Goal: Information Seeking & Learning: Compare options

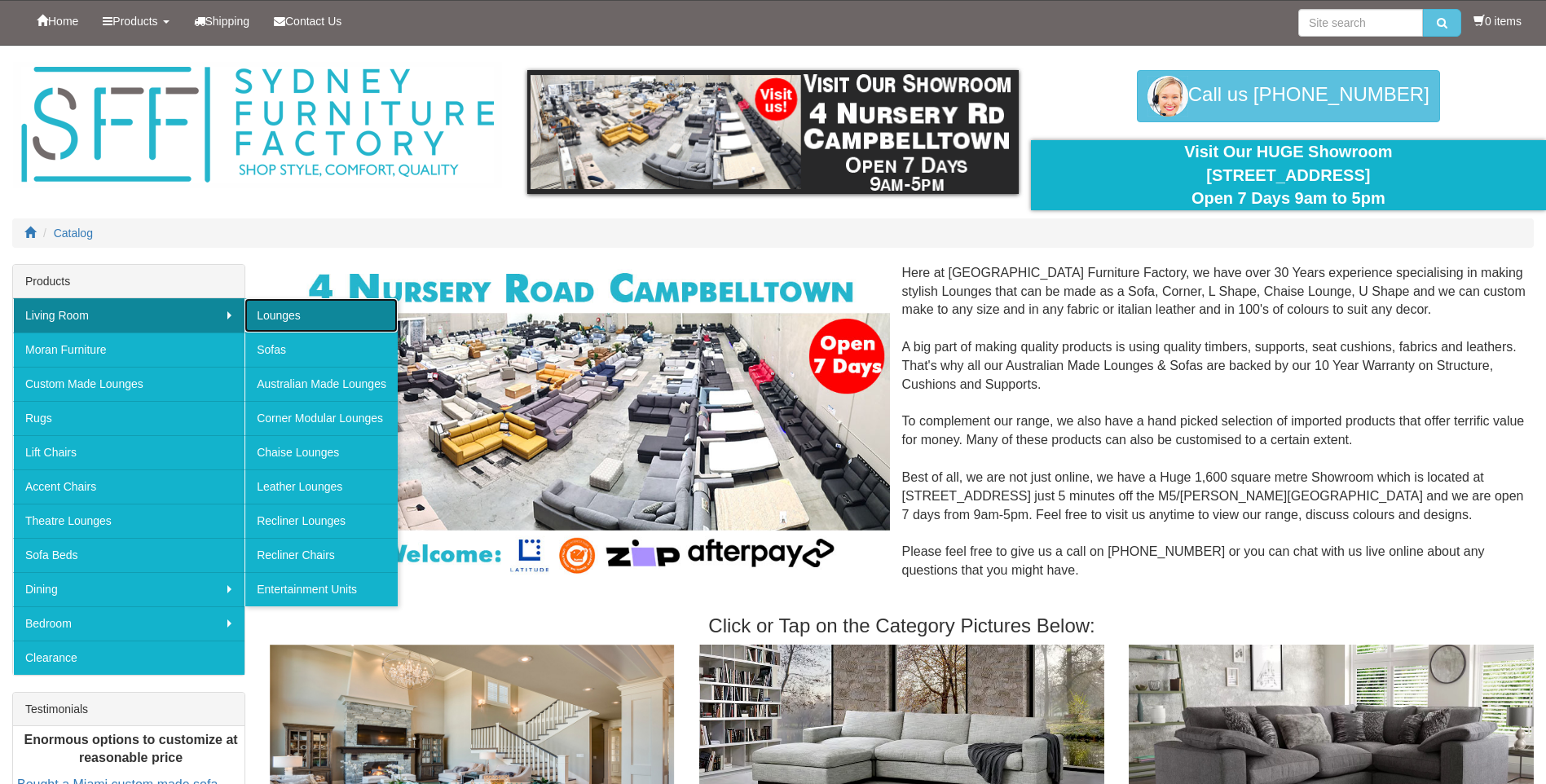
click at [322, 326] on link "Lounges" at bounding box center [321, 315] width 153 height 35
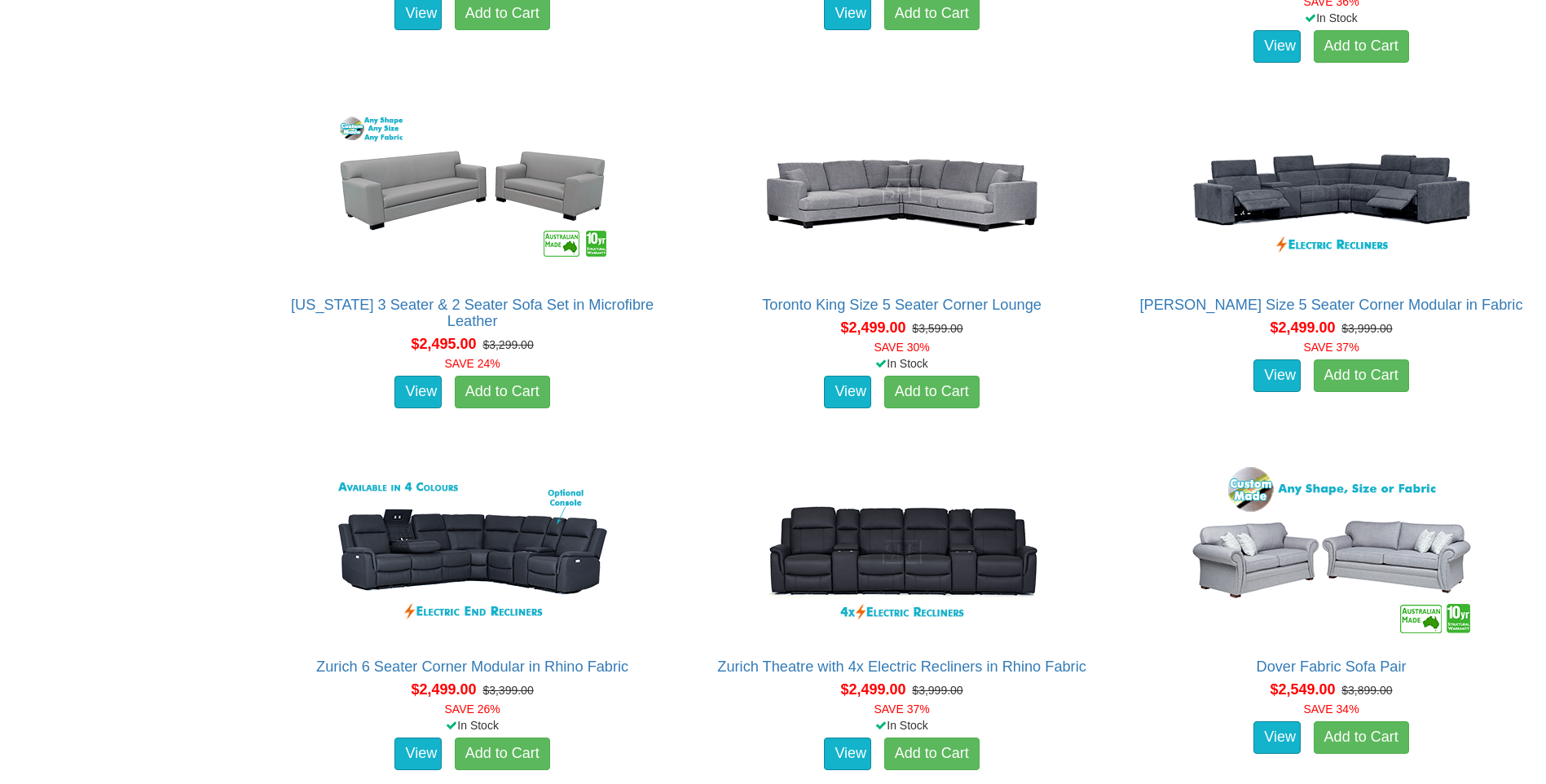
scroll to position [3380, 0]
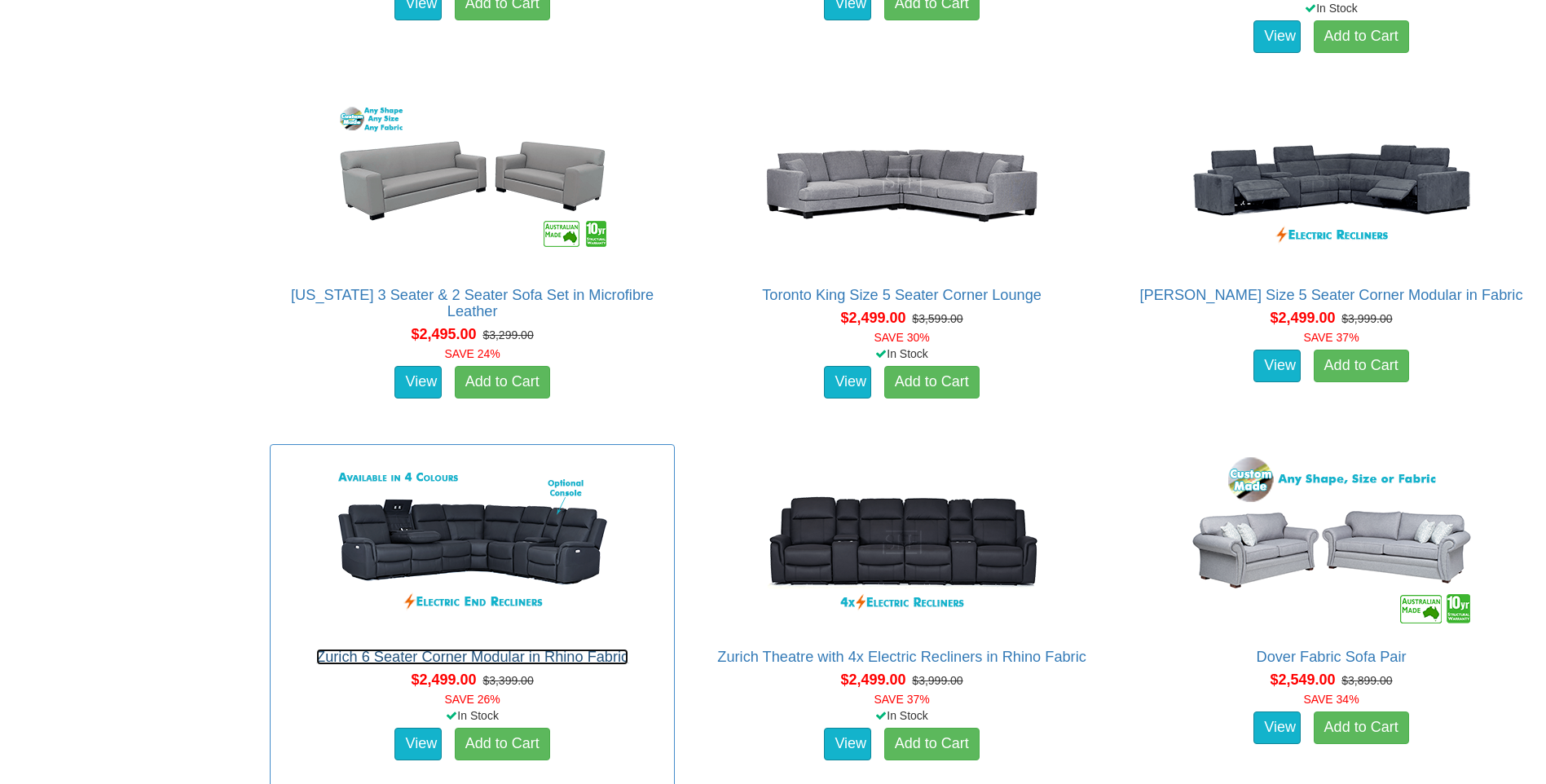
click at [515, 655] on link "Zurich 6 Seater Corner Modular in Rhino Fabric" at bounding box center [472, 656] width 312 height 16
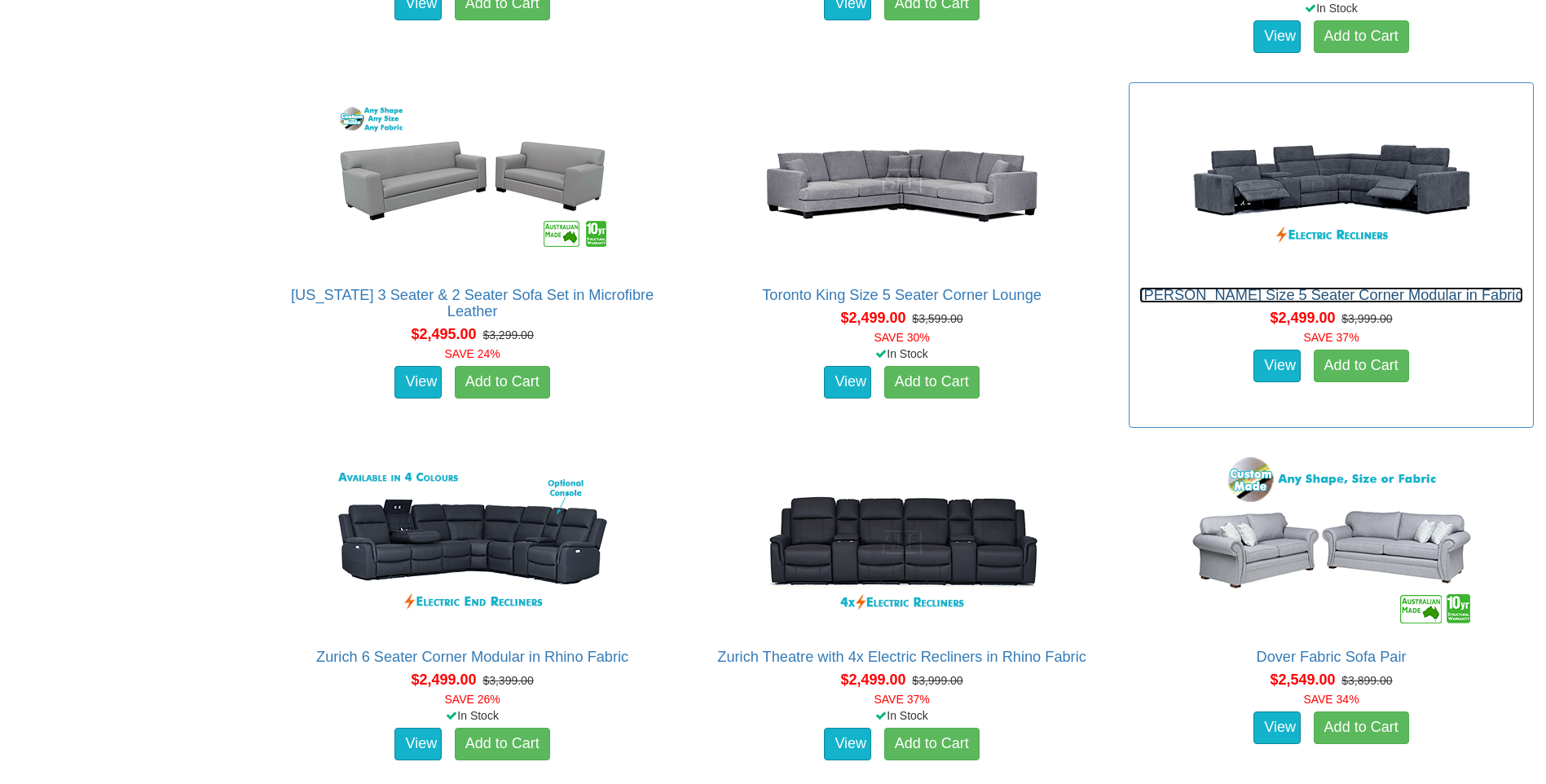
click at [1305, 288] on link "[PERSON_NAME] Size 5 Seater Corner Modular in Fabric" at bounding box center [1330, 295] width 383 height 16
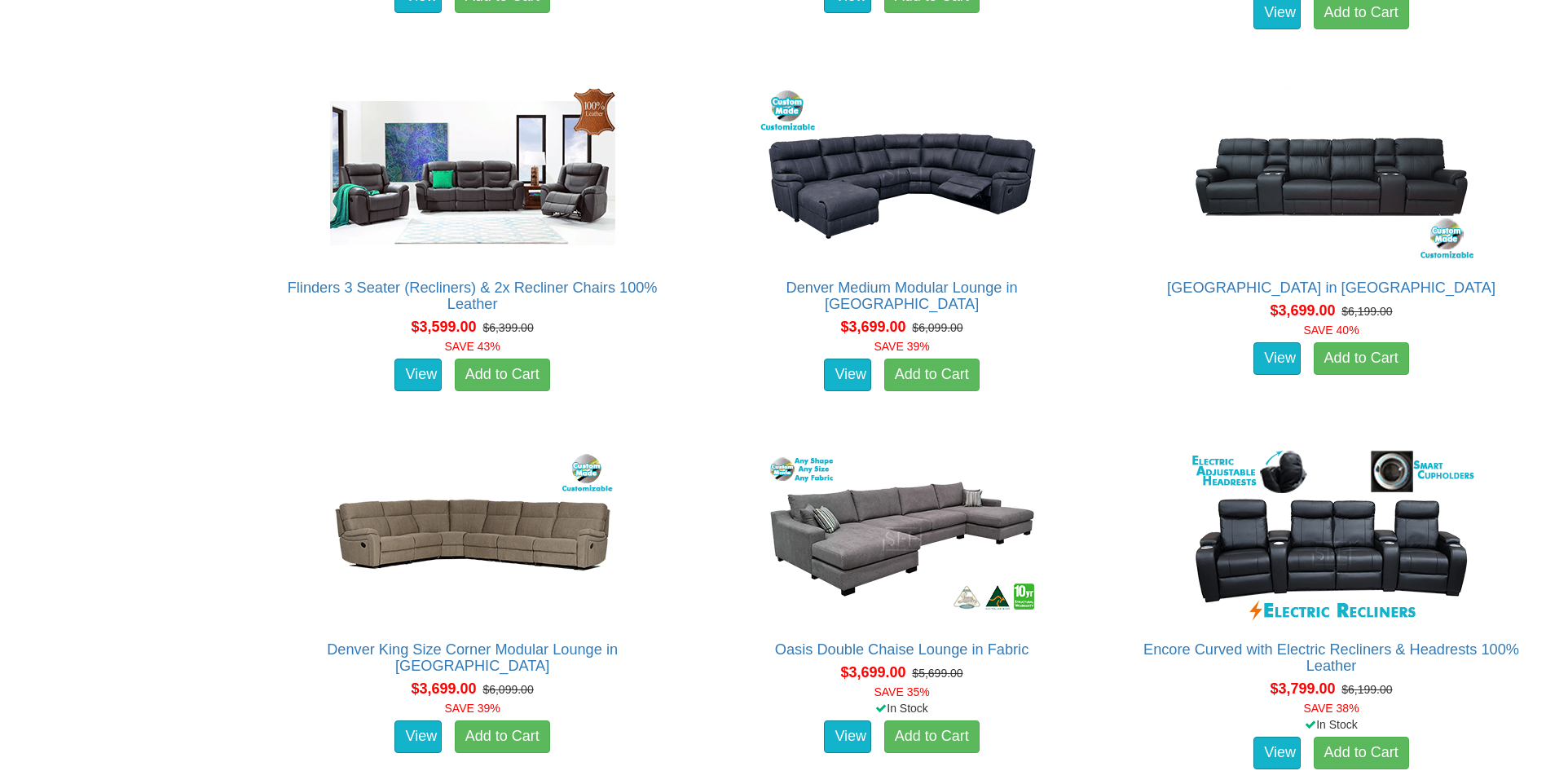
scroll to position [8452, 0]
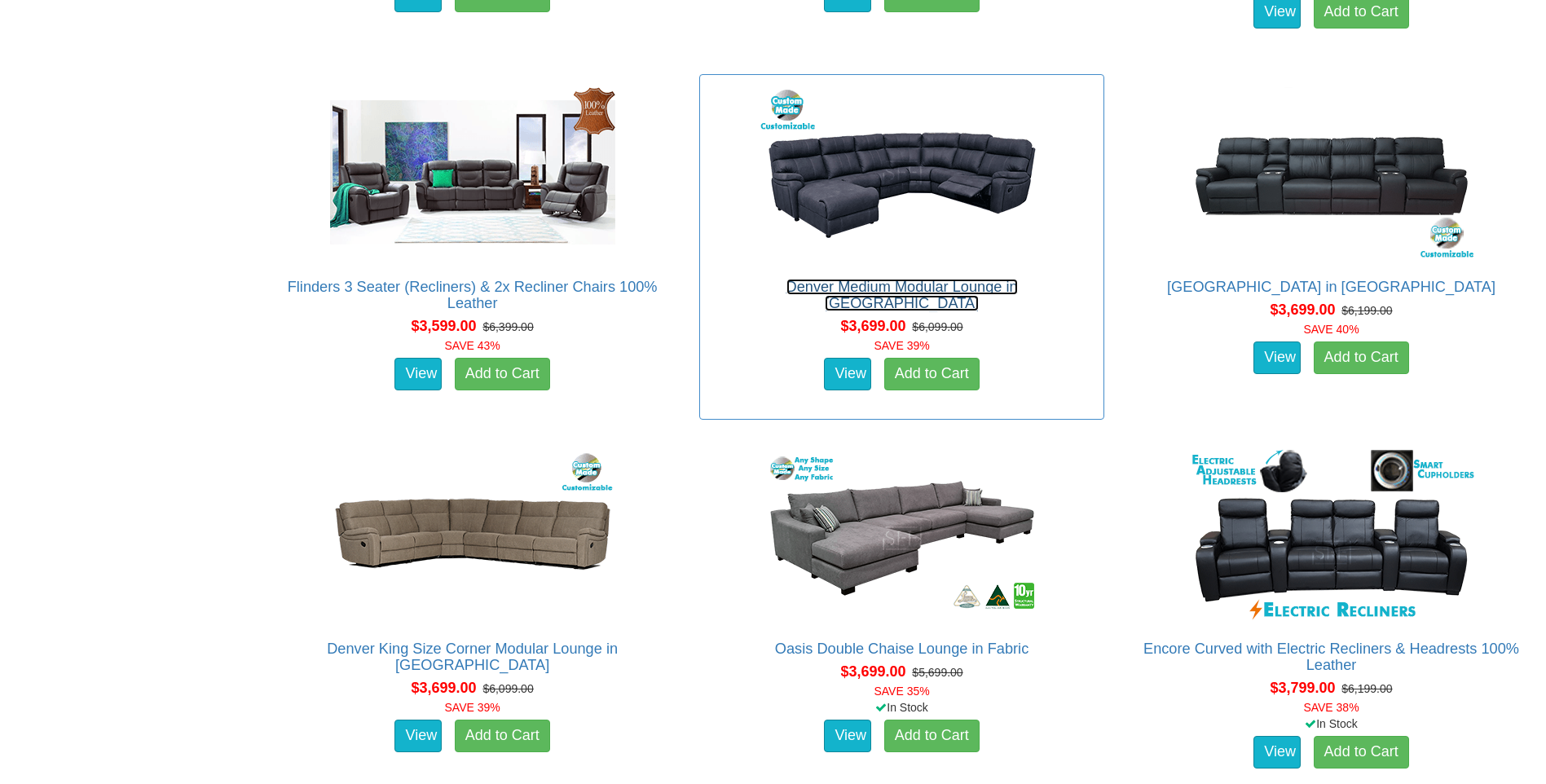
click at [1001, 284] on link "Denver Medium Modular Lounge in Fabric" at bounding box center [902, 295] width 231 height 33
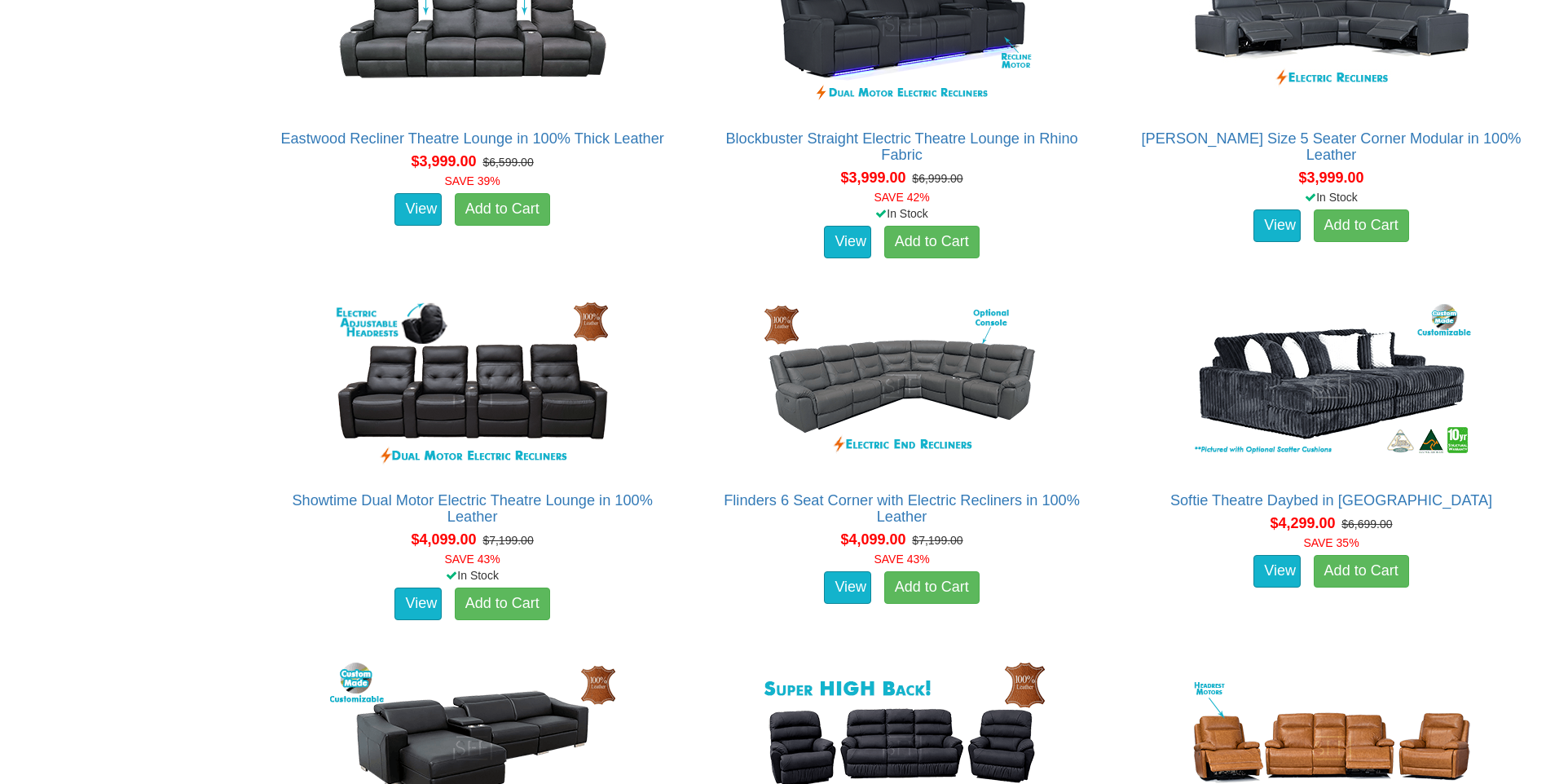
scroll to position [10412, 0]
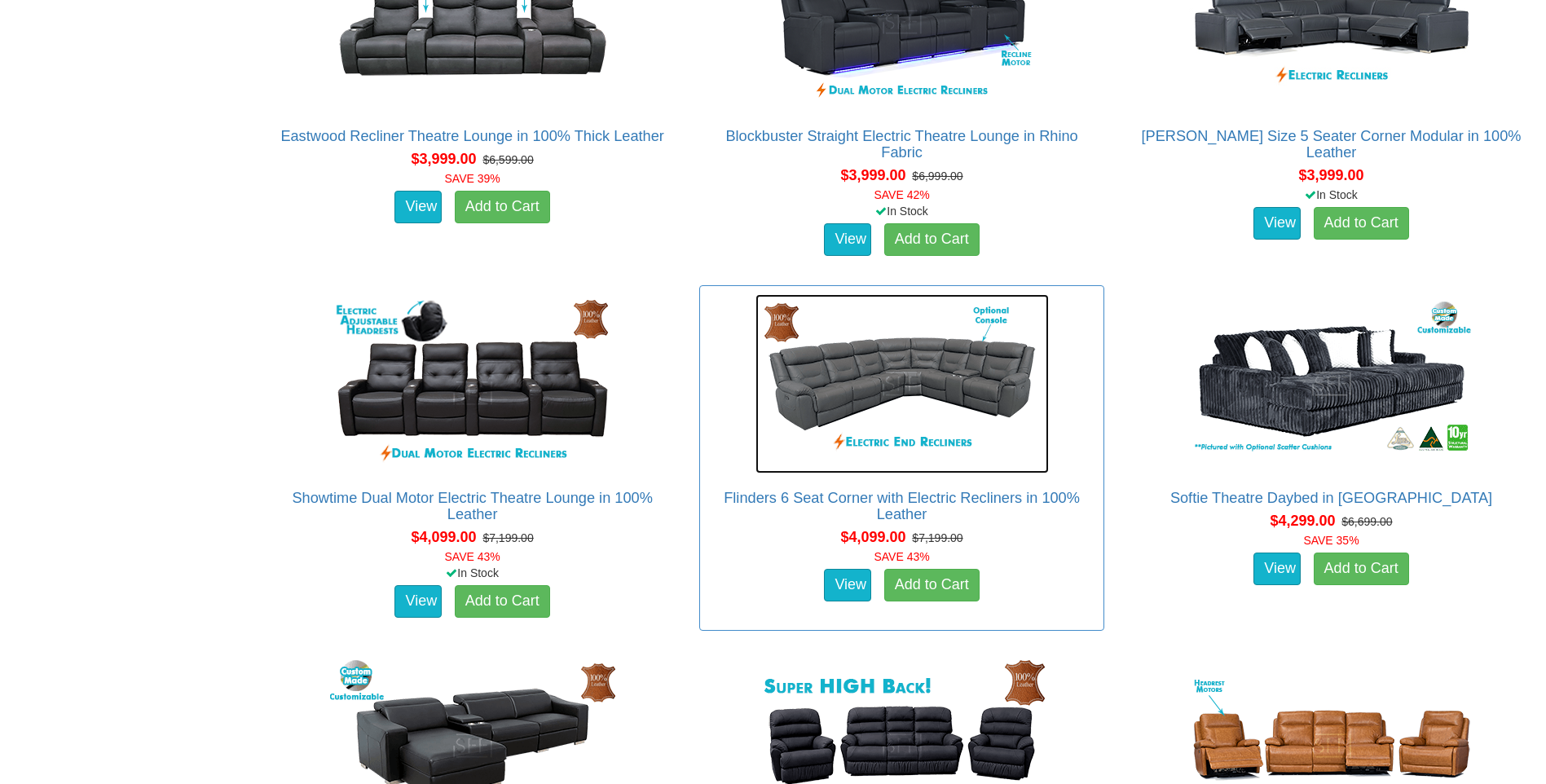
click at [893, 444] on img at bounding box center [902, 384] width 293 height 180
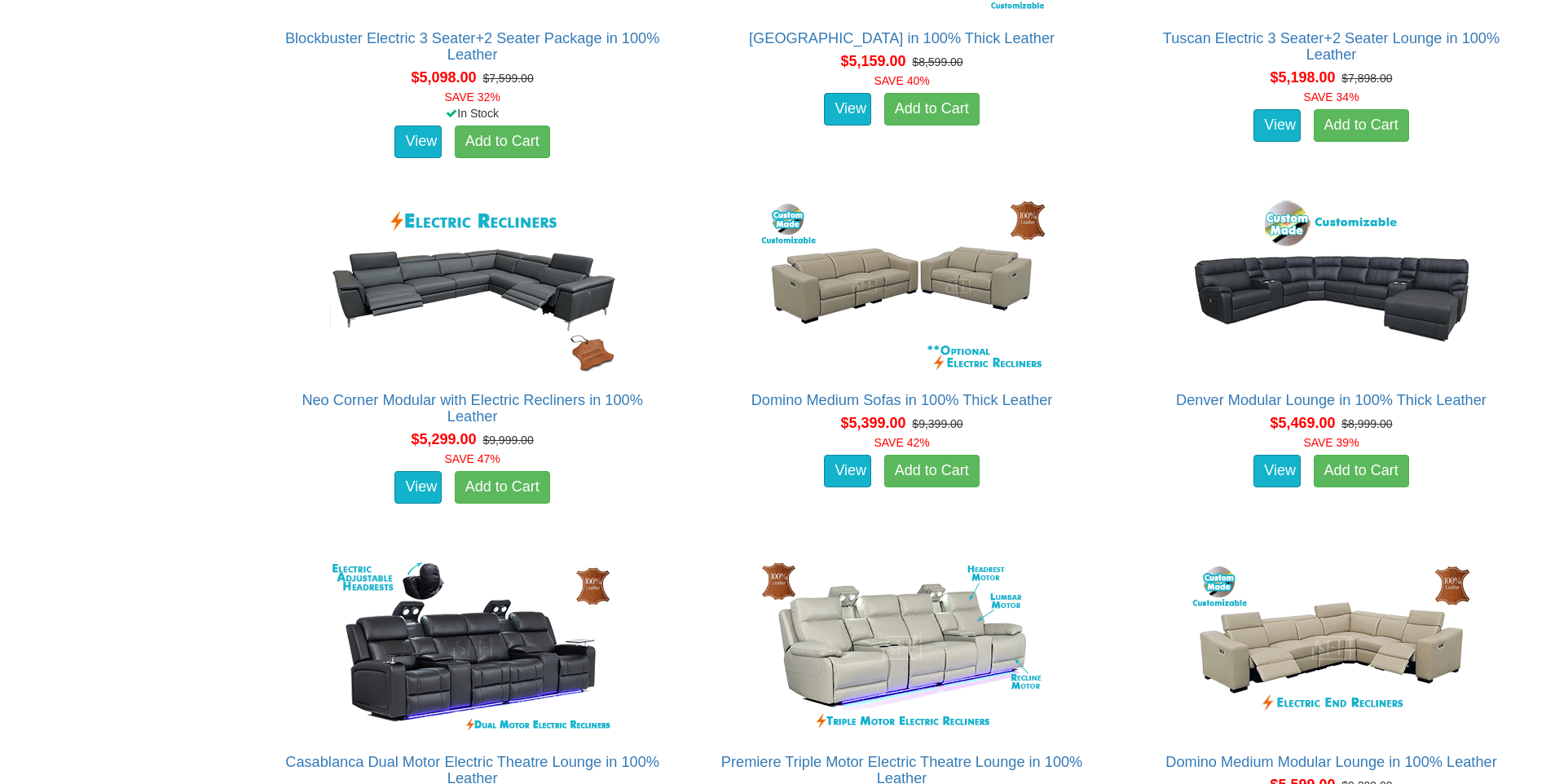
scroll to position [13009, 0]
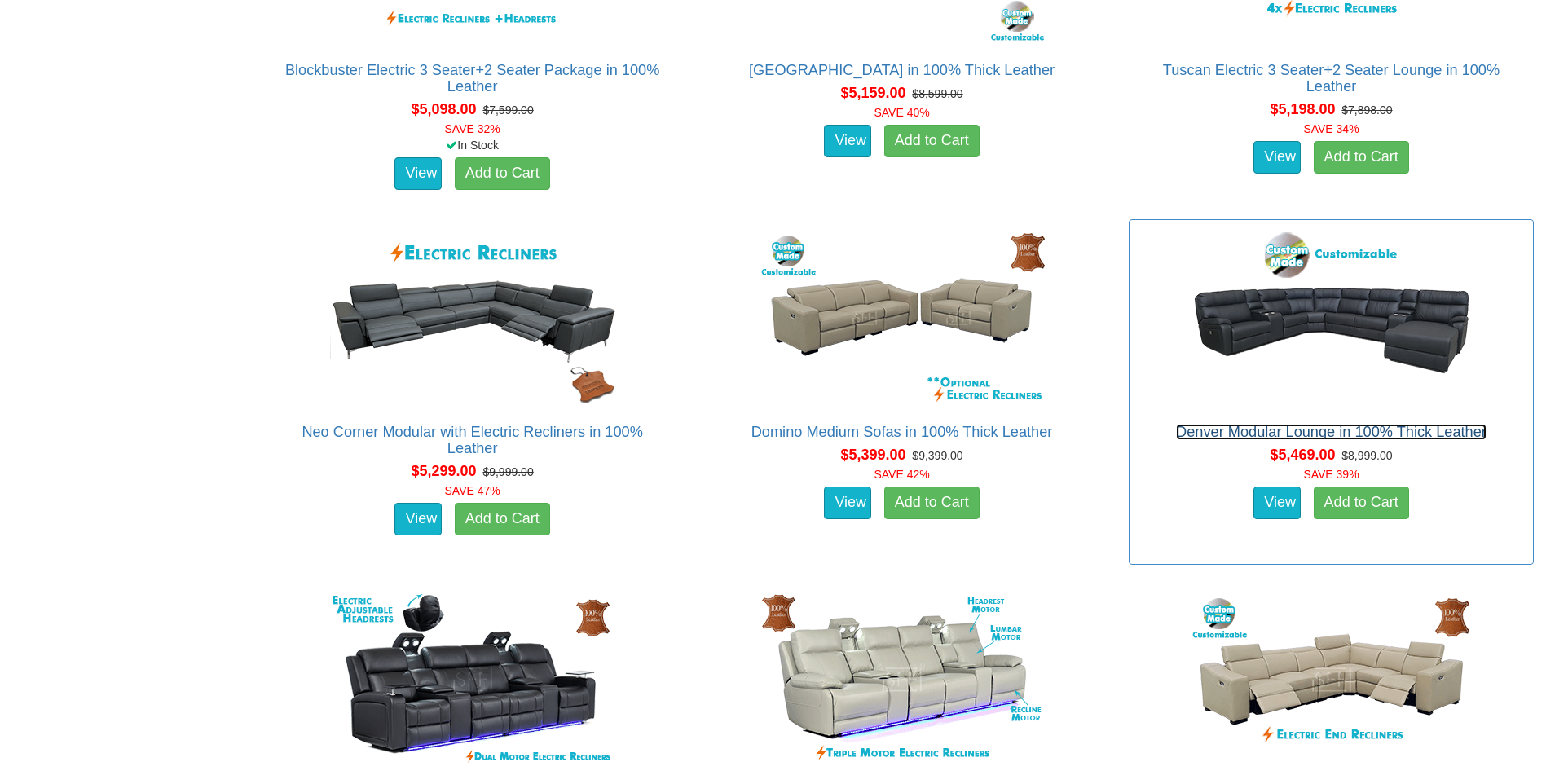
click at [1372, 429] on link "Denver Modular Lounge in 100% Thick Leather" at bounding box center [1330, 432] width 311 height 16
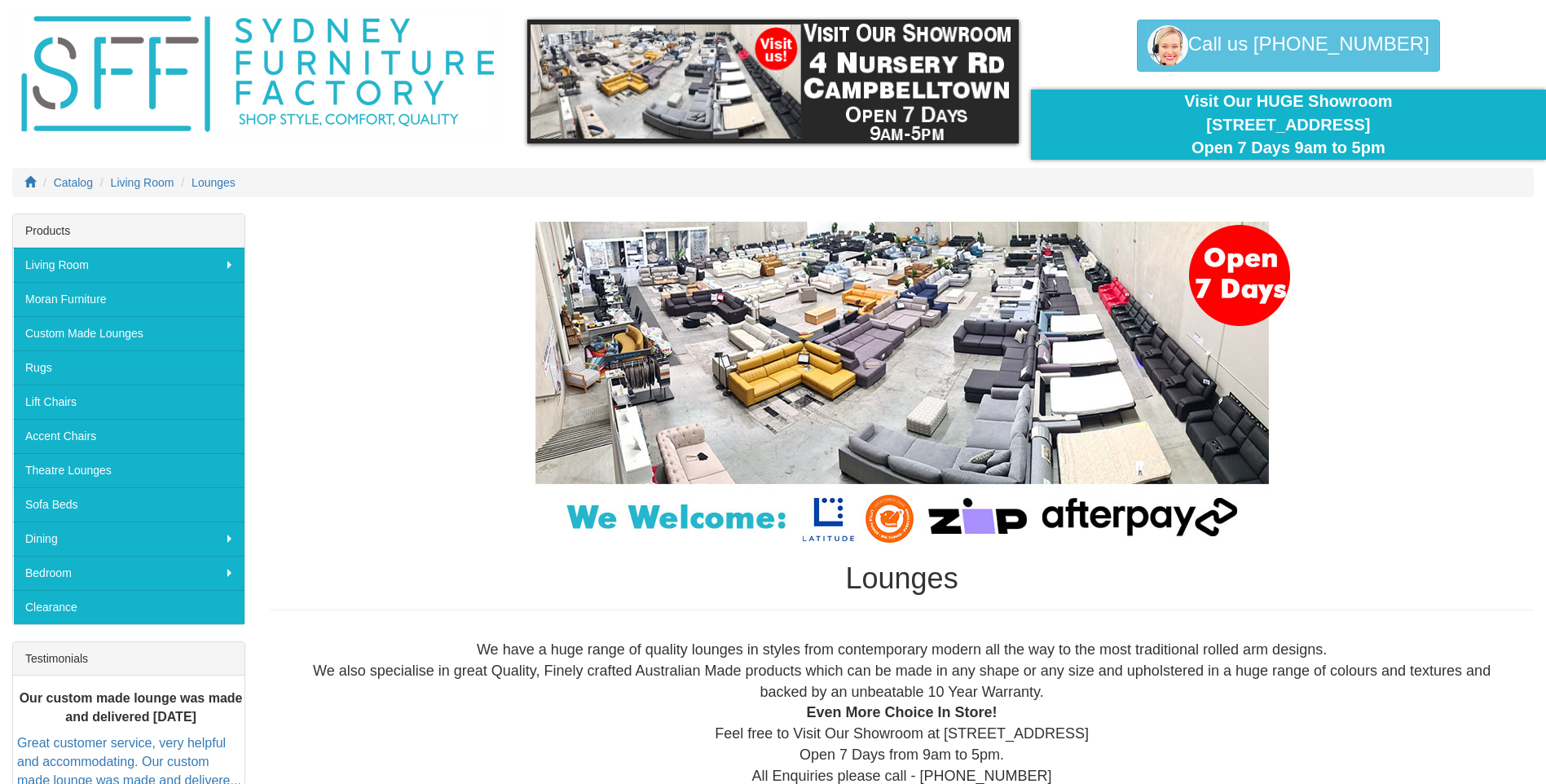
scroll to position [0, 0]
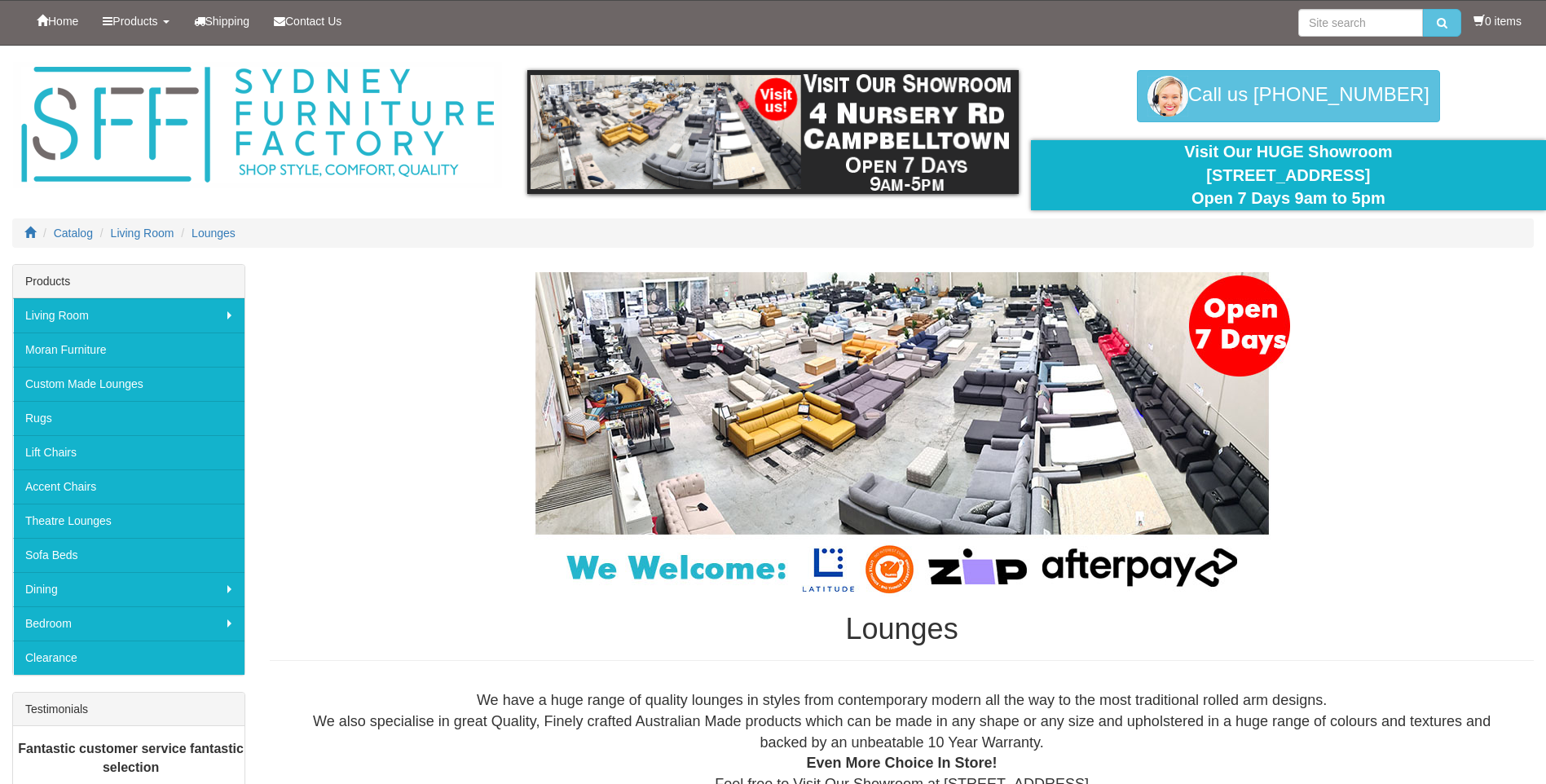
click at [398, 350] on div "Lounges" at bounding box center [901, 466] width 1263 height 390
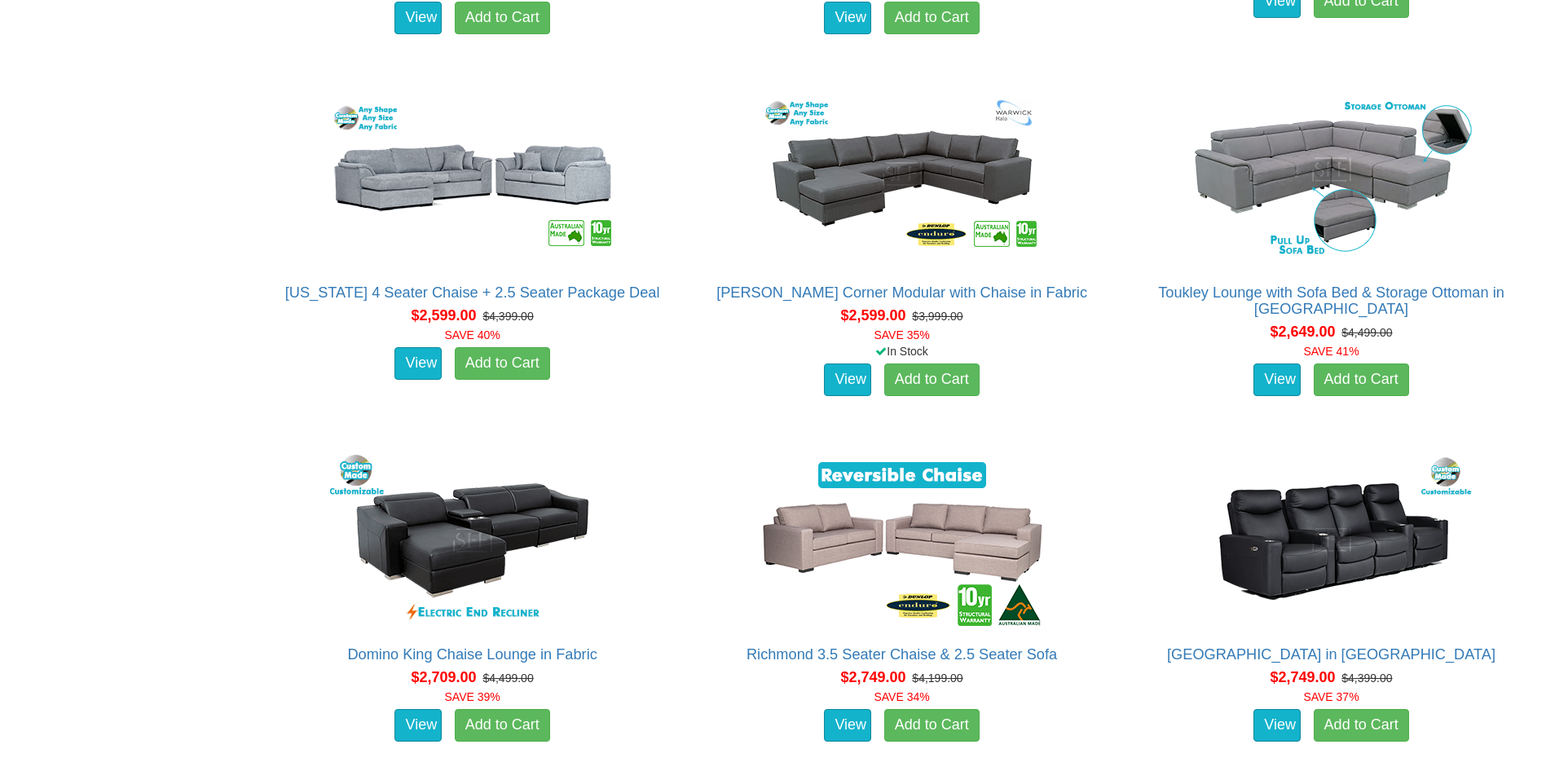
scroll to position [4090, 0]
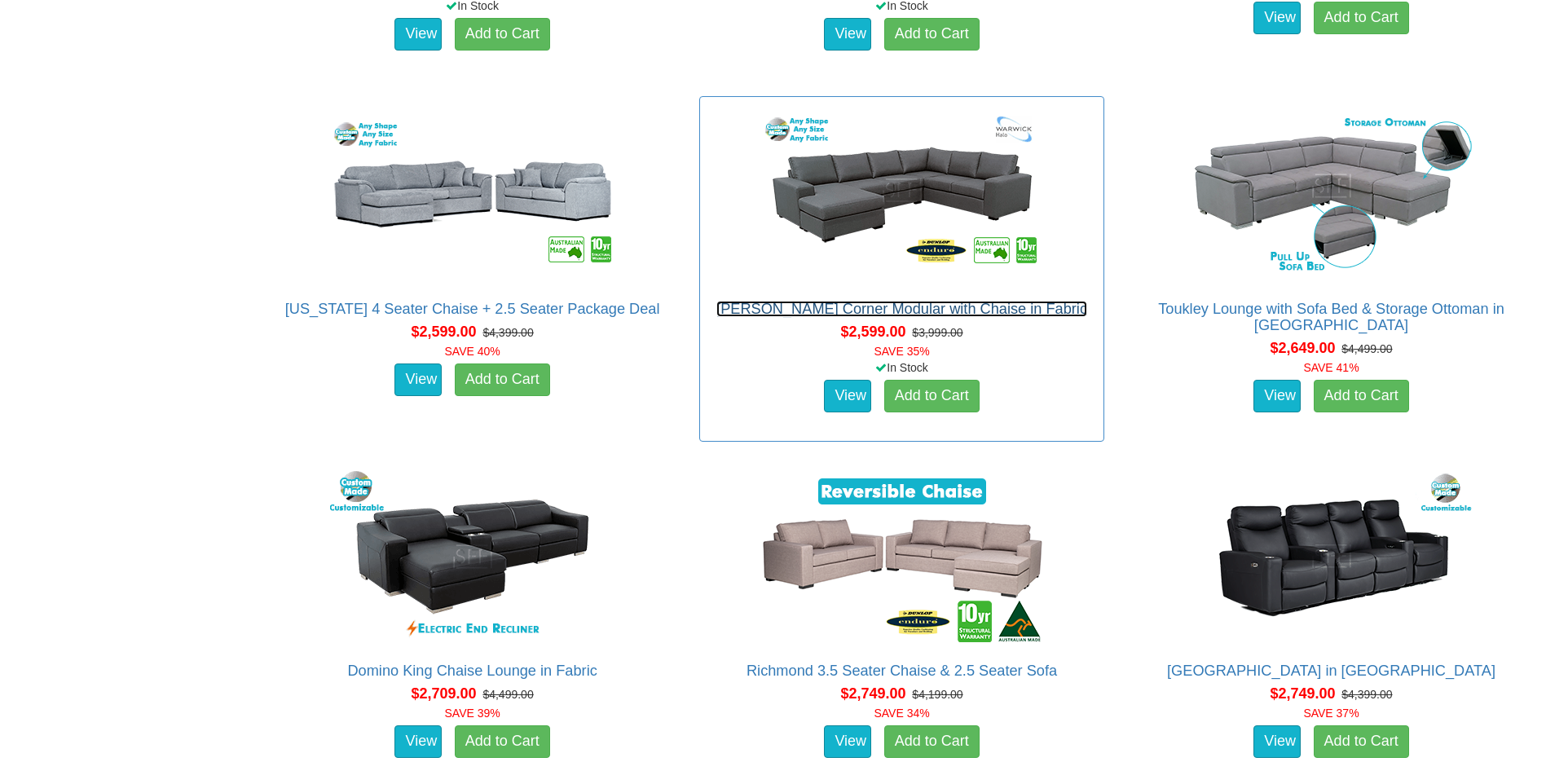
click at [983, 307] on link "Morton Corner Modular with Chaise in Fabric" at bounding box center [902, 309] width 371 height 16
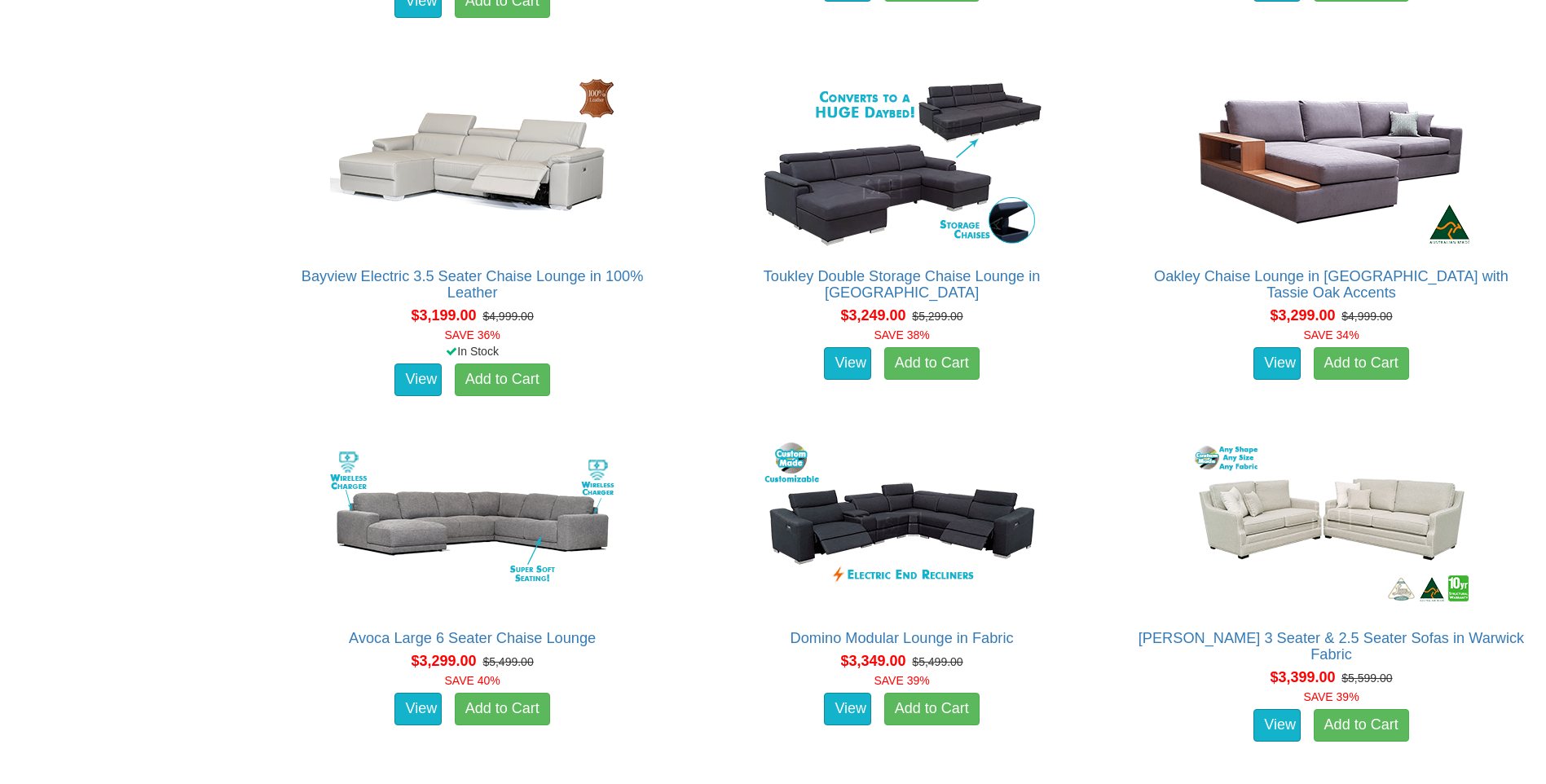
scroll to position [7441, 0]
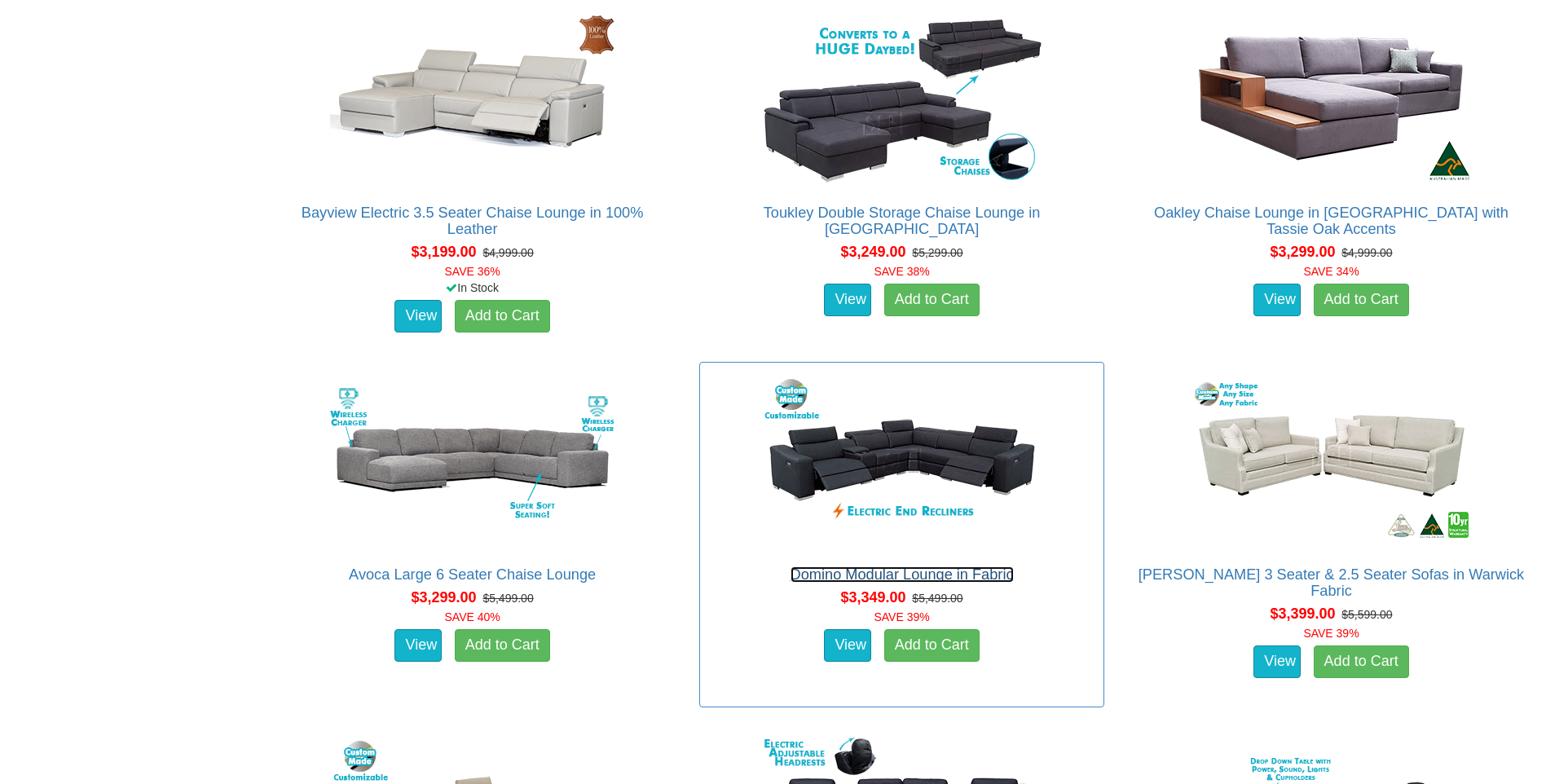
click at [932, 574] on link "Domino Modular Lounge in Fabric" at bounding box center [902, 575] width 223 height 16
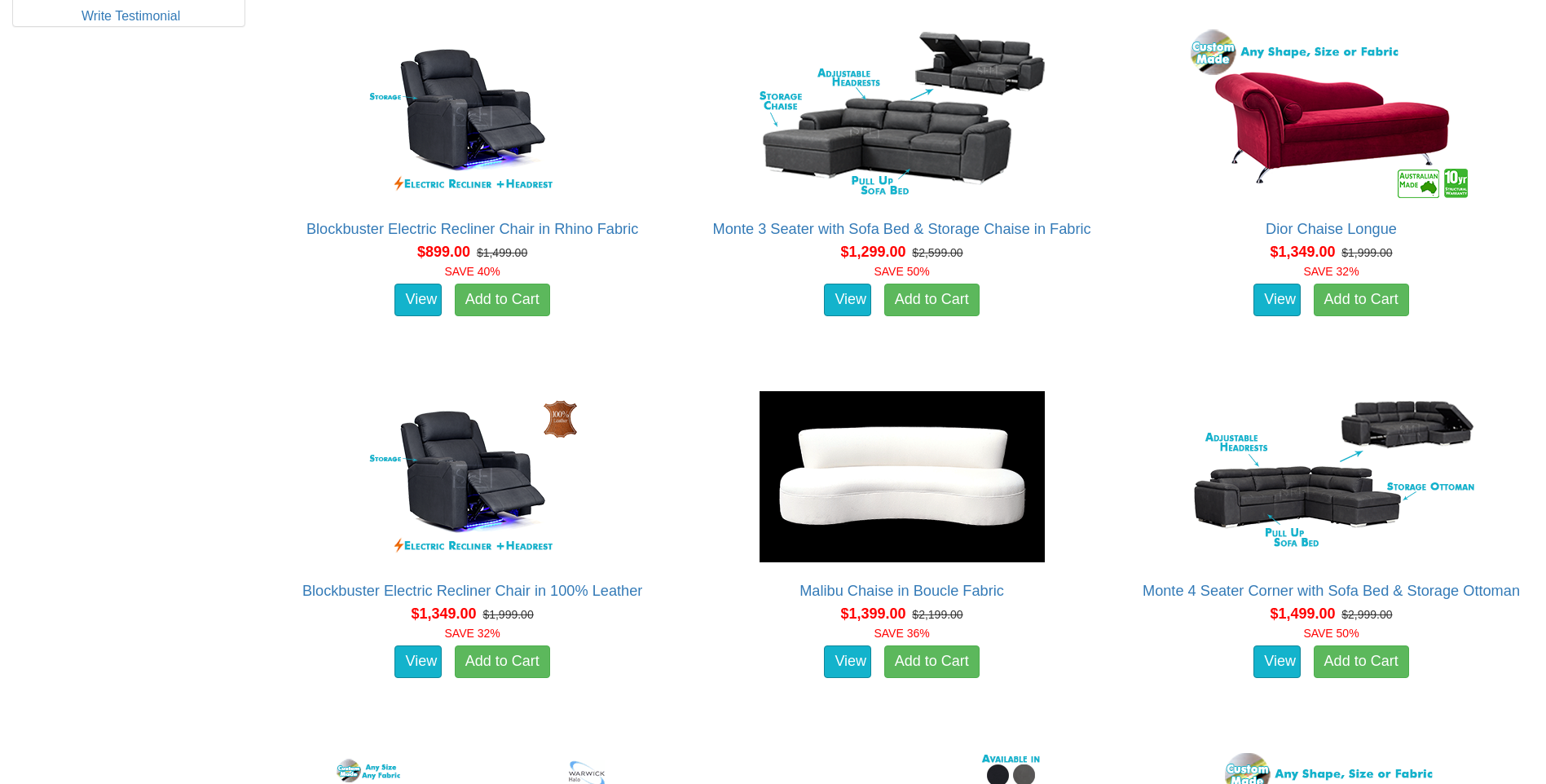
scroll to position [898, 0]
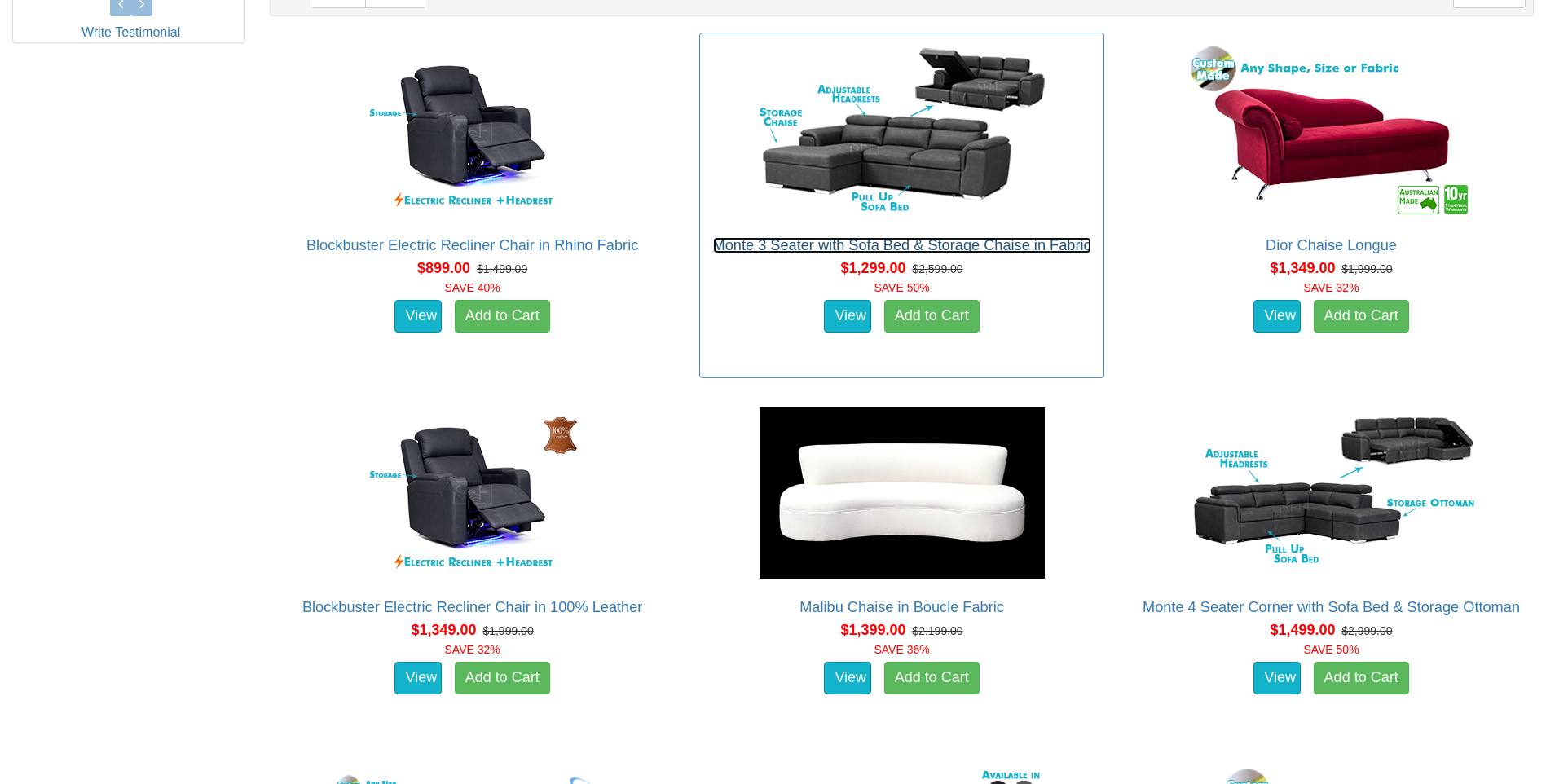
click at [1011, 247] on link "Monte 3 Seater with Sofa Bed & Storage Chaise in Fabric" at bounding box center [902, 245] width 378 height 16
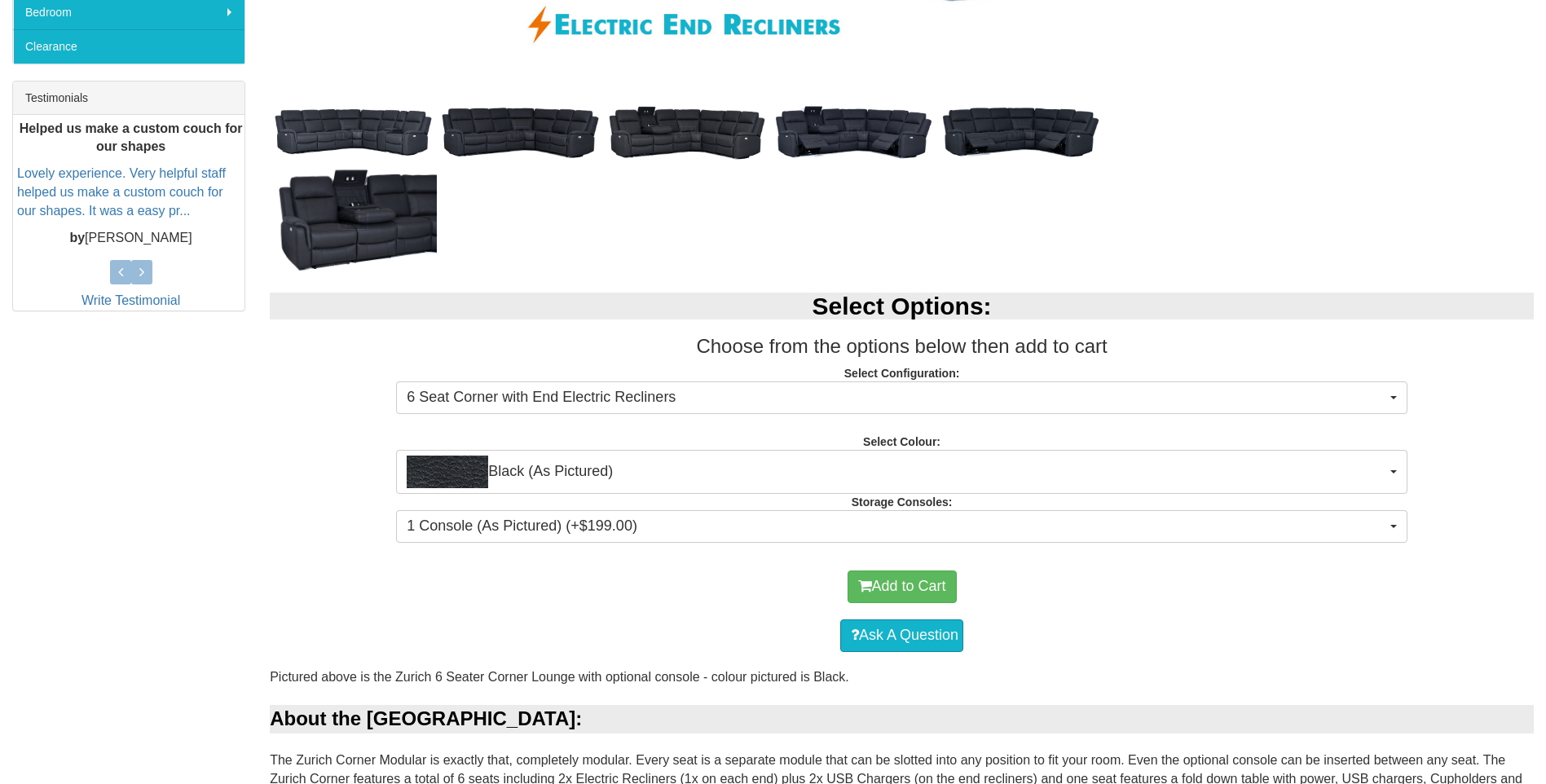
scroll to position [618, 0]
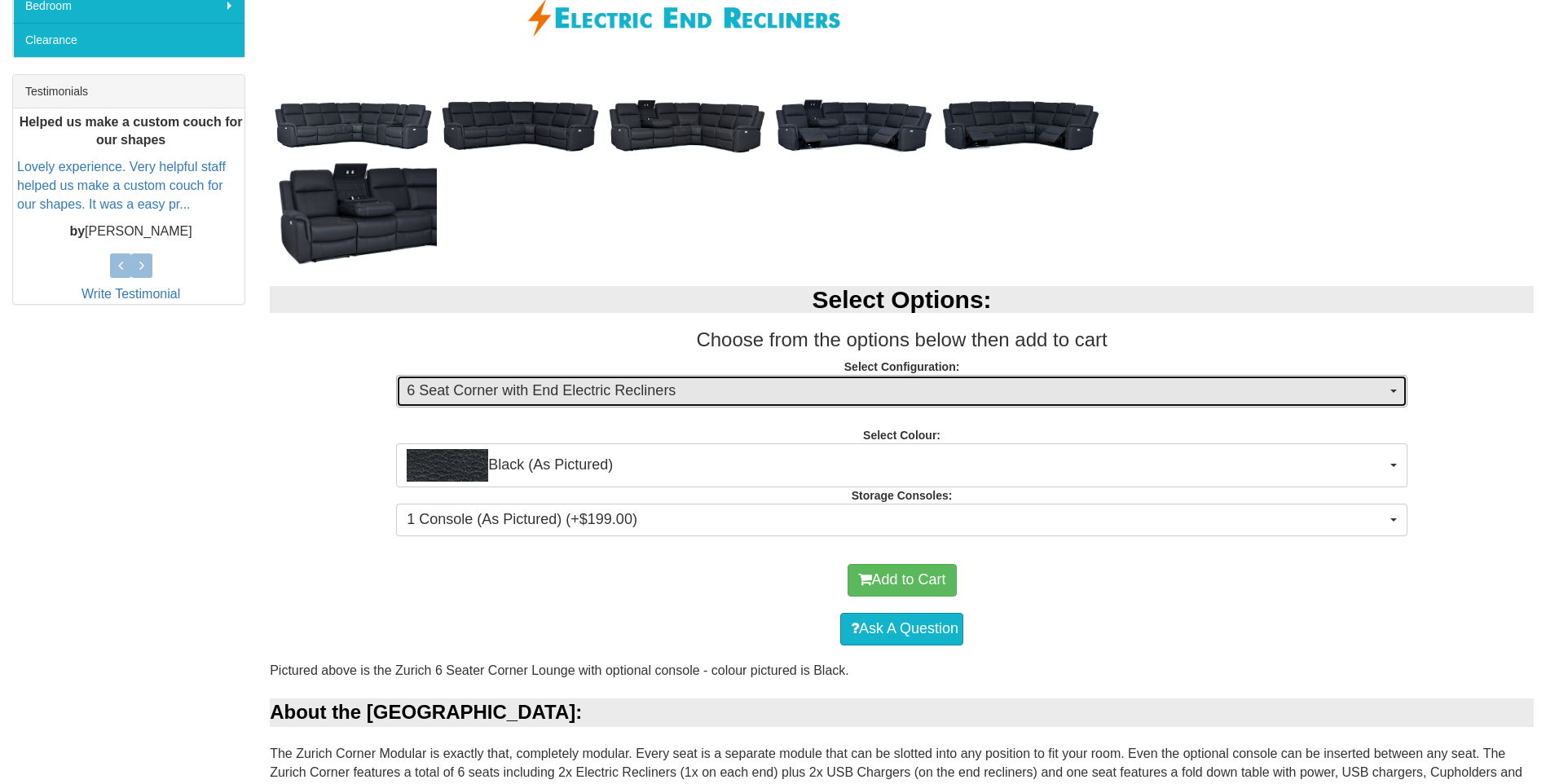
click at [1390, 390] on span "button" at bounding box center [1394, 391] width 7 height 3
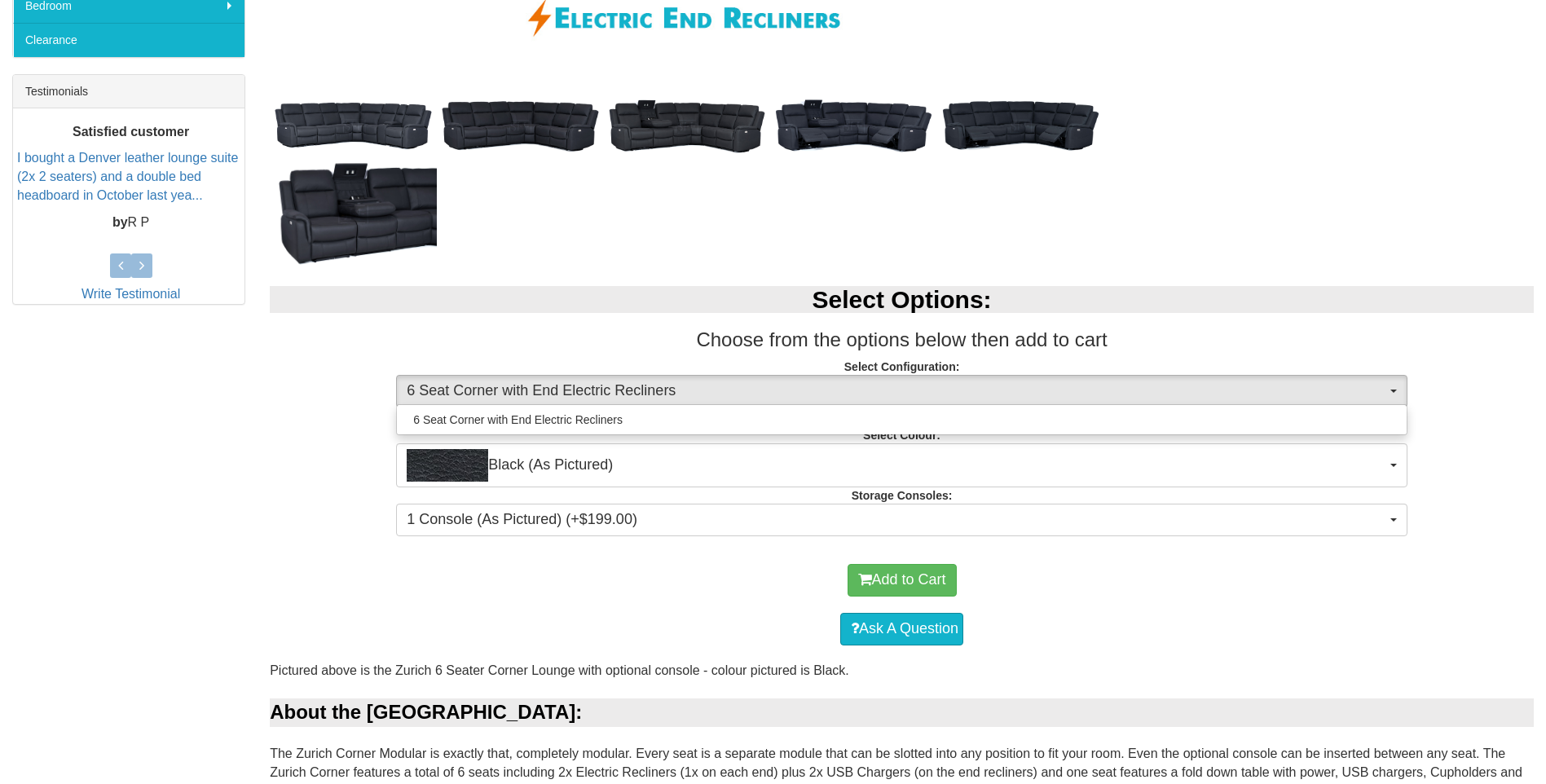
click at [1473, 413] on div "Select Options: Choose from the options below then add to cart Select Configura…" at bounding box center [902, 408] width 1288 height 278
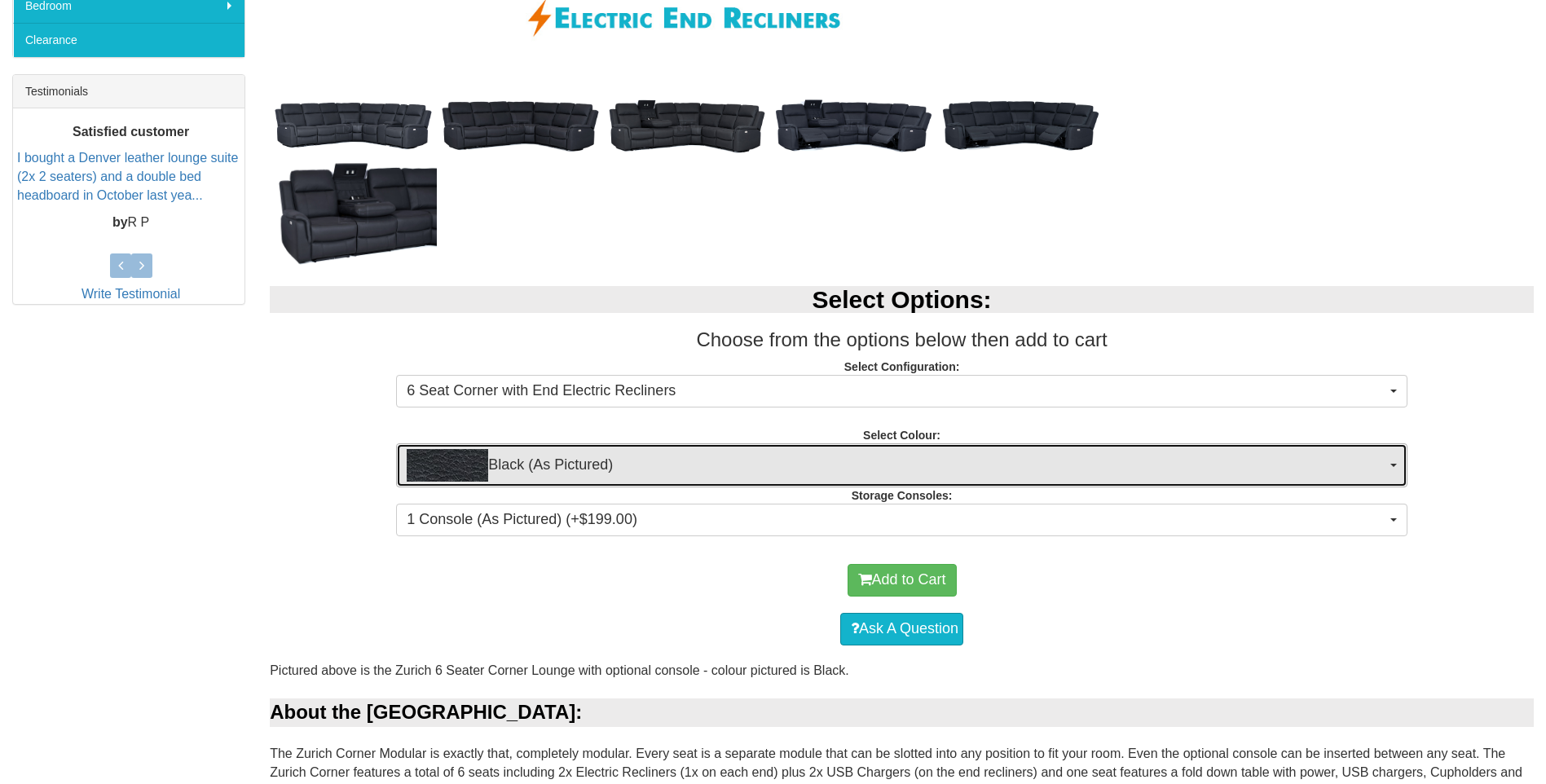
click at [1387, 474] on button "Black (As Pictured)" at bounding box center [902, 464] width 1011 height 44
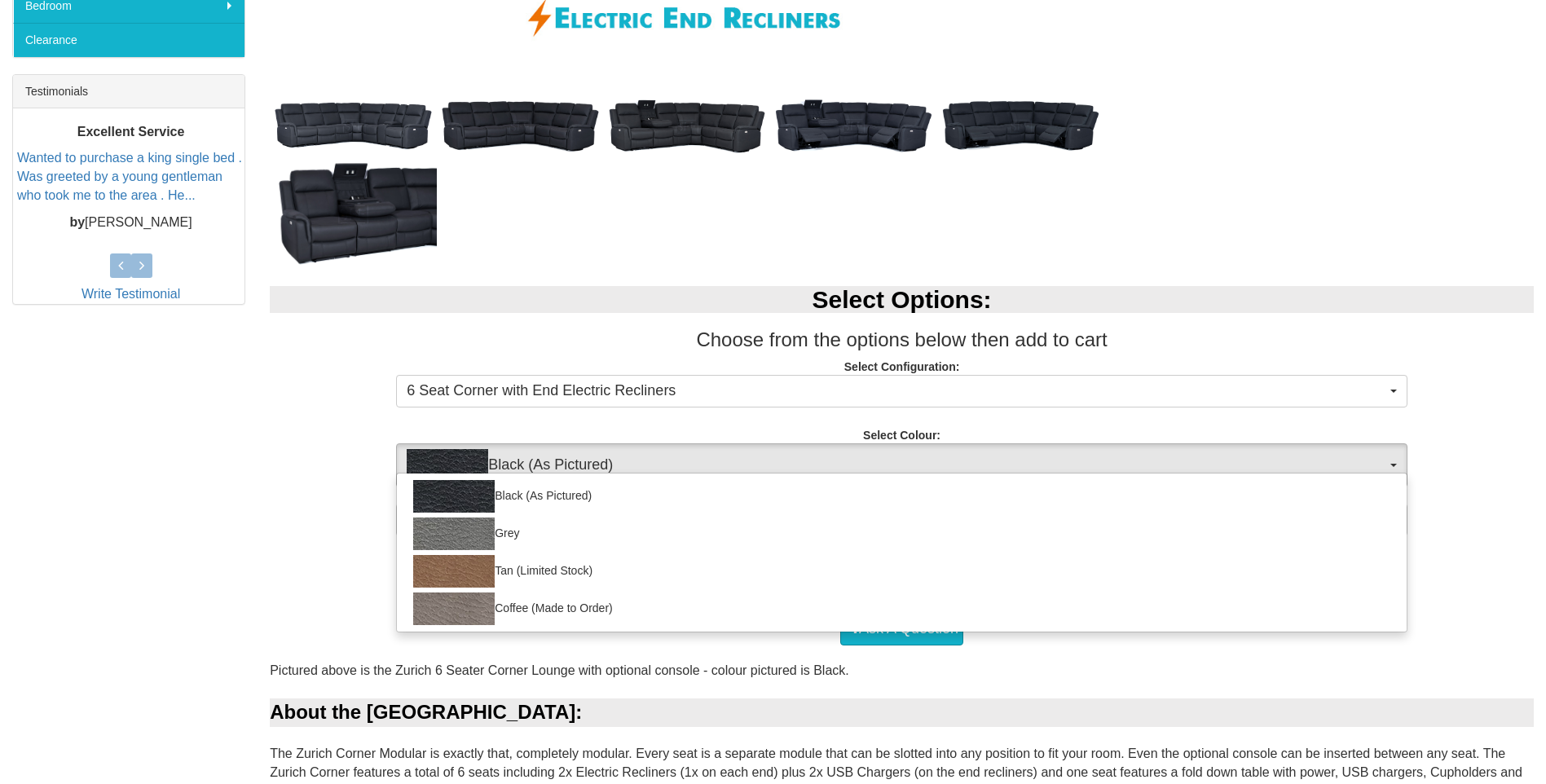
click at [1502, 448] on div "Select Options: Choose from the options below then add to cart Select Configura…" at bounding box center [902, 408] width 1288 height 278
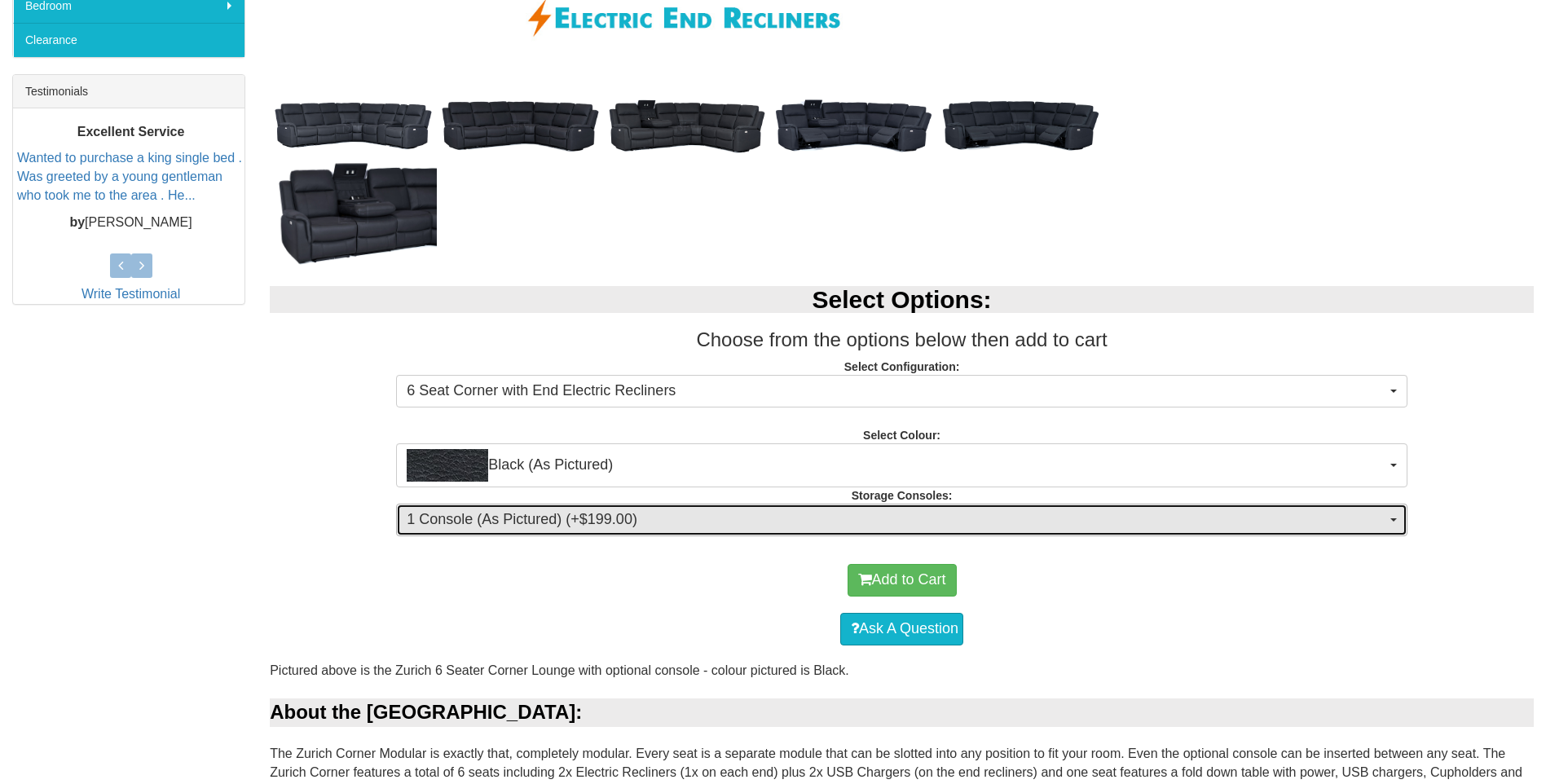
click at [1397, 520] on button "1 Console (As Pictured) (+$199.00)" at bounding box center [902, 520] width 1011 height 33
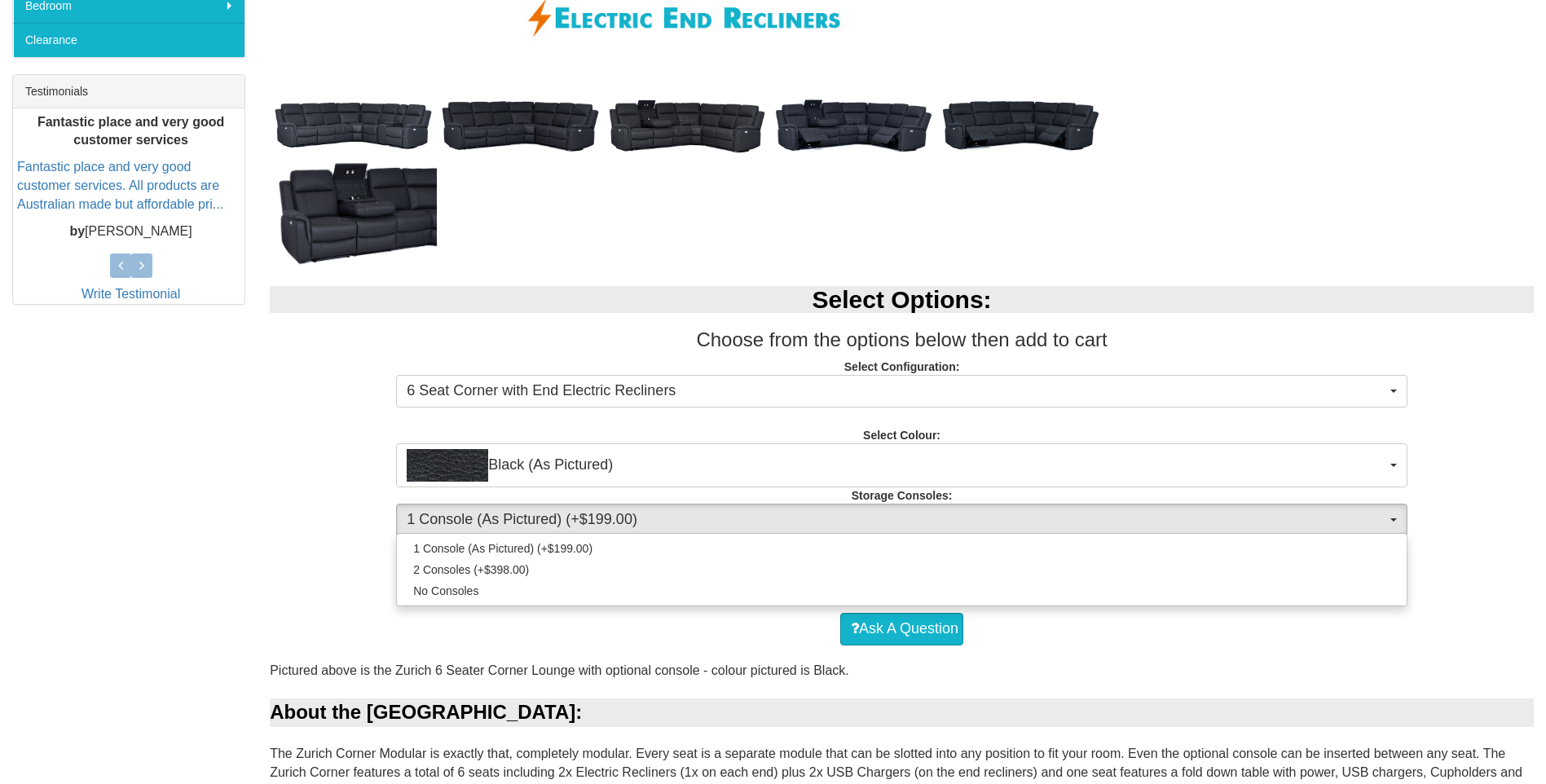
click at [1478, 462] on div "Select Options: Choose from the options below then add to cart Select Configura…" at bounding box center [902, 408] width 1288 height 278
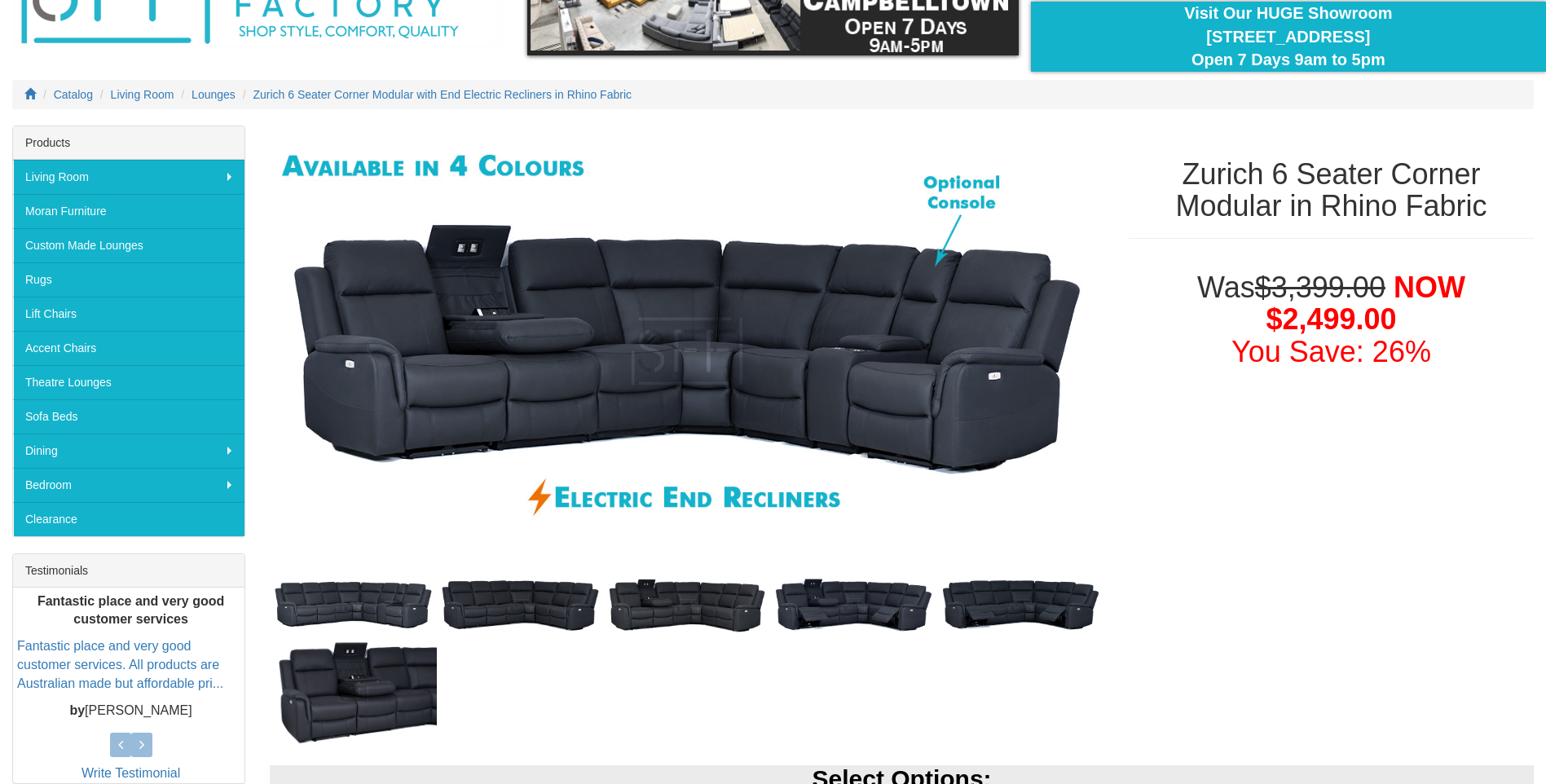
scroll to position [36, 0]
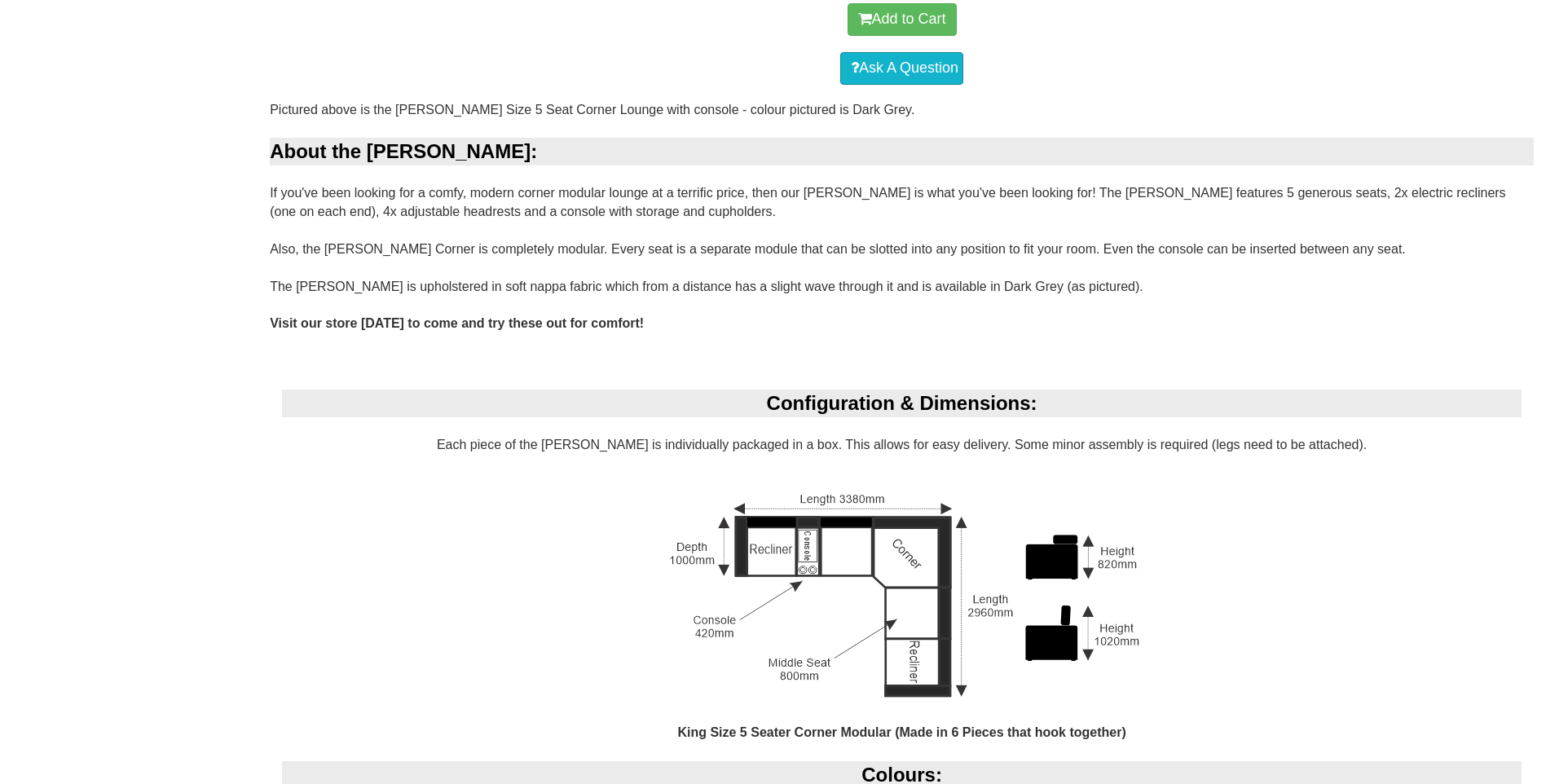
scroll to position [1216, 0]
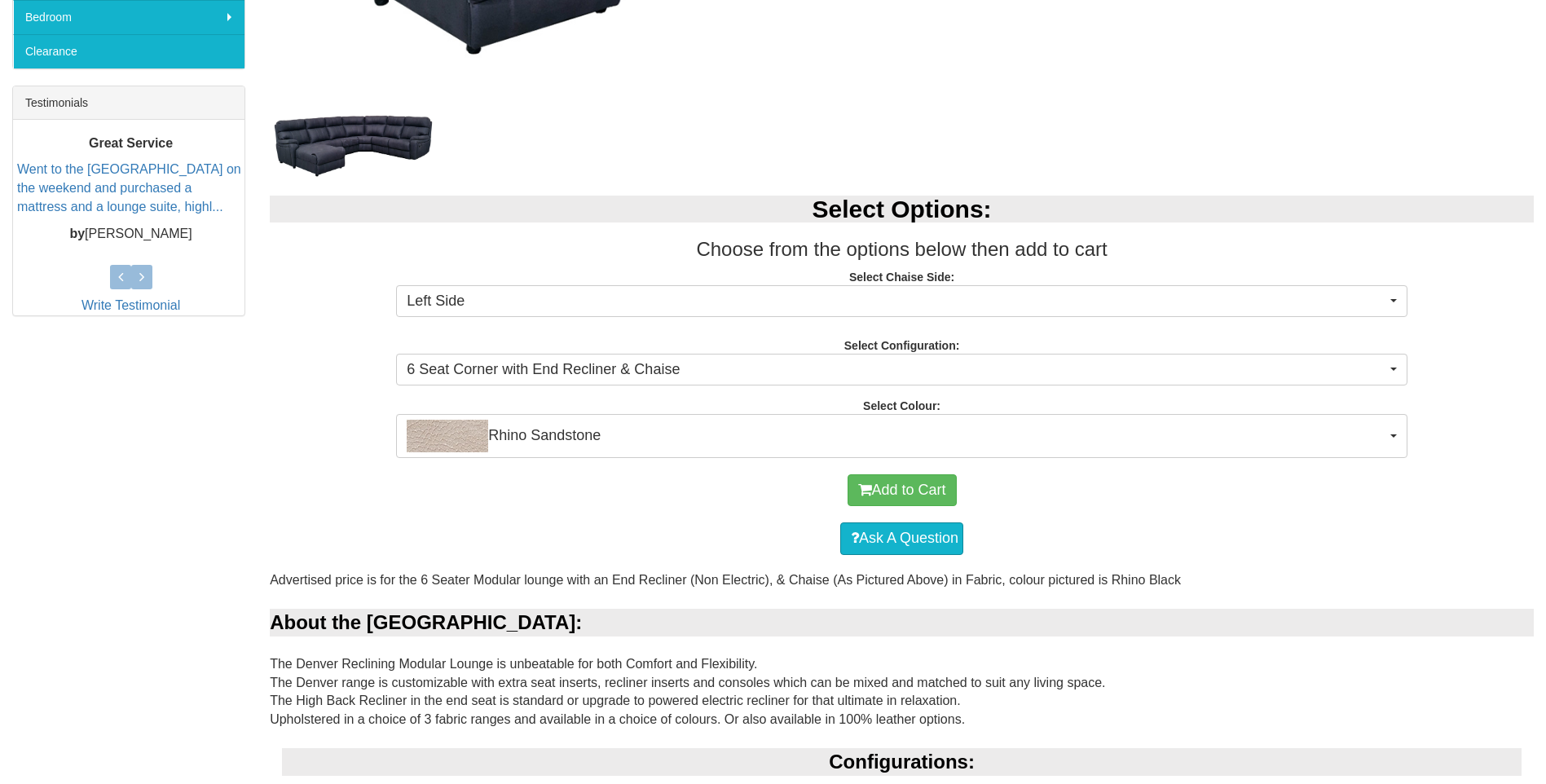
scroll to position [596, 0]
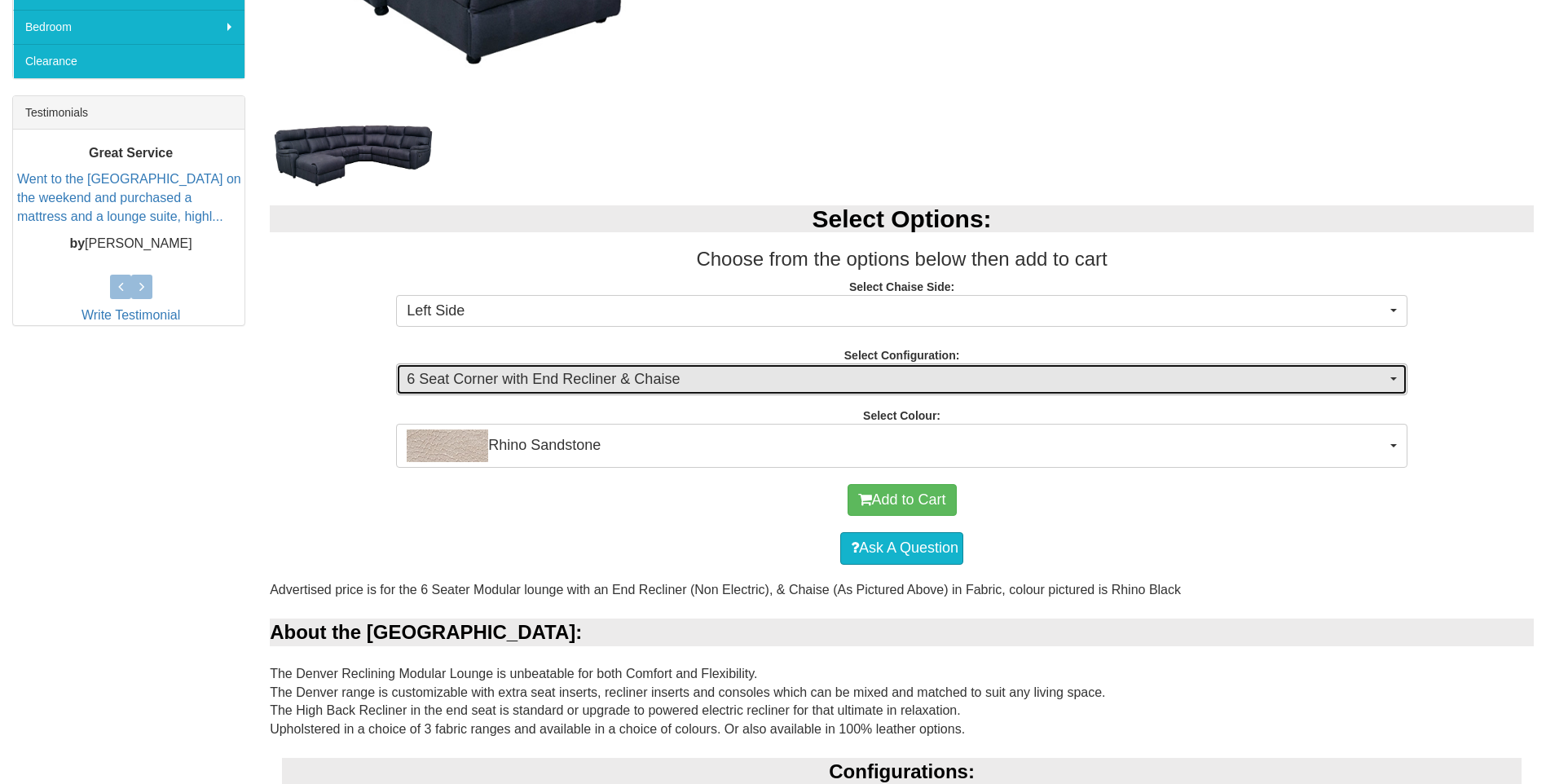
click at [1402, 372] on button "6 Seat Corner with End Recliner & Chaise" at bounding box center [902, 380] width 1011 height 33
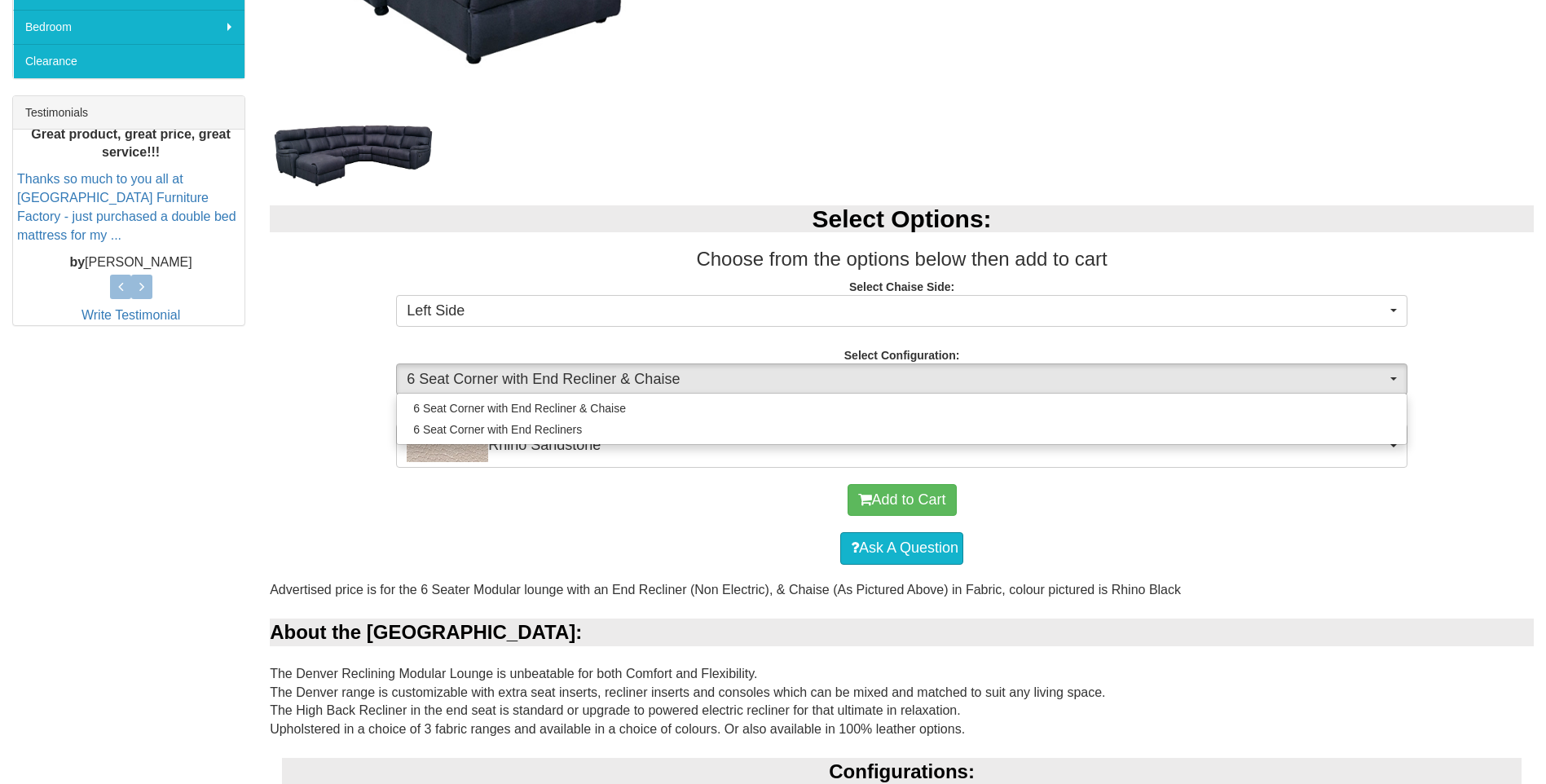
click at [1518, 383] on div "Select Options: Choose from the options below then add to cart Select Chaise Si…" at bounding box center [902, 328] width 1288 height 278
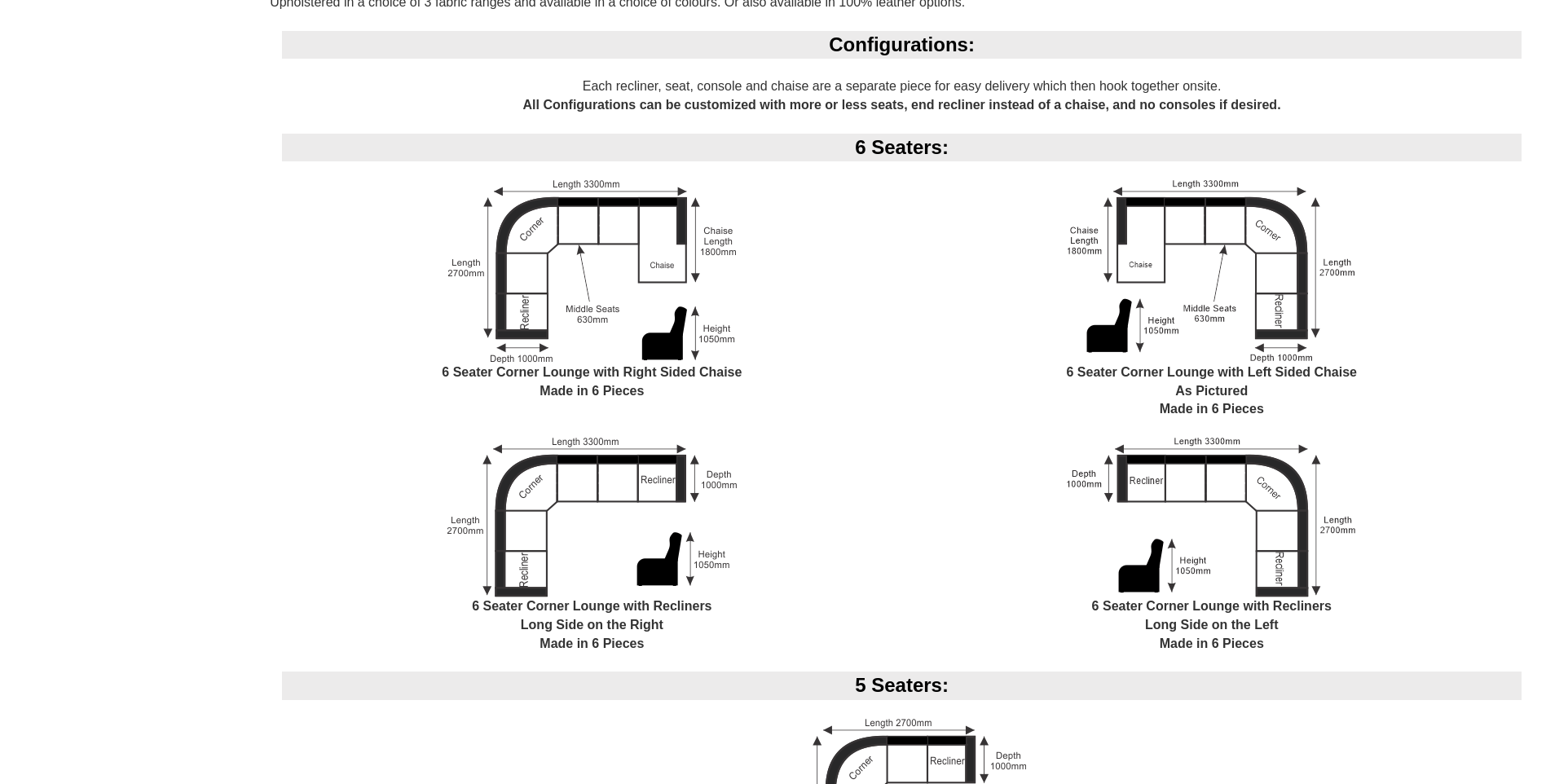
scroll to position [1308, 0]
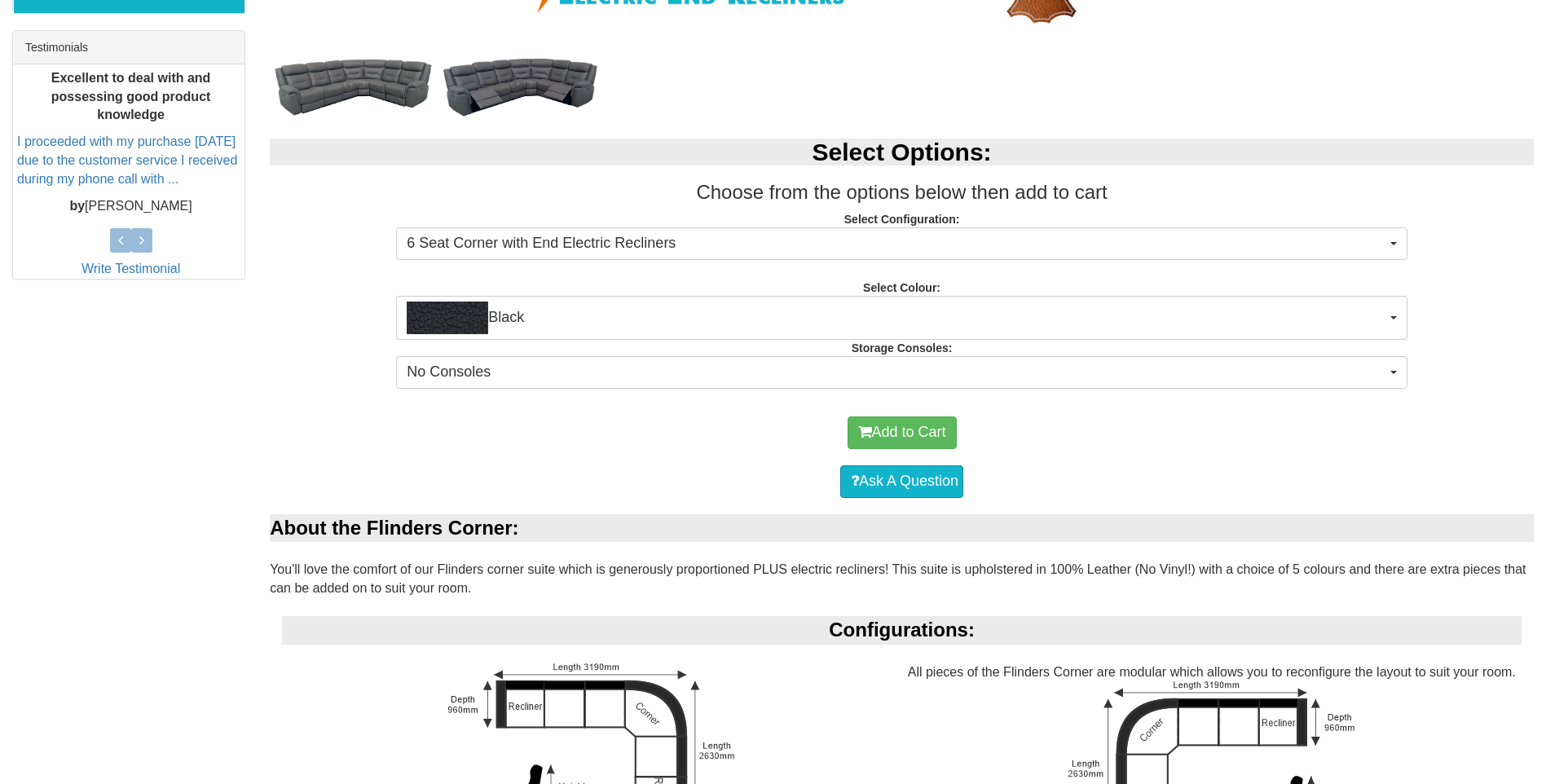
scroll to position [656, 0]
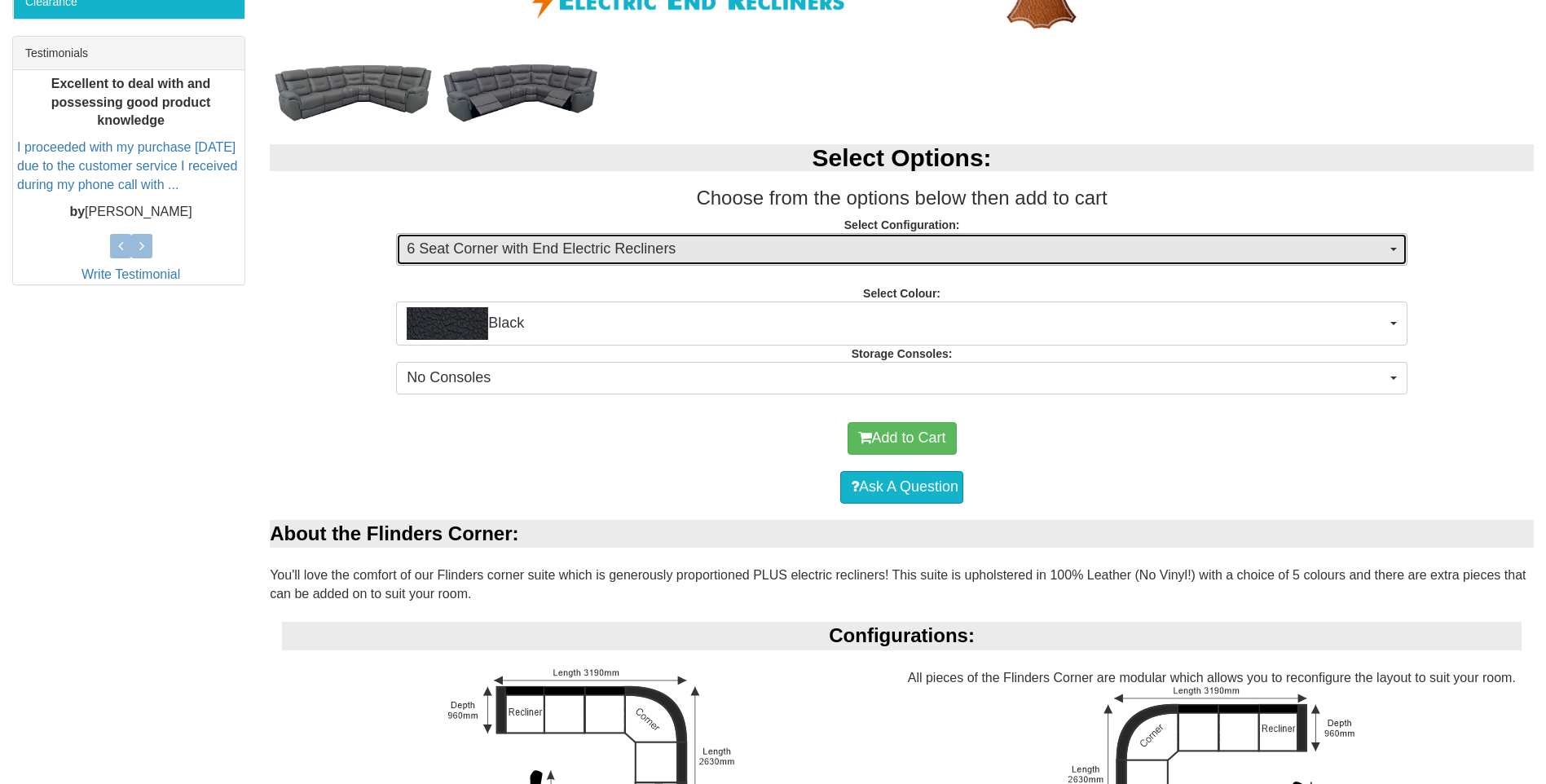
click at [1392, 254] on button "6 Seat Corner with End Electric Recliners" at bounding box center [902, 250] width 1011 height 33
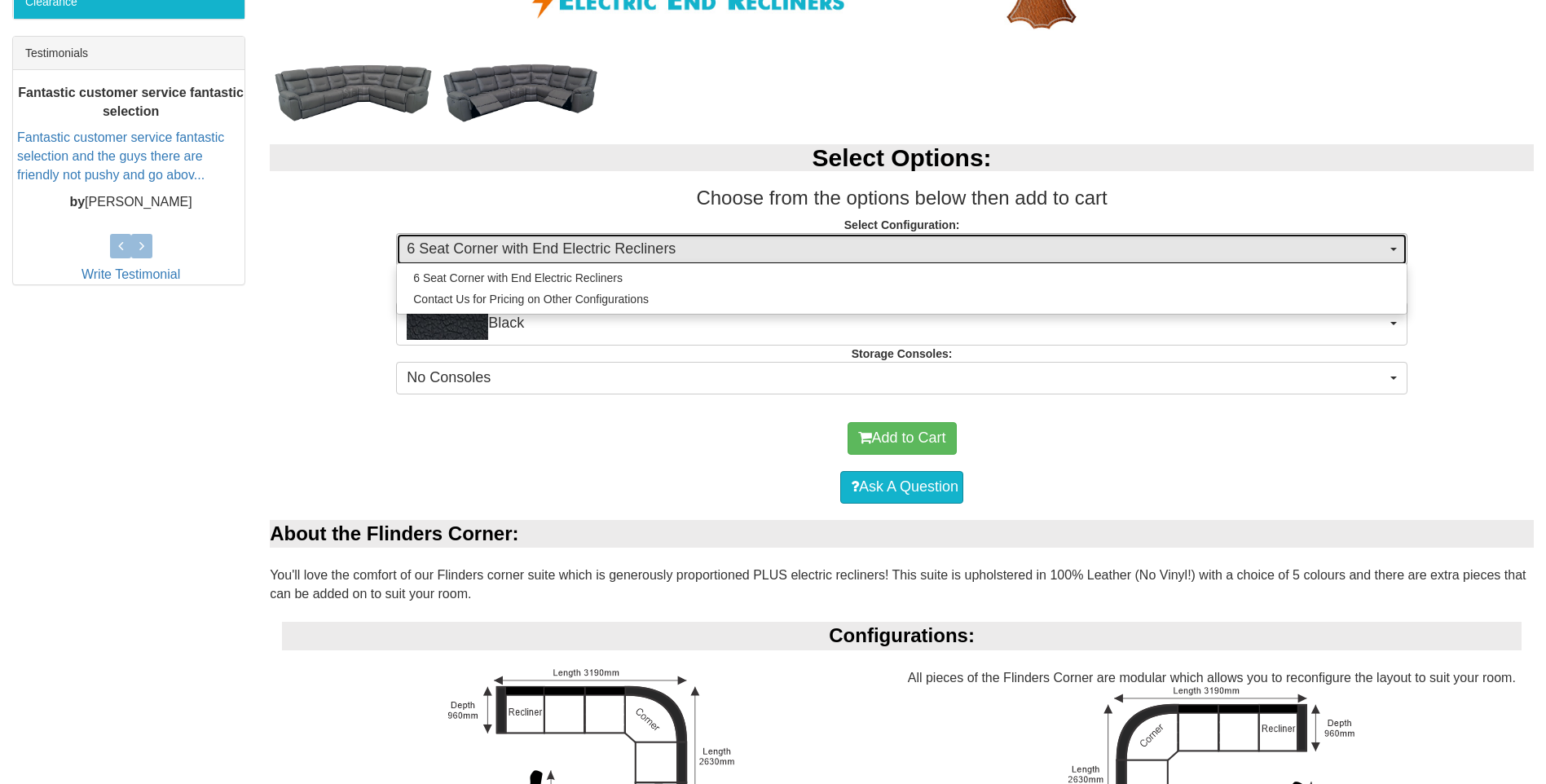
click at [1392, 254] on button "6 Seat Corner with End Electric Recliners" at bounding box center [902, 250] width 1011 height 33
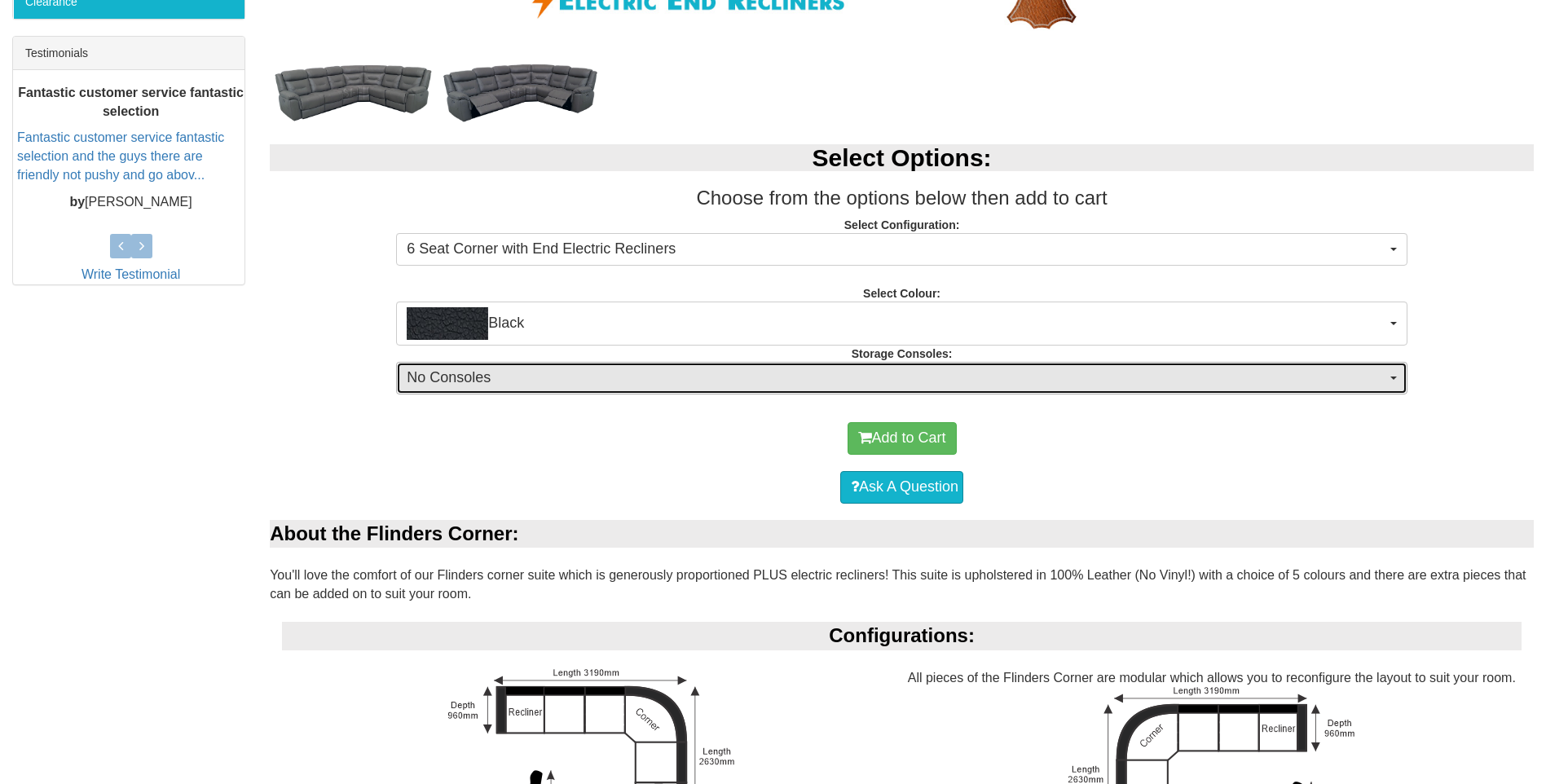
click at [1393, 380] on button "No Consoles" at bounding box center [902, 378] width 1011 height 33
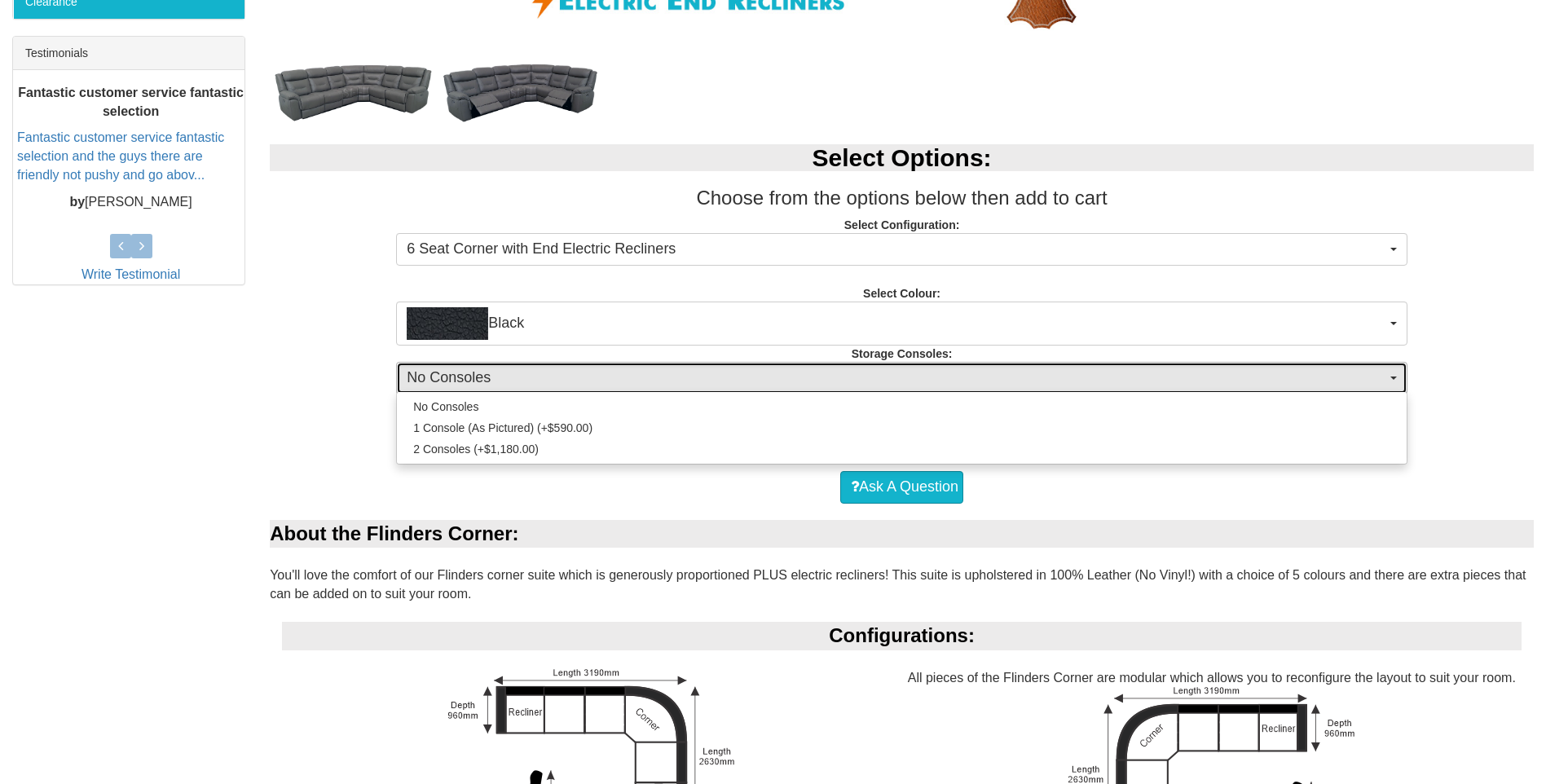
click at [1393, 380] on button "No Consoles" at bounding box center [902, 378] width 1011 height 33
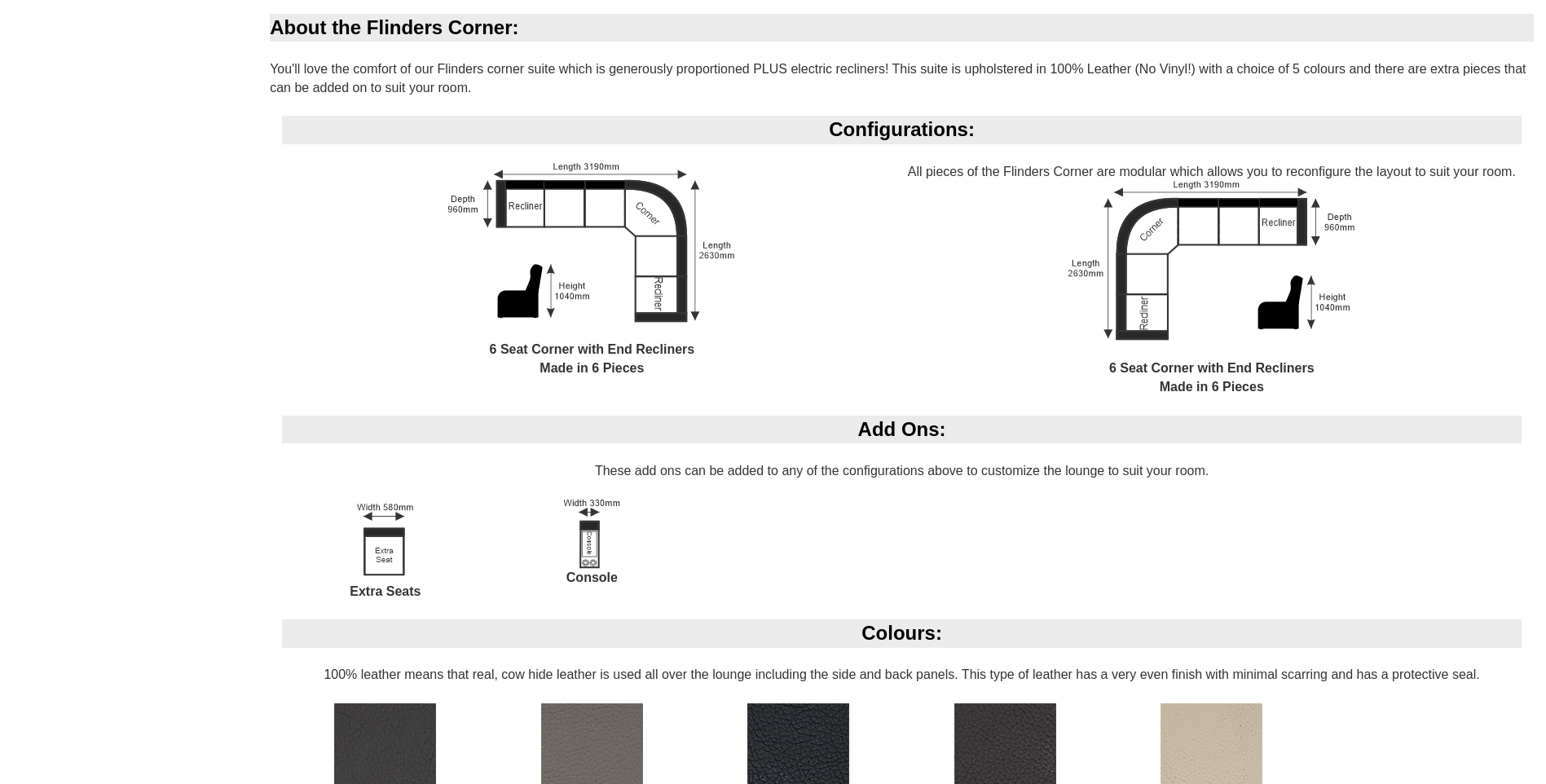
scroll to position [1156, 0]
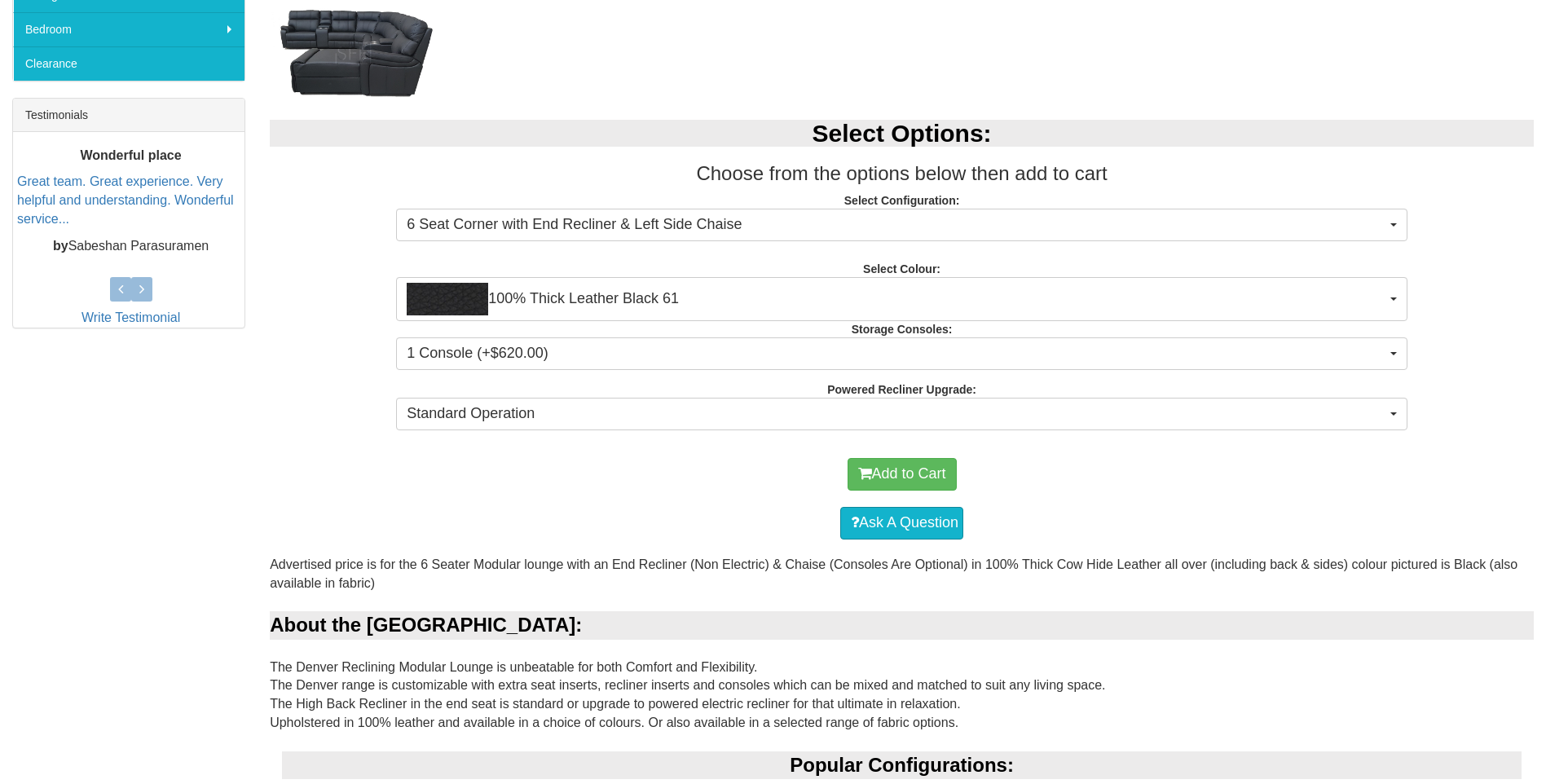
scroll to position [602, 0]
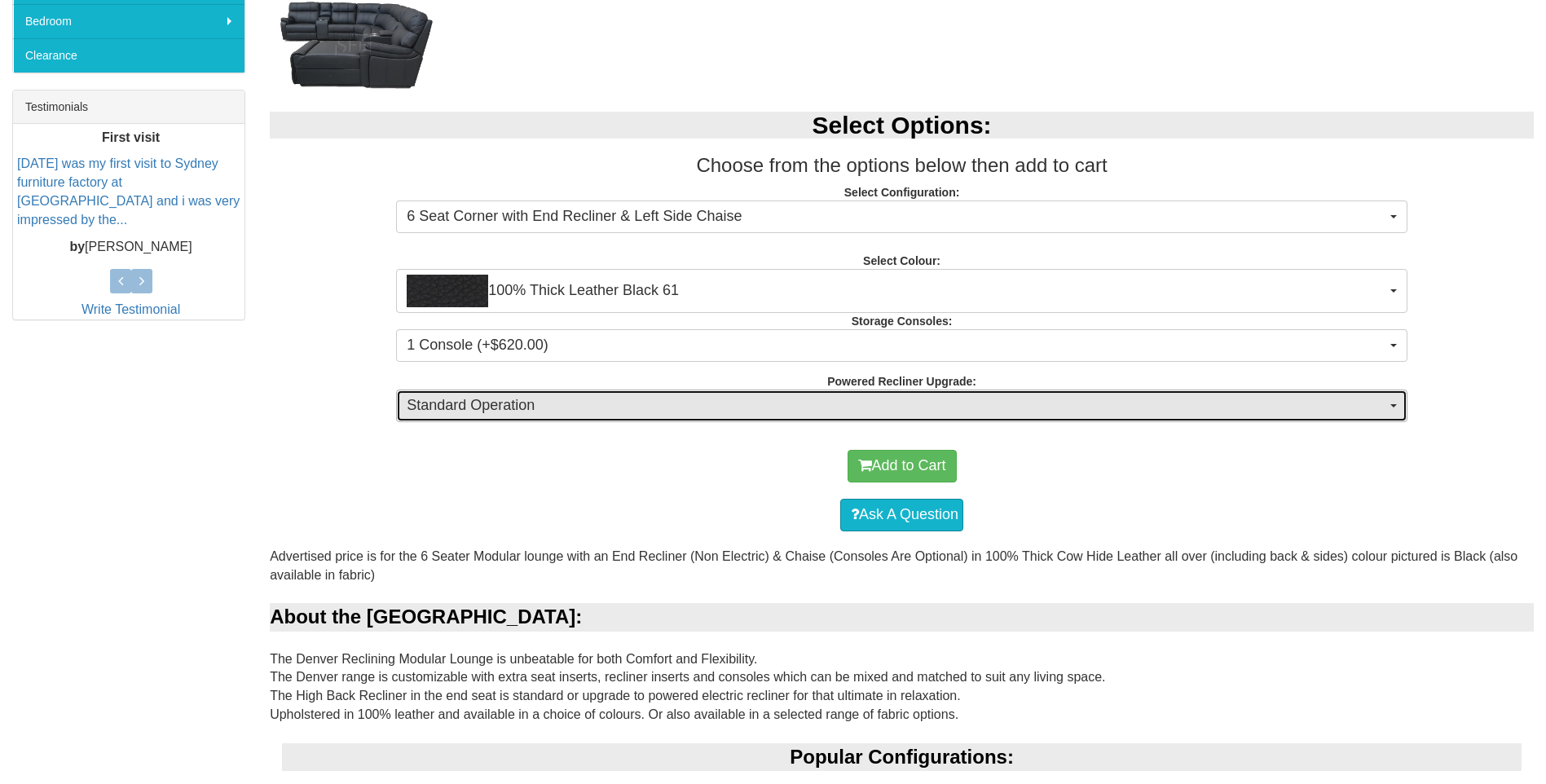
click at [1391, 412] on button "Standard Operation" at bounding box center [902, 406] width 1011 height 33
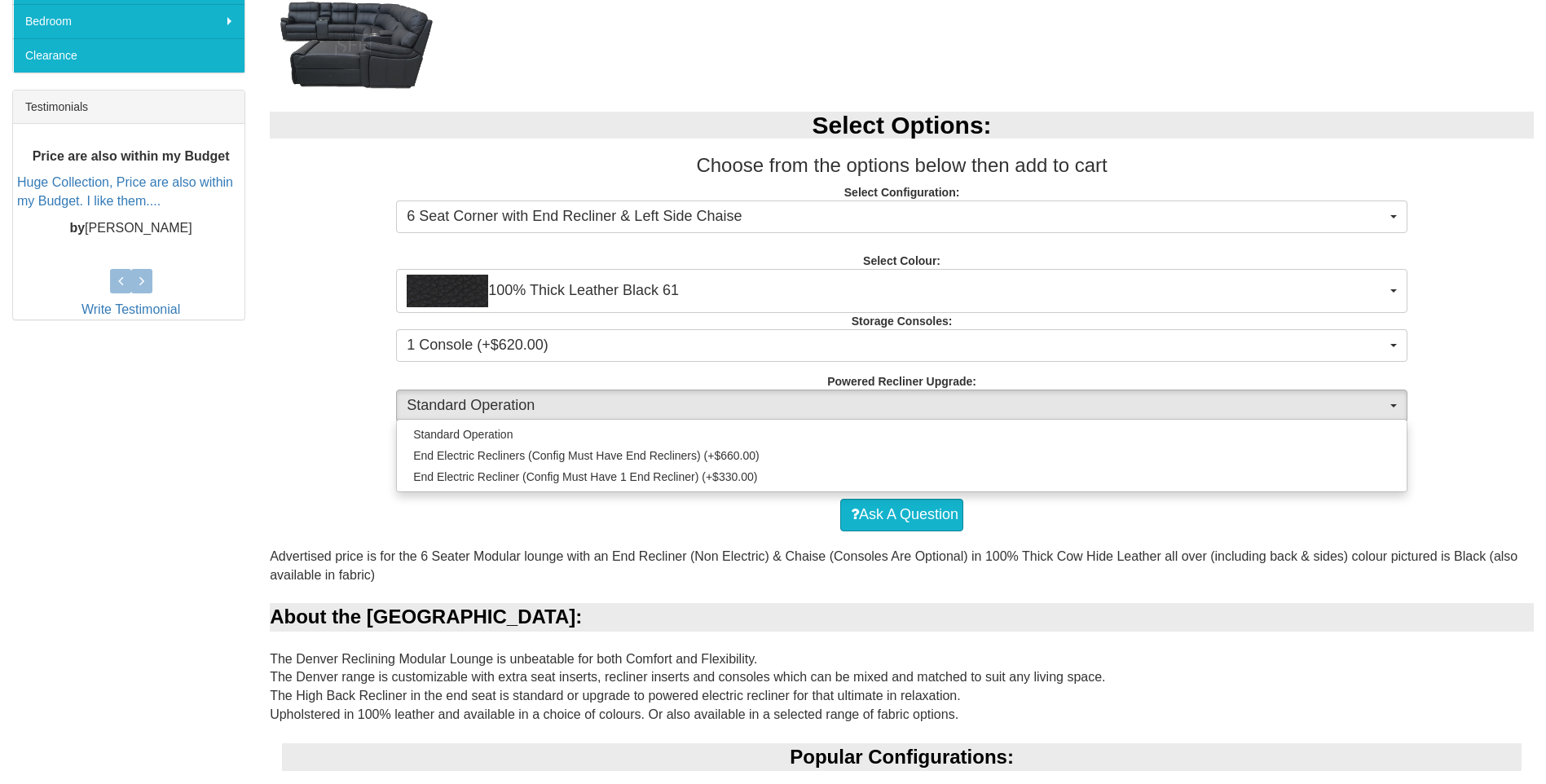
click at [1442, 355] on div "Select Options: Choose from the options below then add to cart Select Configura…" at bounding box center [902, 264] width 1288 height 338
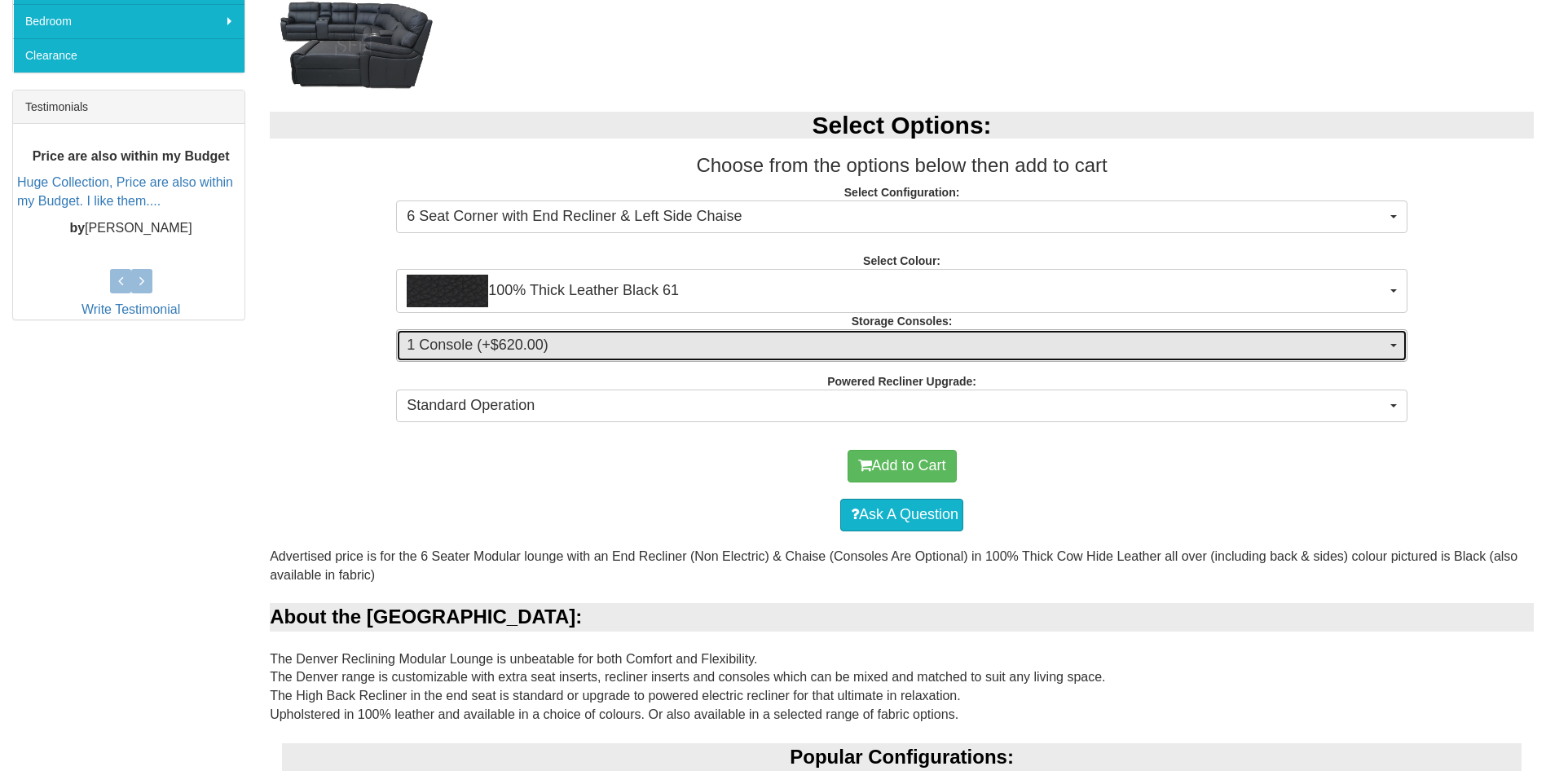
click at [1400, 350] on button "1 Console (+$620.00)" at bounding box center [902, 346] width 1011 height 33
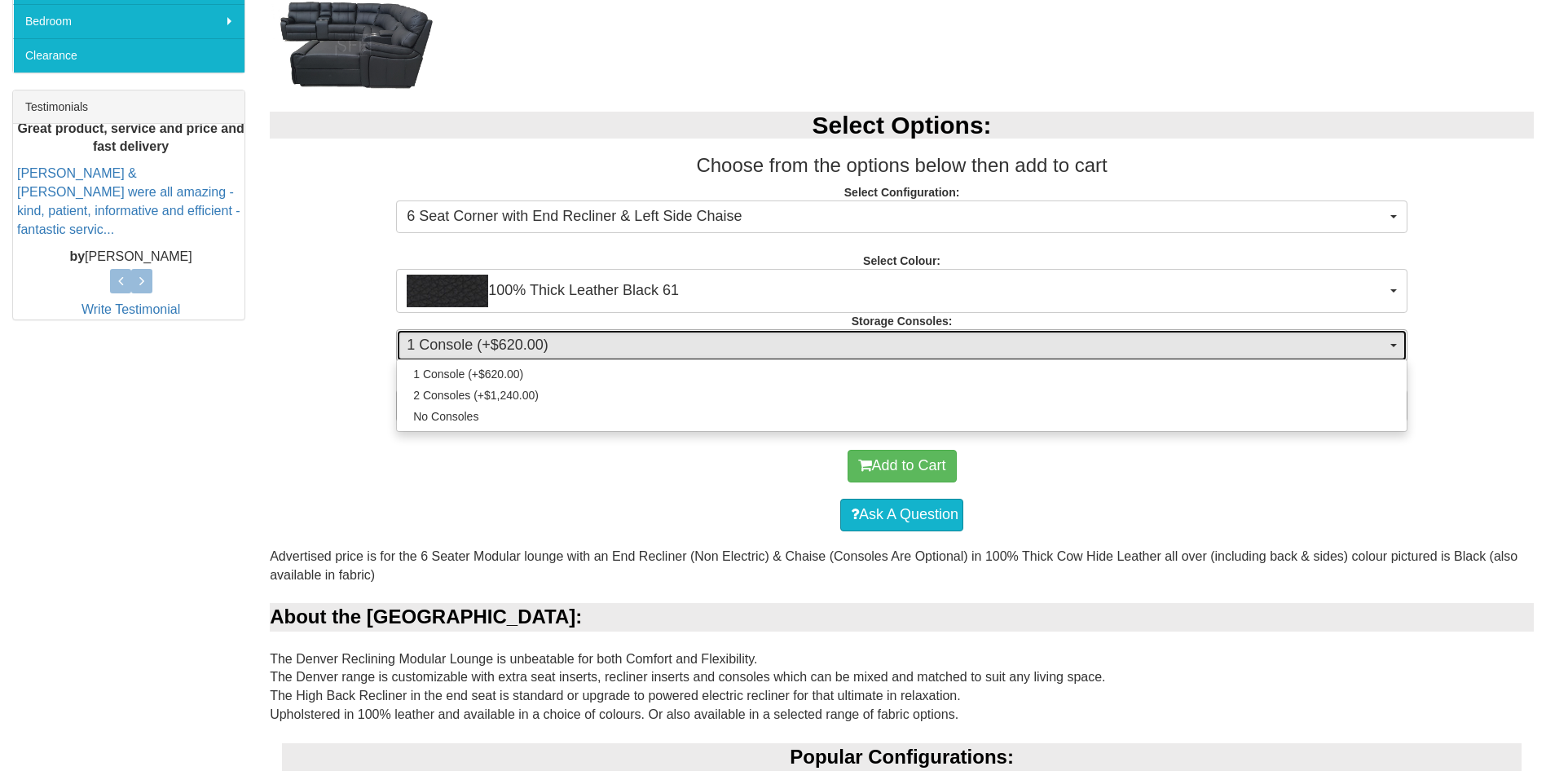
click at [1400, 350] on button "1 Console (+$620.00)" at bounding box center [902, 346] width 1011 height 33
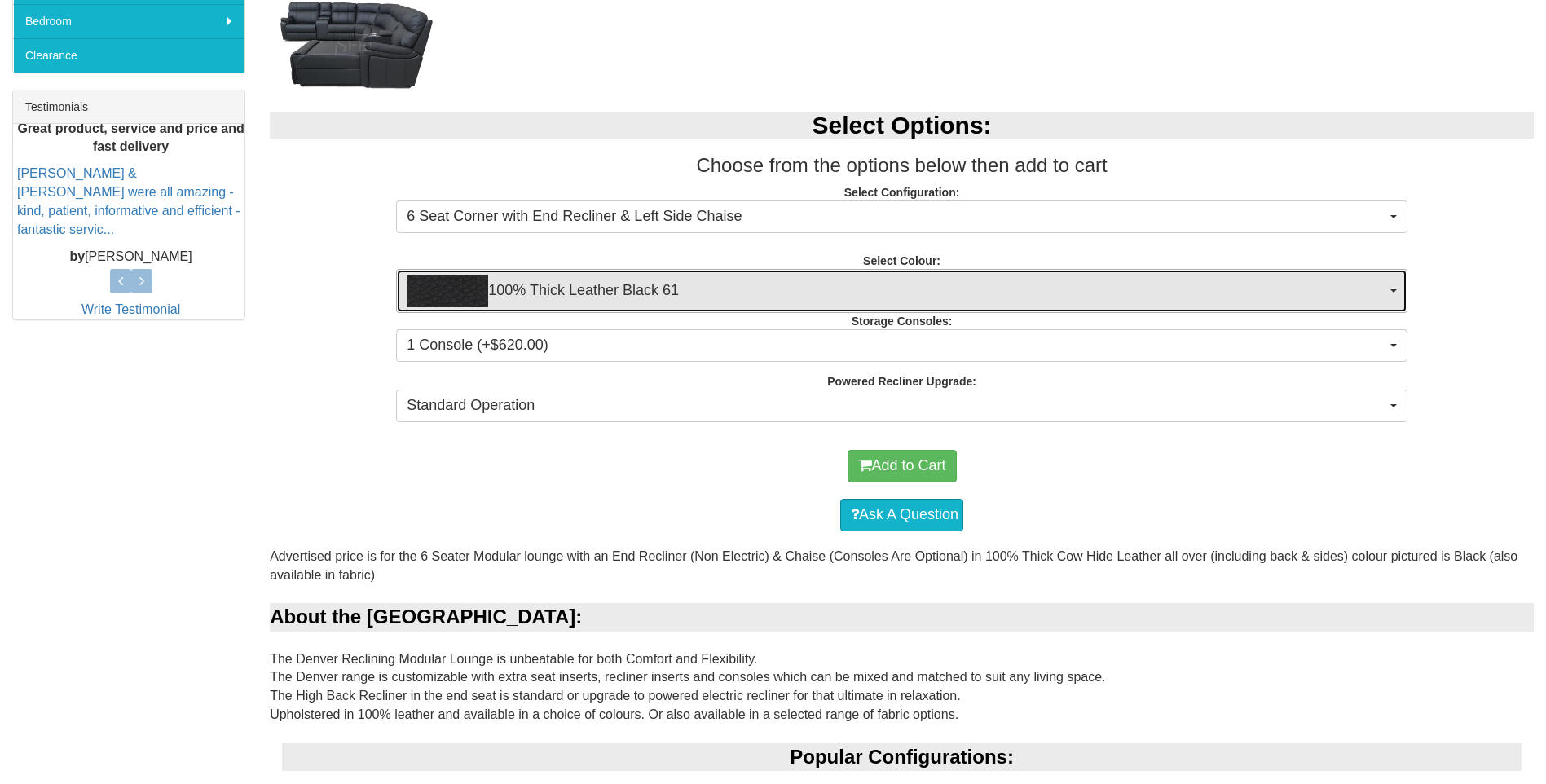
click at [1397, 293] on button "100% Thick Leather Black 61" at bounding box center [902, 290] width 1011 height 44
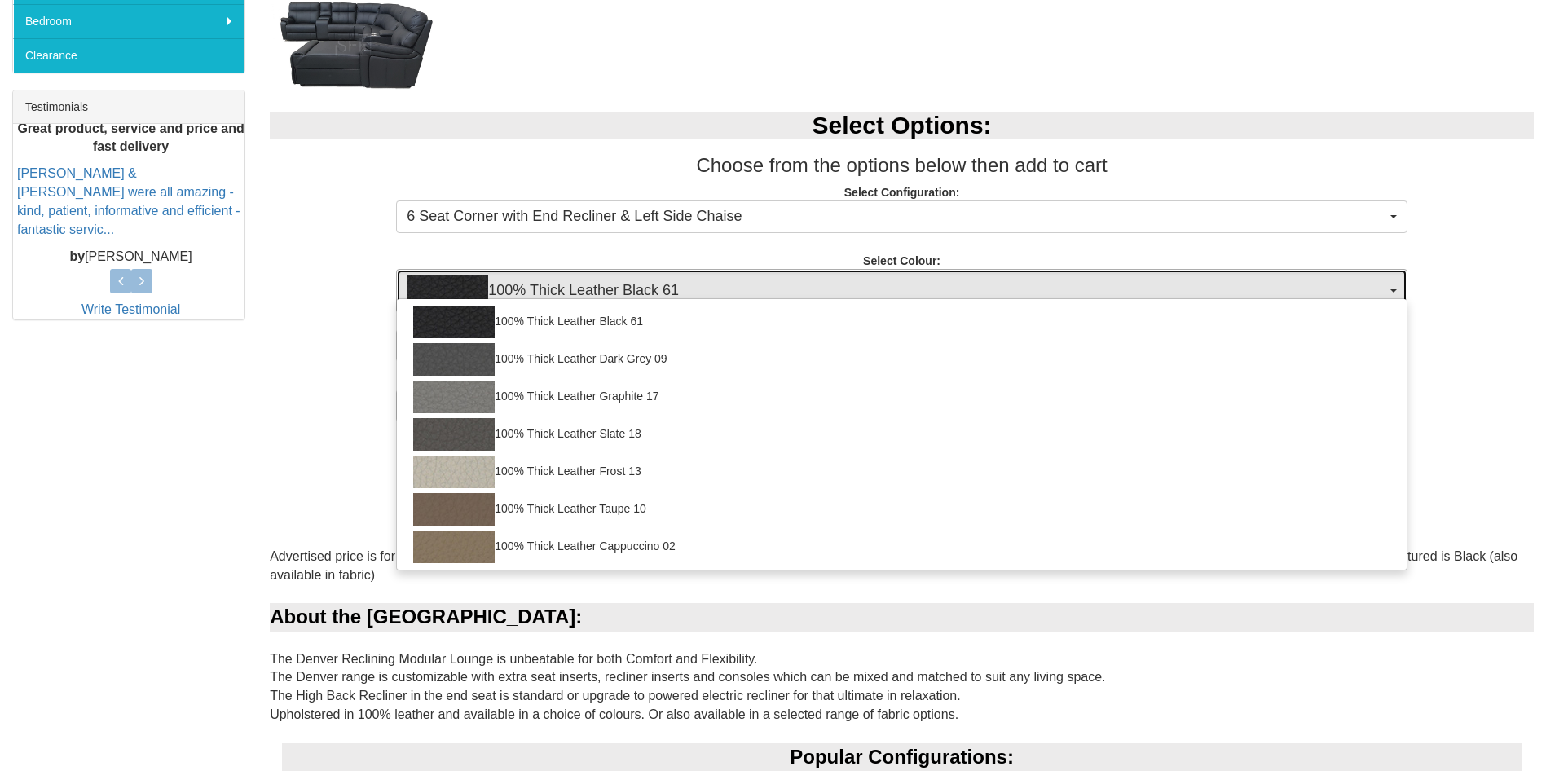
click at [1397, 293] on button "100% Thick Leather Black 61" at bounding box center [902, 290] width 1011 height 44
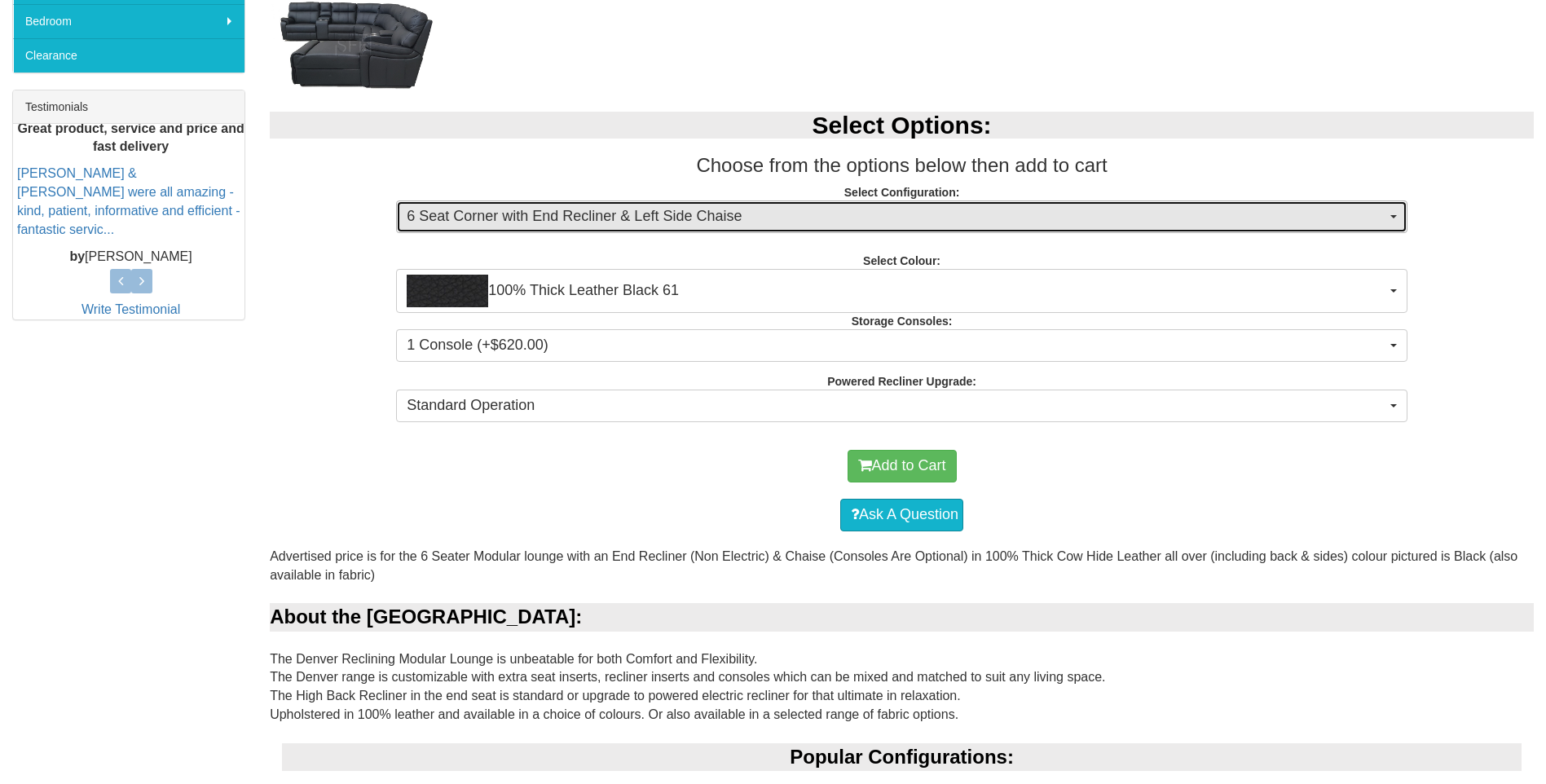
click at [1397, 224] on button "6 Seat Corner with End Recliner & Left Side Chaise" at bounding box center [902, 217] width 1011 height 33
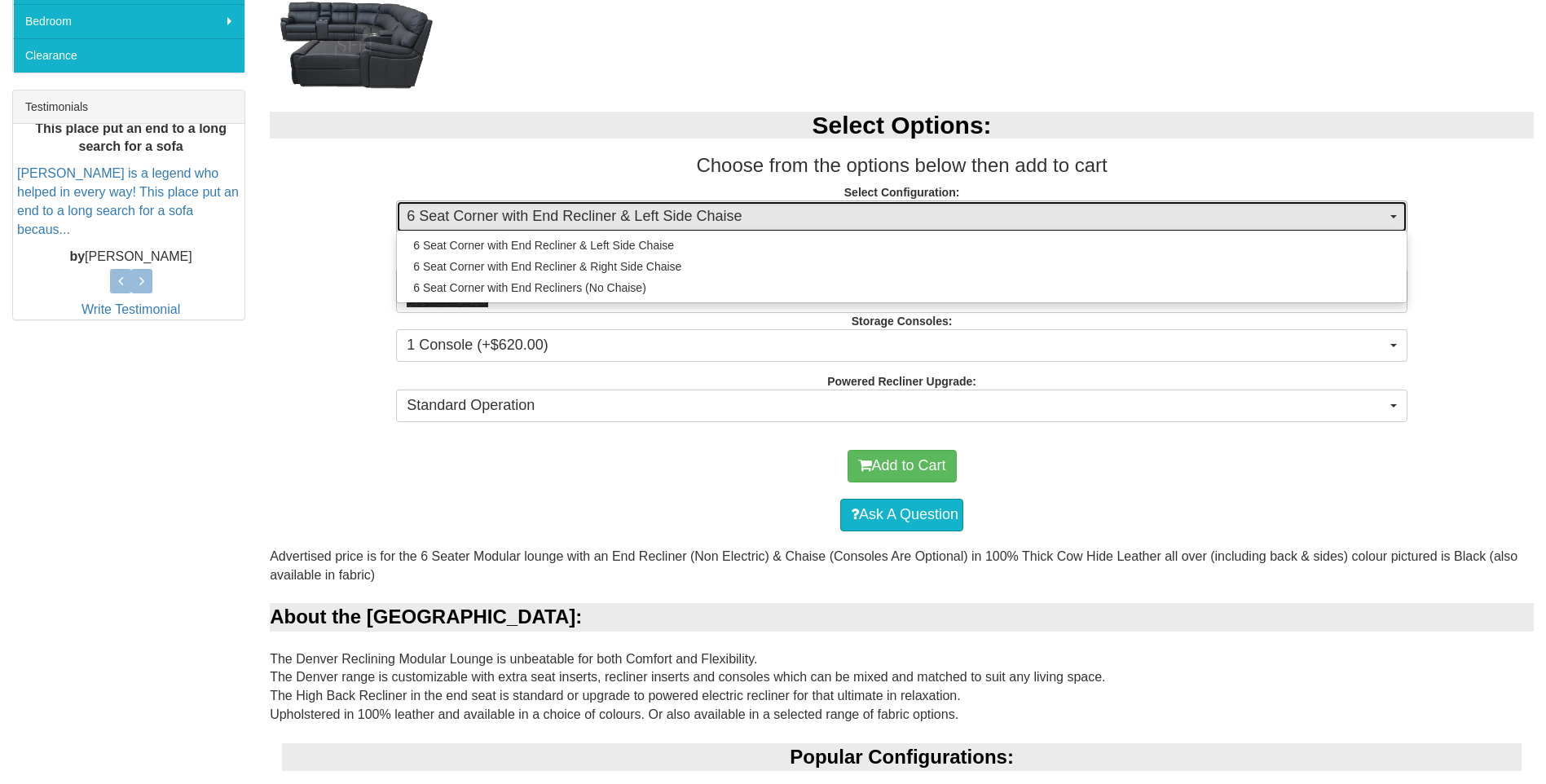
click at [1397, 224] on button "6 Seat Corner with End Recliner & Left Side Chaise" at bounding box center [902, 217] width 1011 height 33
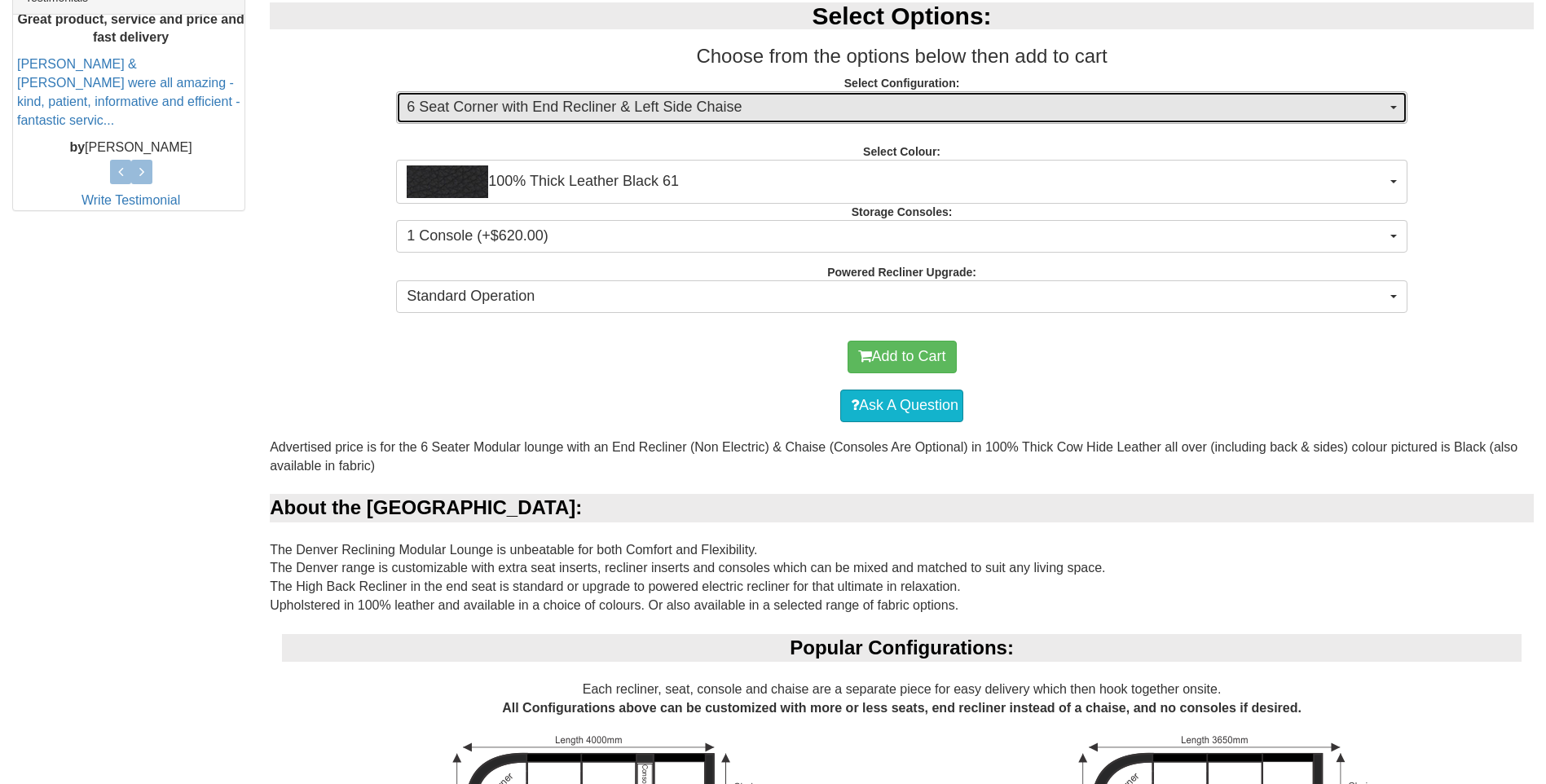
scroll to position [0, 0]
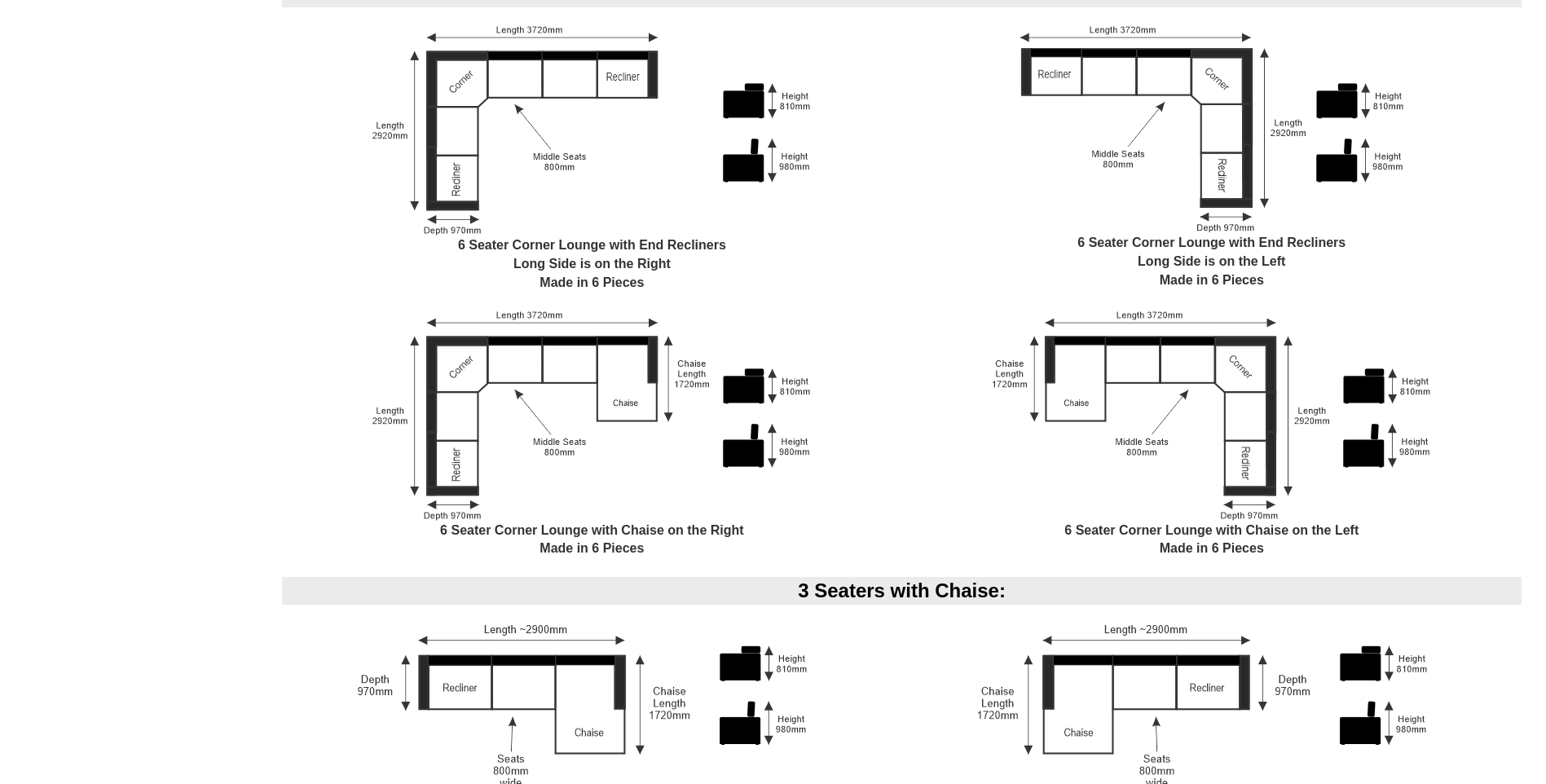
scroll to position [1874, 0]
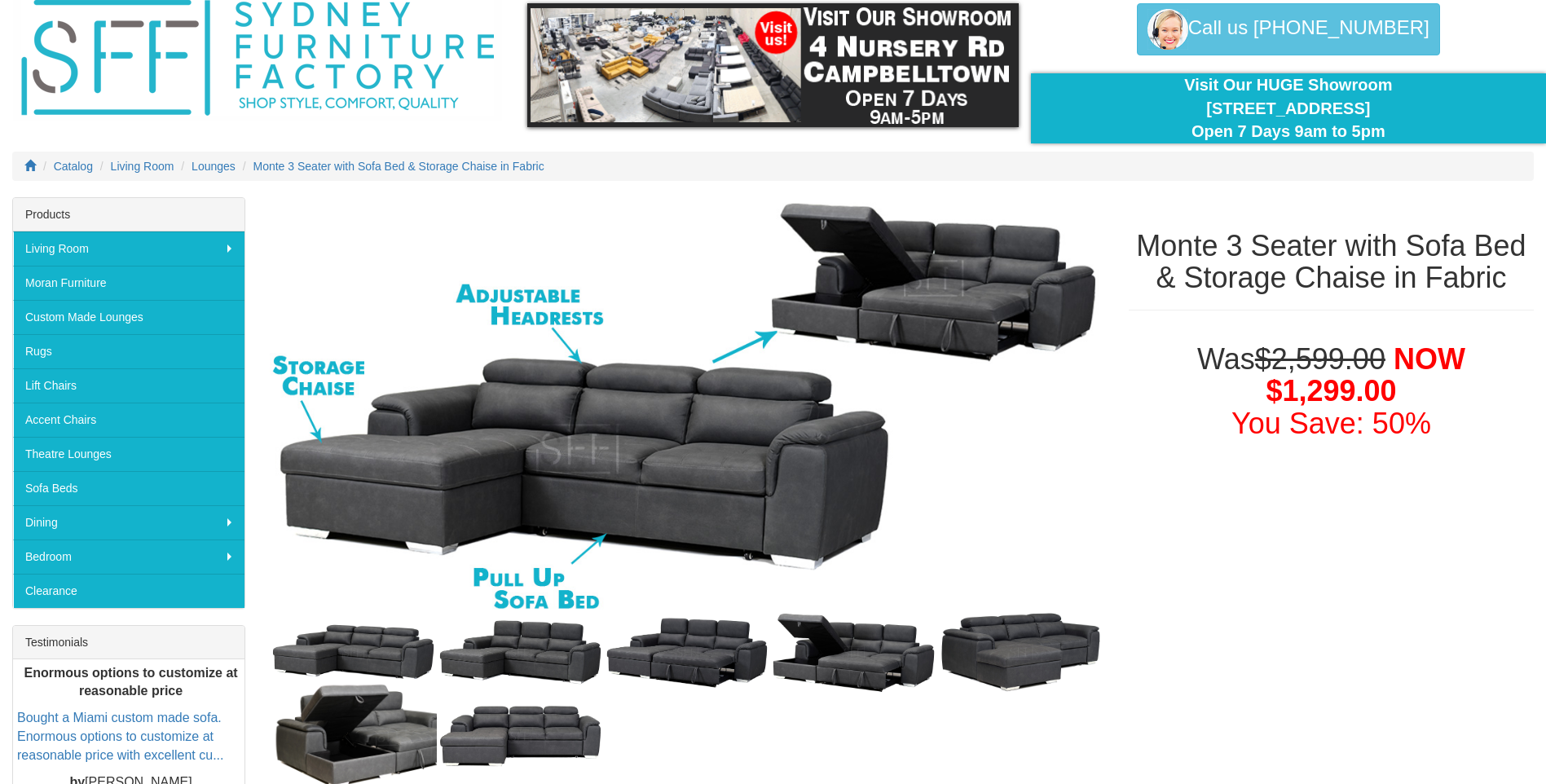
scroll to position [63, 0]
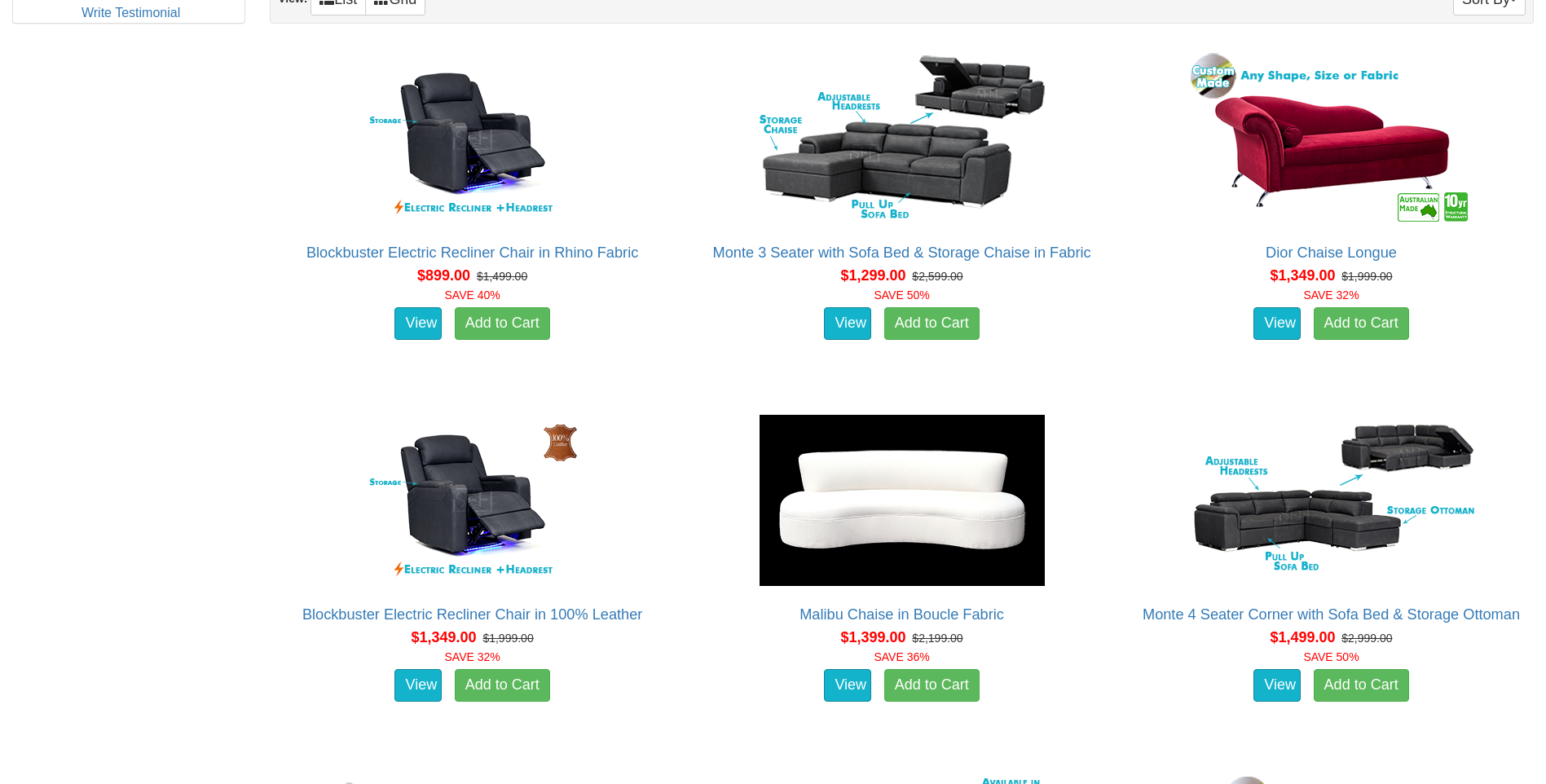
scroll to position [859, 0]
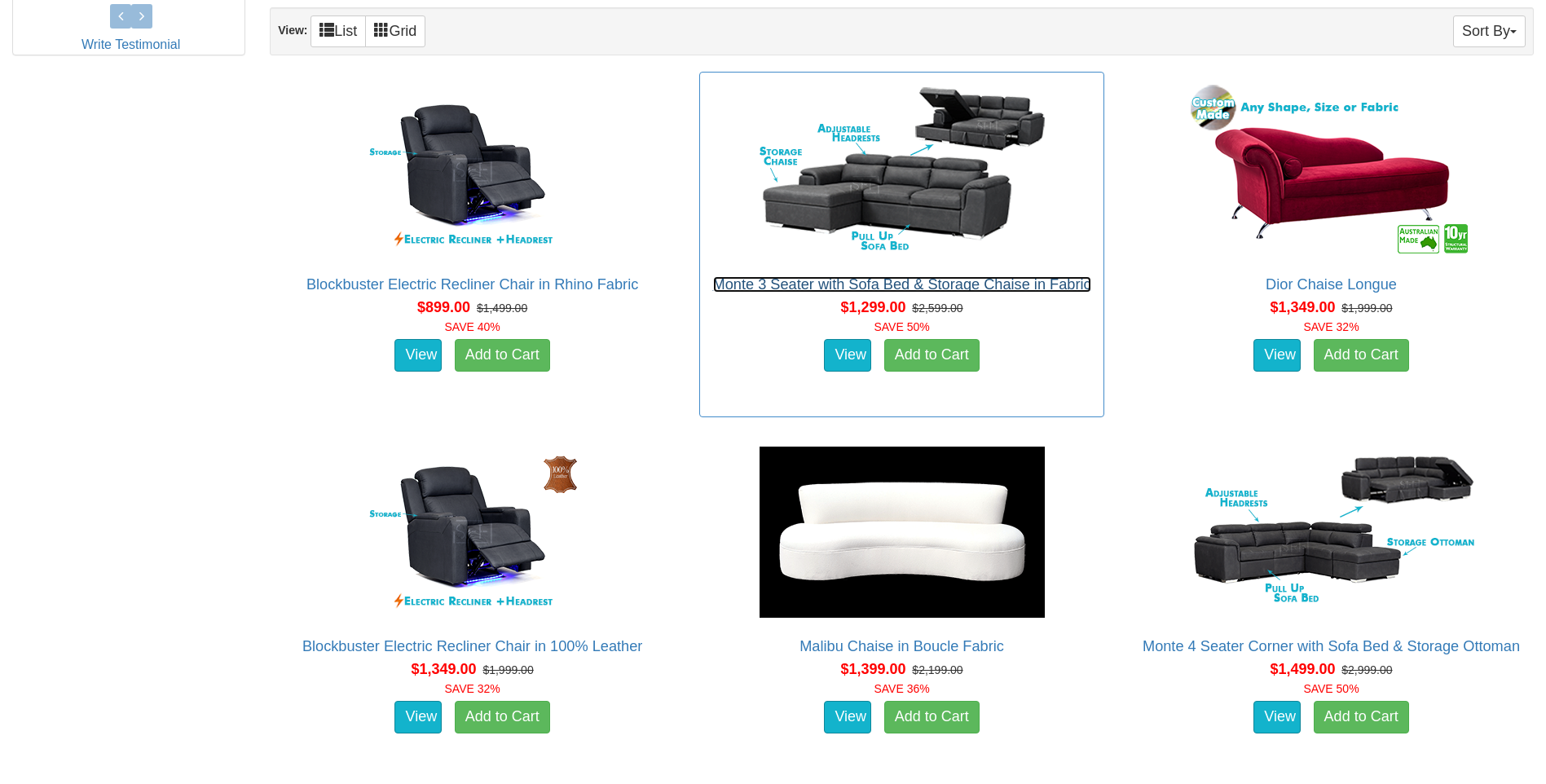
click at [954, 282] on link "Monte 3 Seater with Sofa Bed & Storage Chaise in Fabric" at bounding box center [902, 284] width 378 height 16
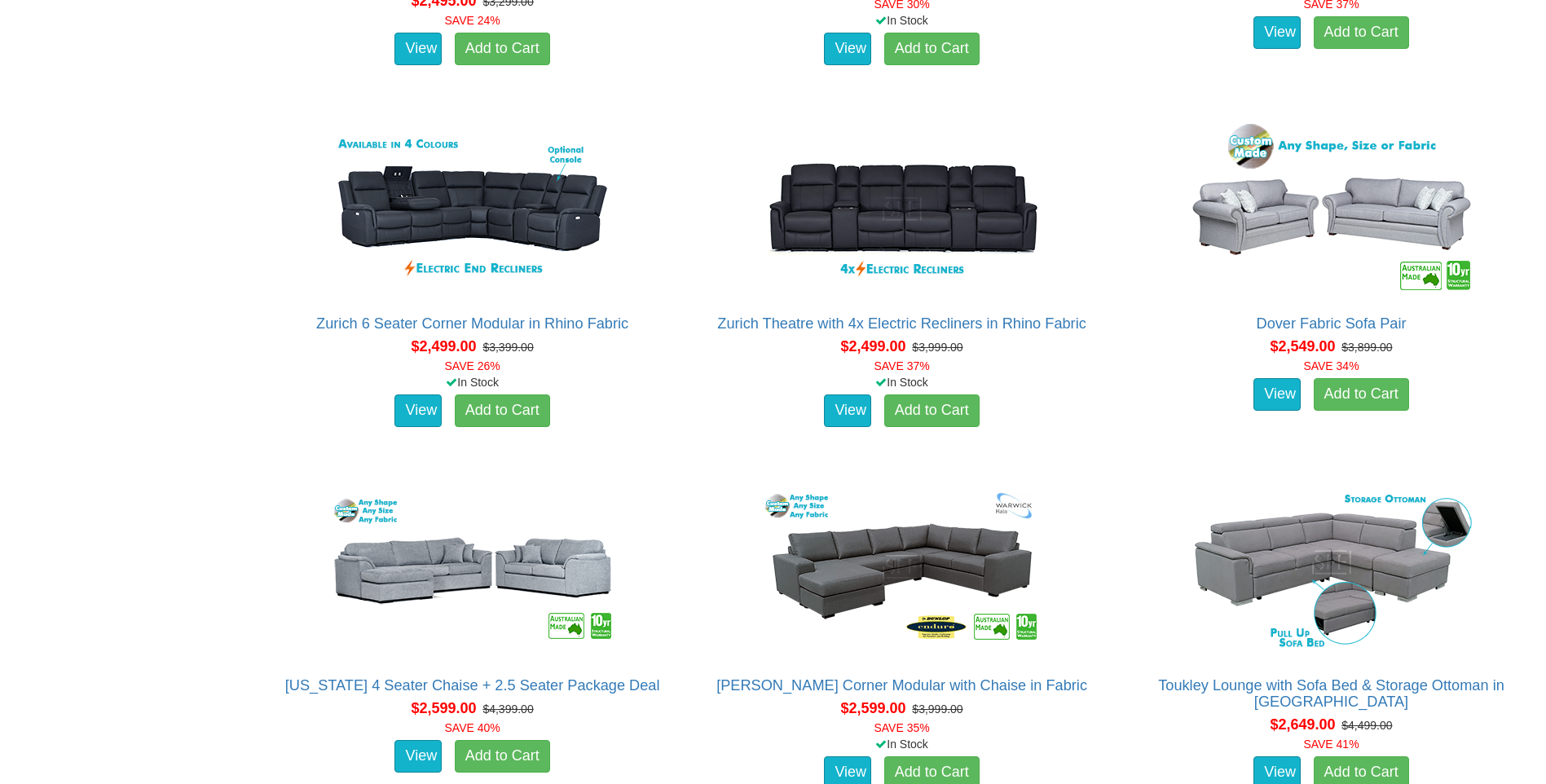
scroll to position [3729, 0]
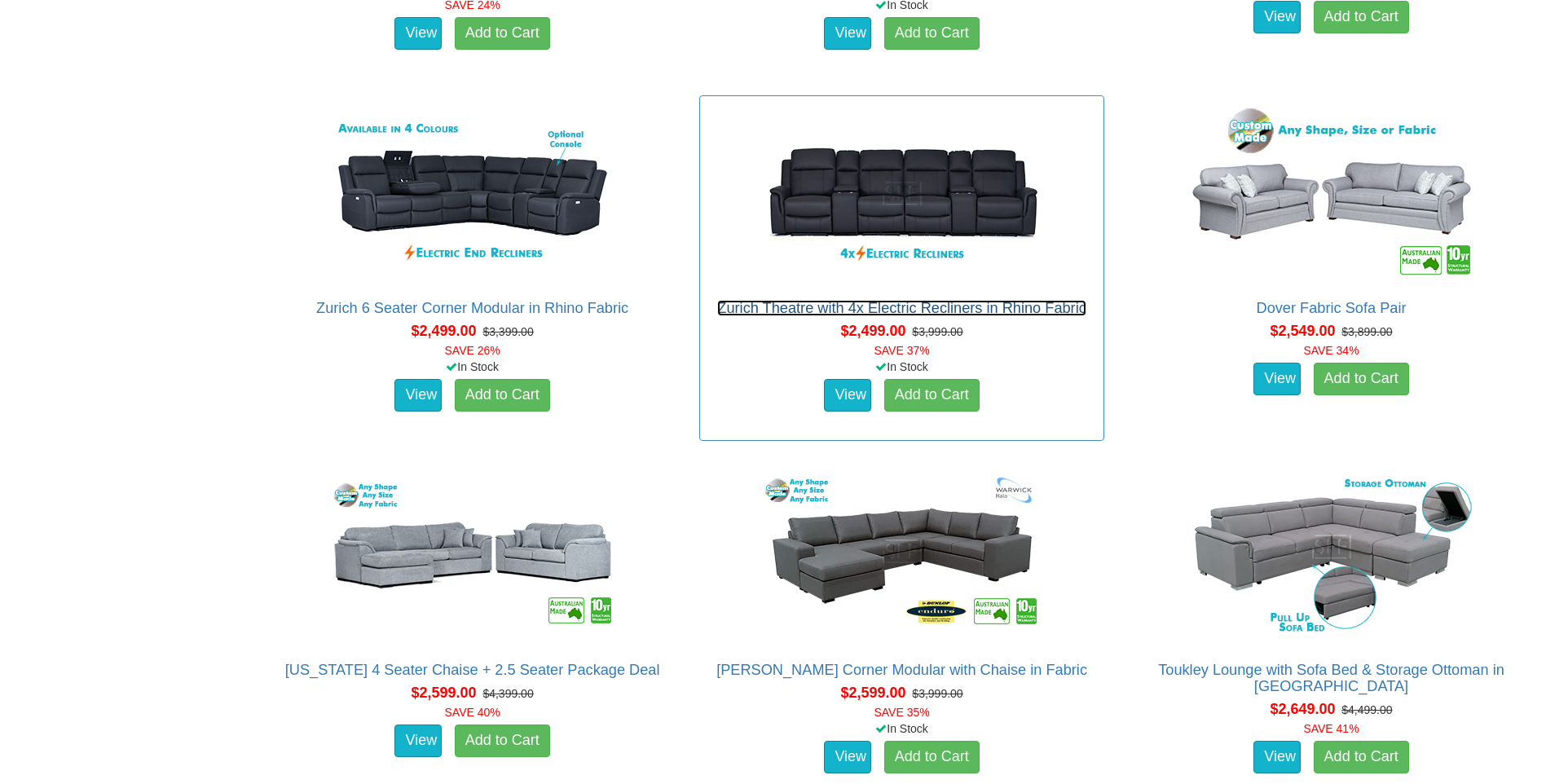
click at [973, 303] on link "Zurich Theatre with 4x Electric Recliners in Rhino Fabric" at bounding box center [902, 308] width 369 height 16
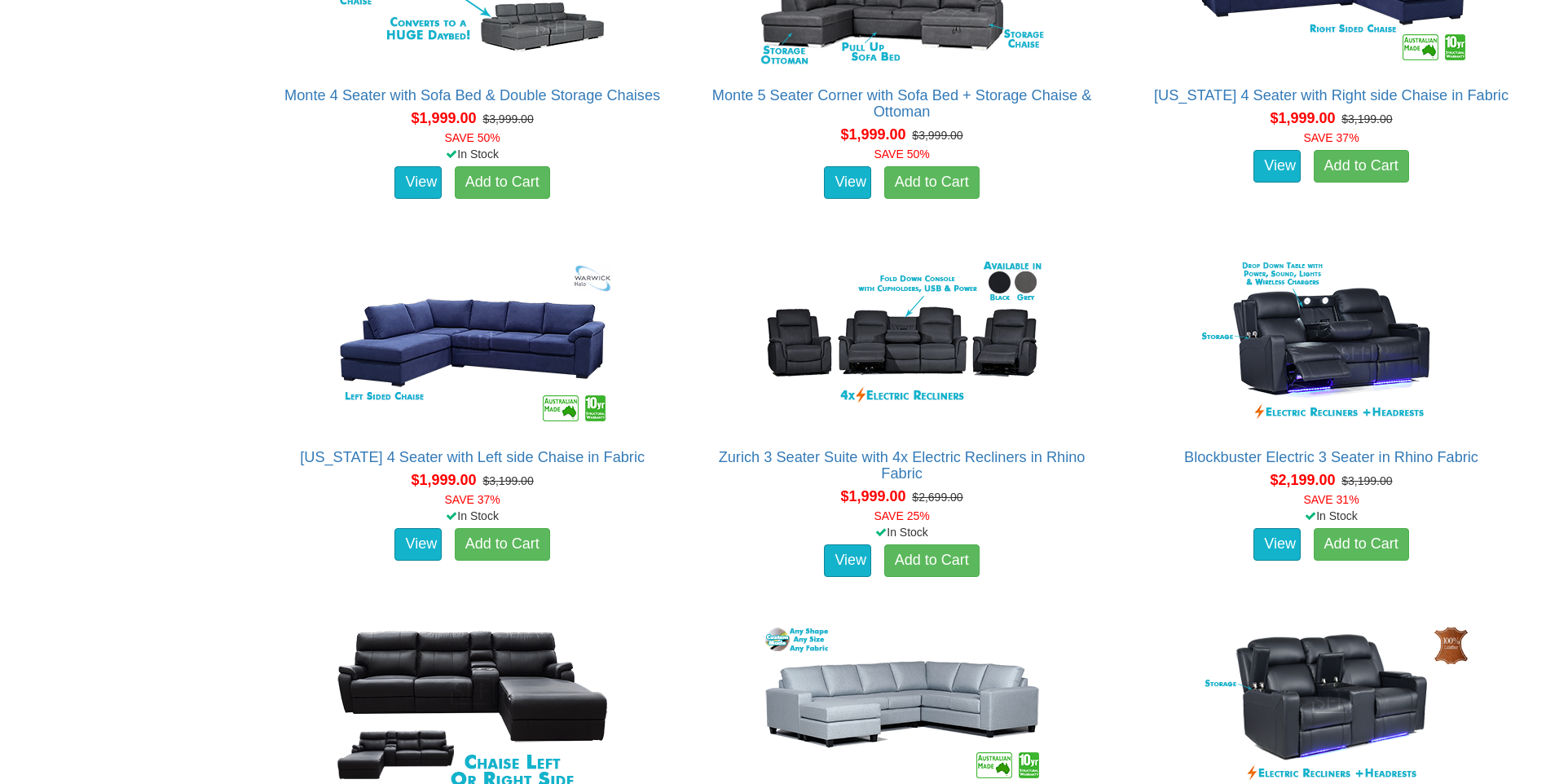
scroll to position [2478, 0]
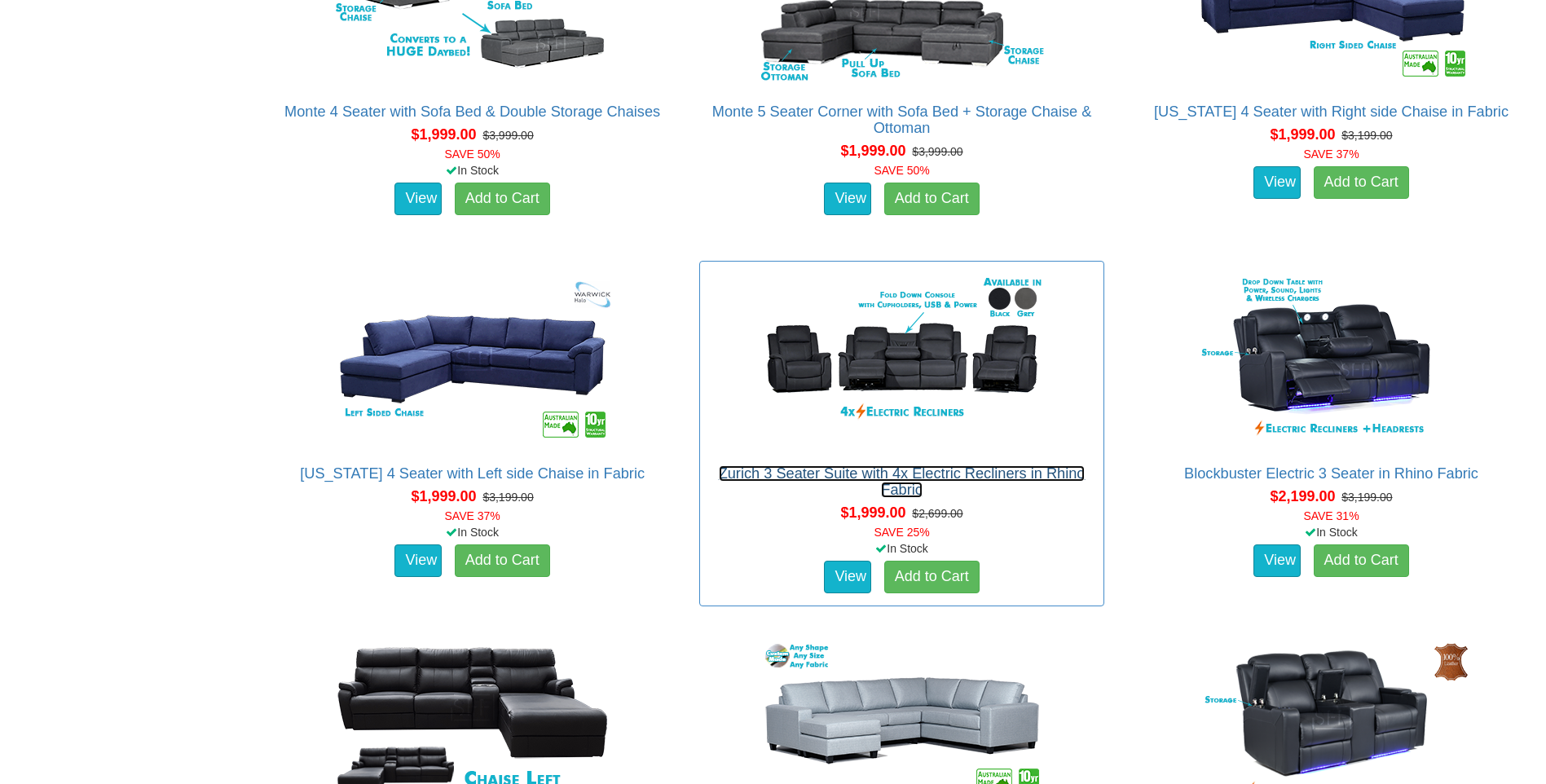
click at [997, 470] on link "Zurich 3 Seater Suite with 4x Electric Recliners in Rhino Fabric" at bounding box center [902, 482] width 367 height 33
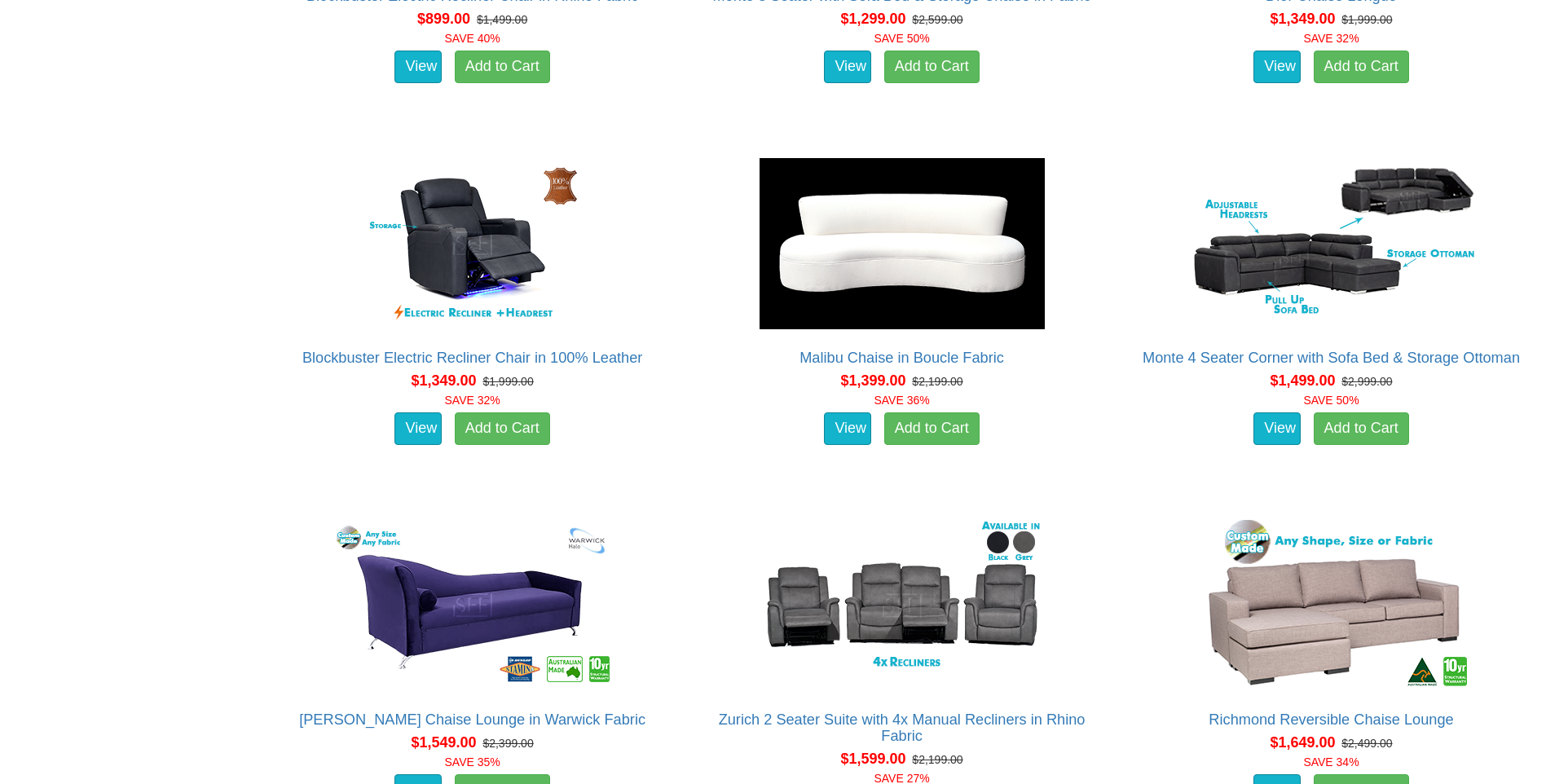
scroll to position [0, 0]
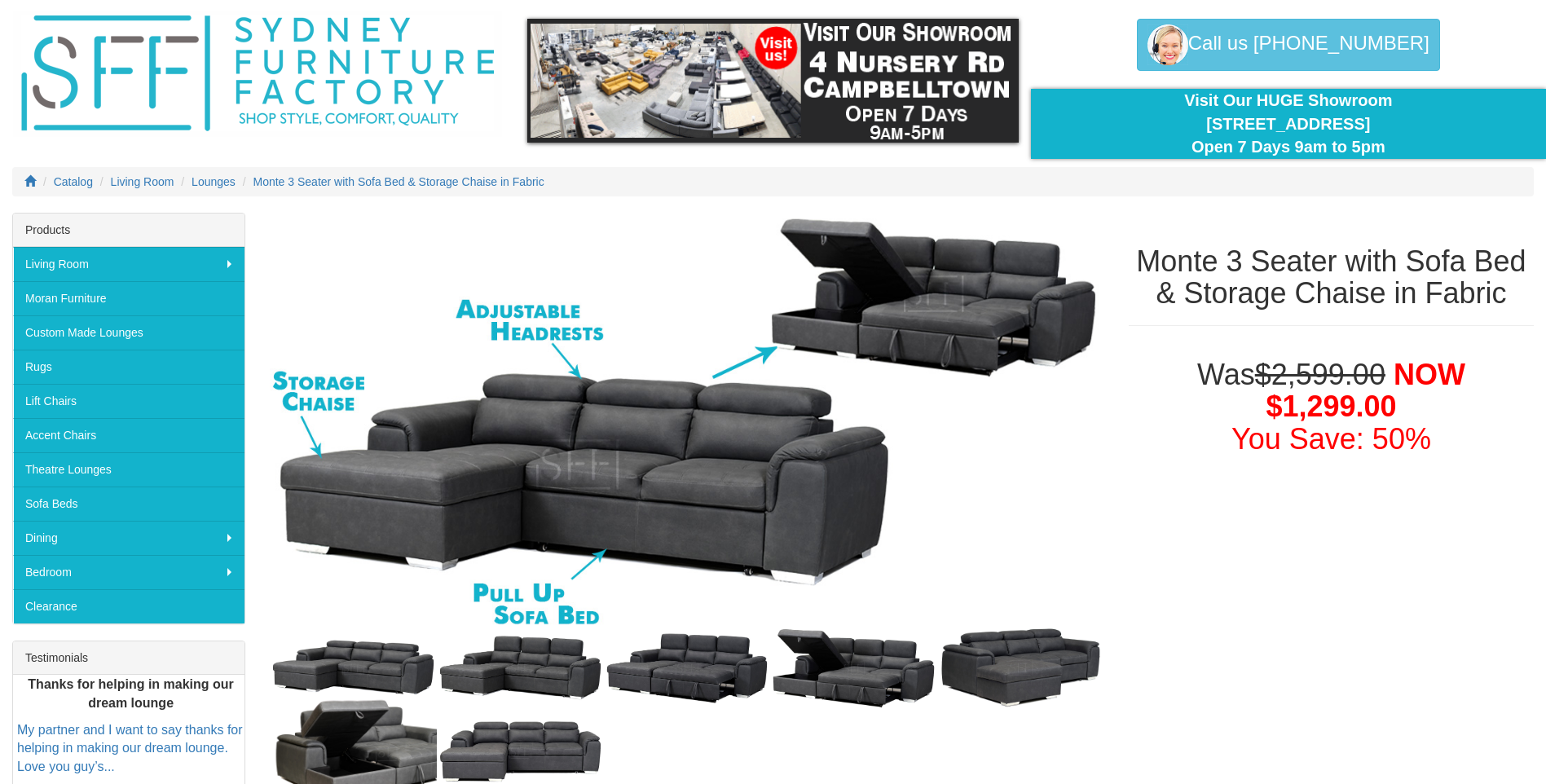
scroll to position [49, 0]
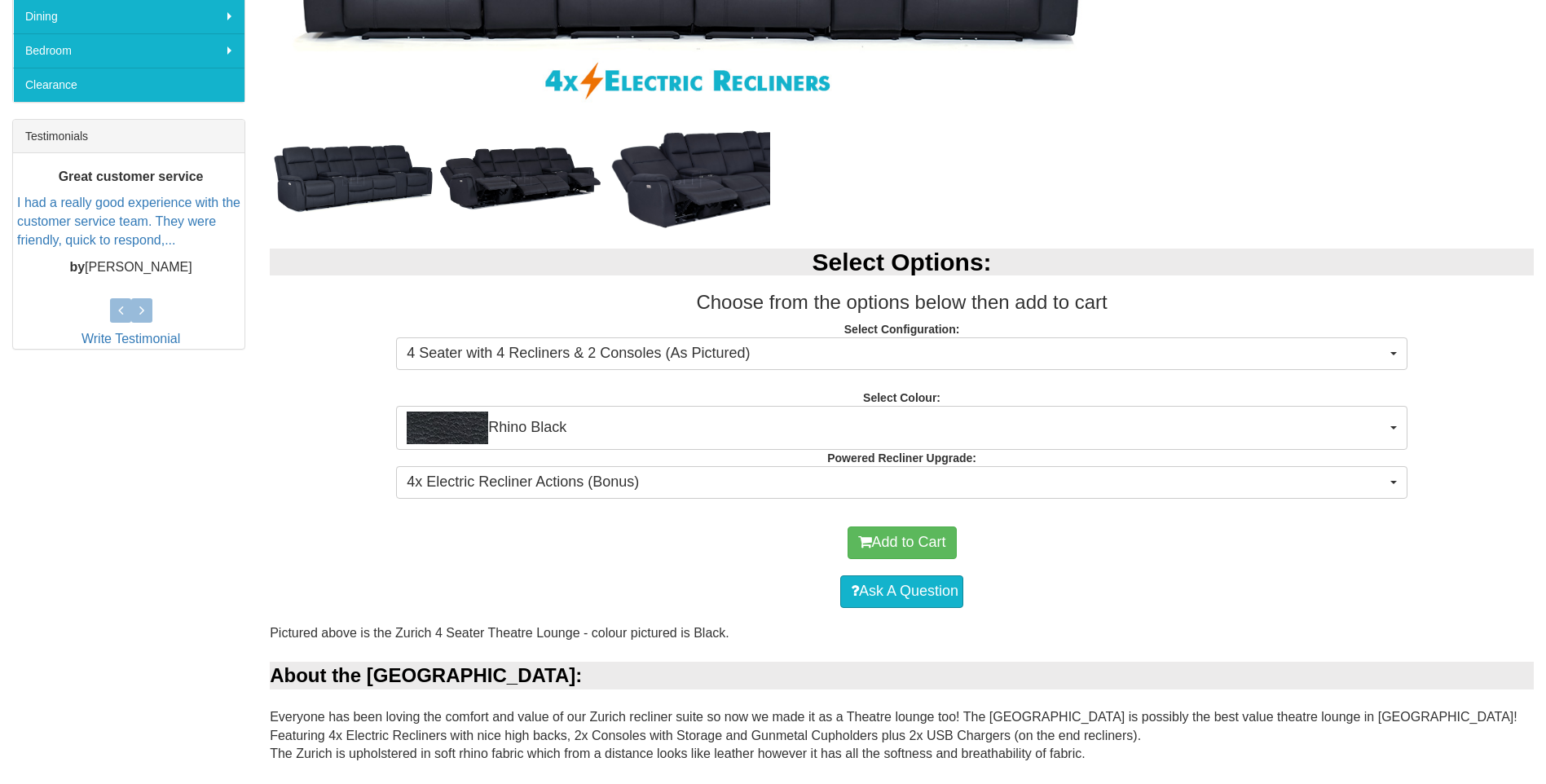
scroll to position [567, 0]
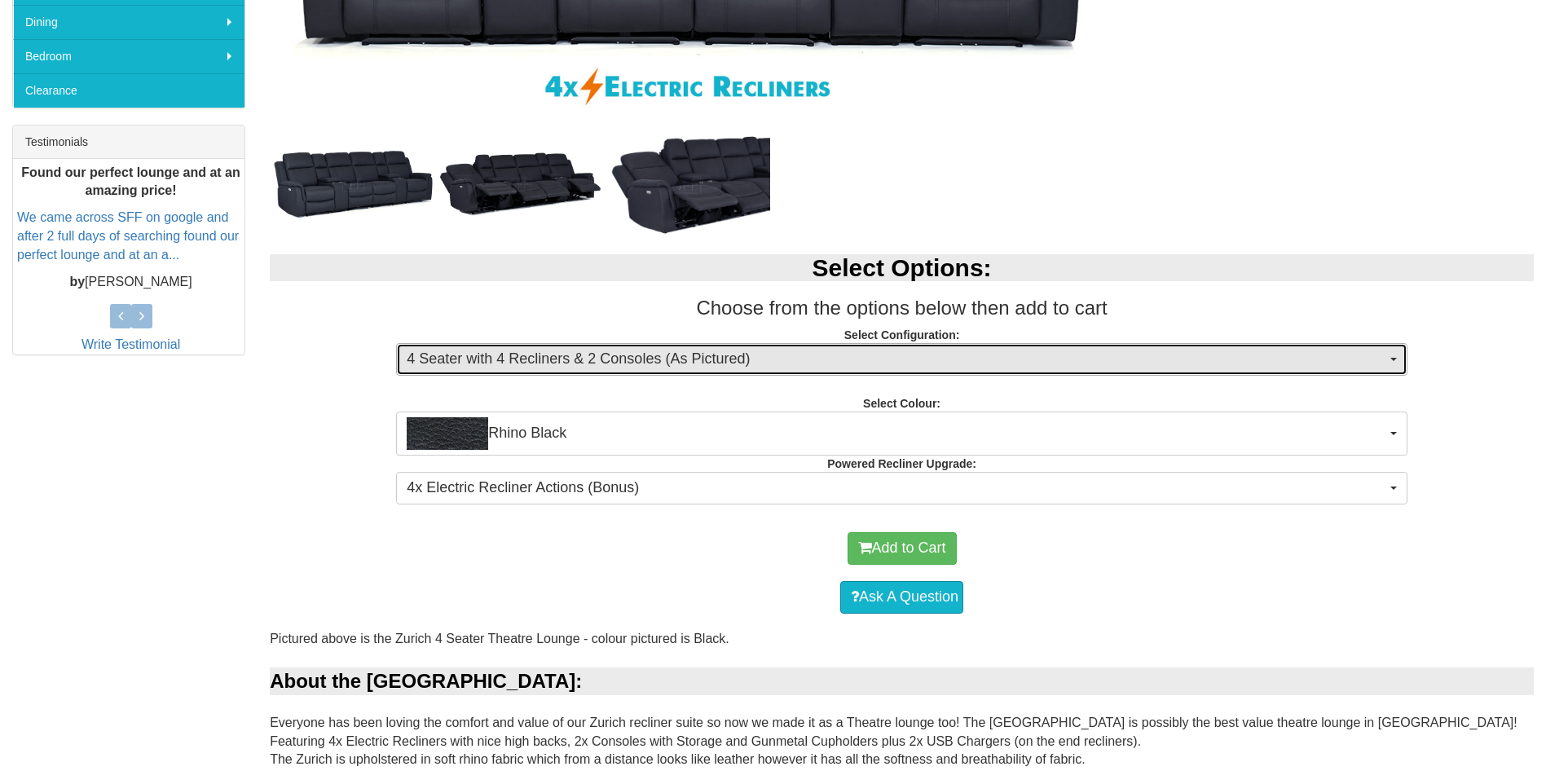
click at [1385, 361] on span "4 Seater with 4 Recliners & 2 Consoles (As Pictured)" at bounding box center [896, 359] width 979 height 21
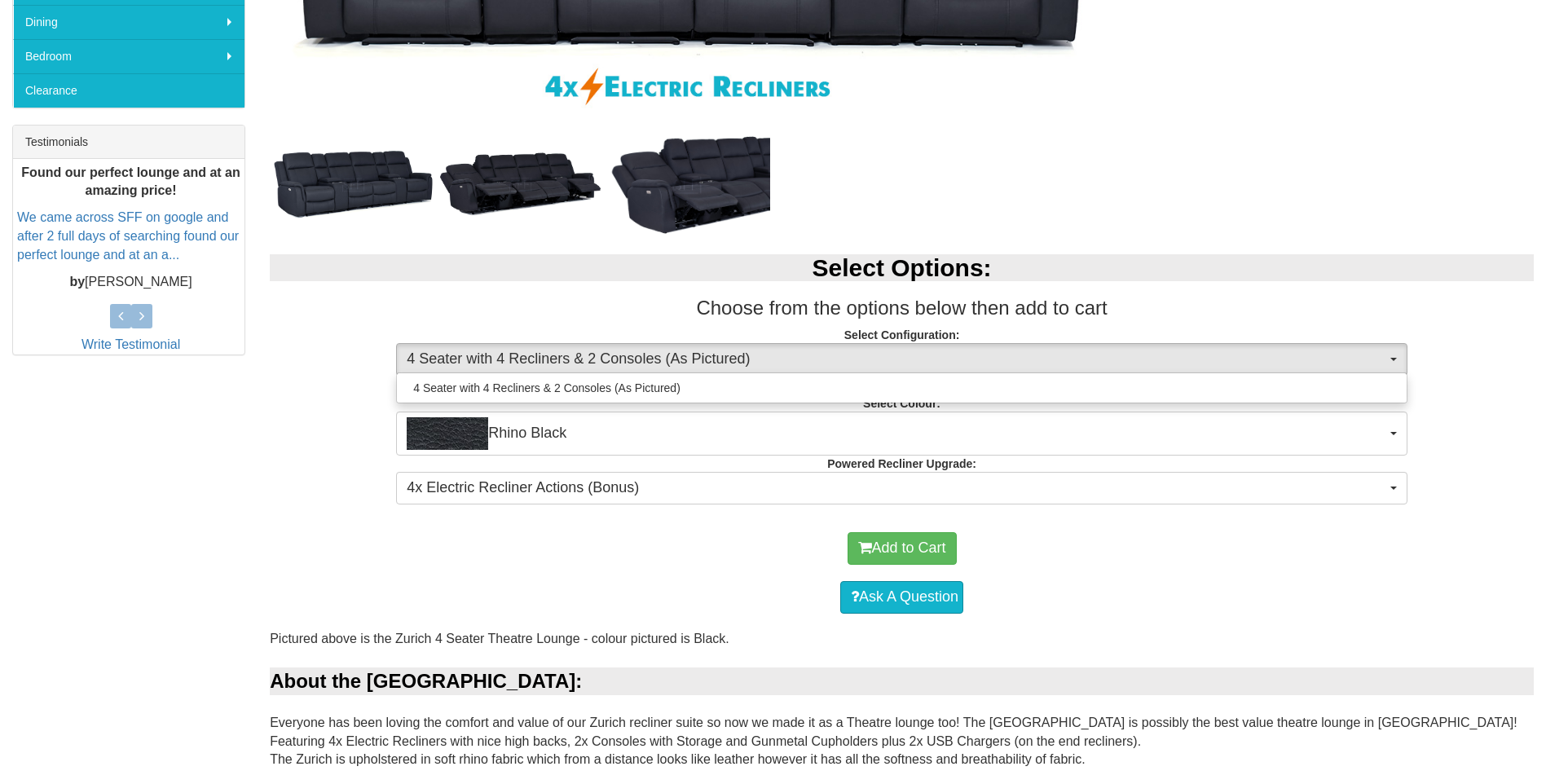
click at [1502, 378] on div "Select Options: Choose from the options below then add to cart Select Configura…" at bounding box center [902, 376] width 1288 height 278
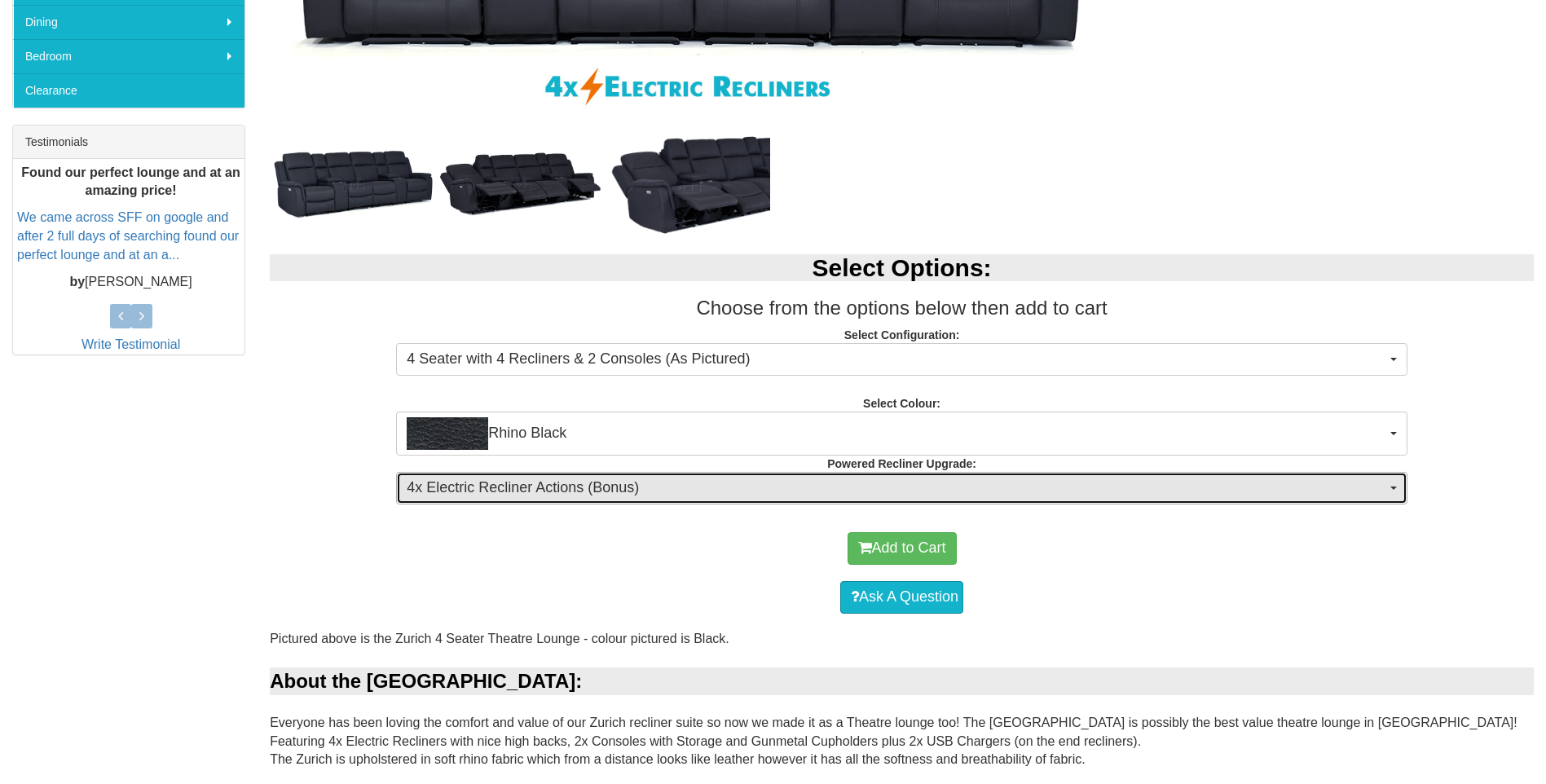
click at [1398, 480] on button "4x Electric Recliner Actions (Bonus)" at bounding box center [902, 488] width 1011 height 33
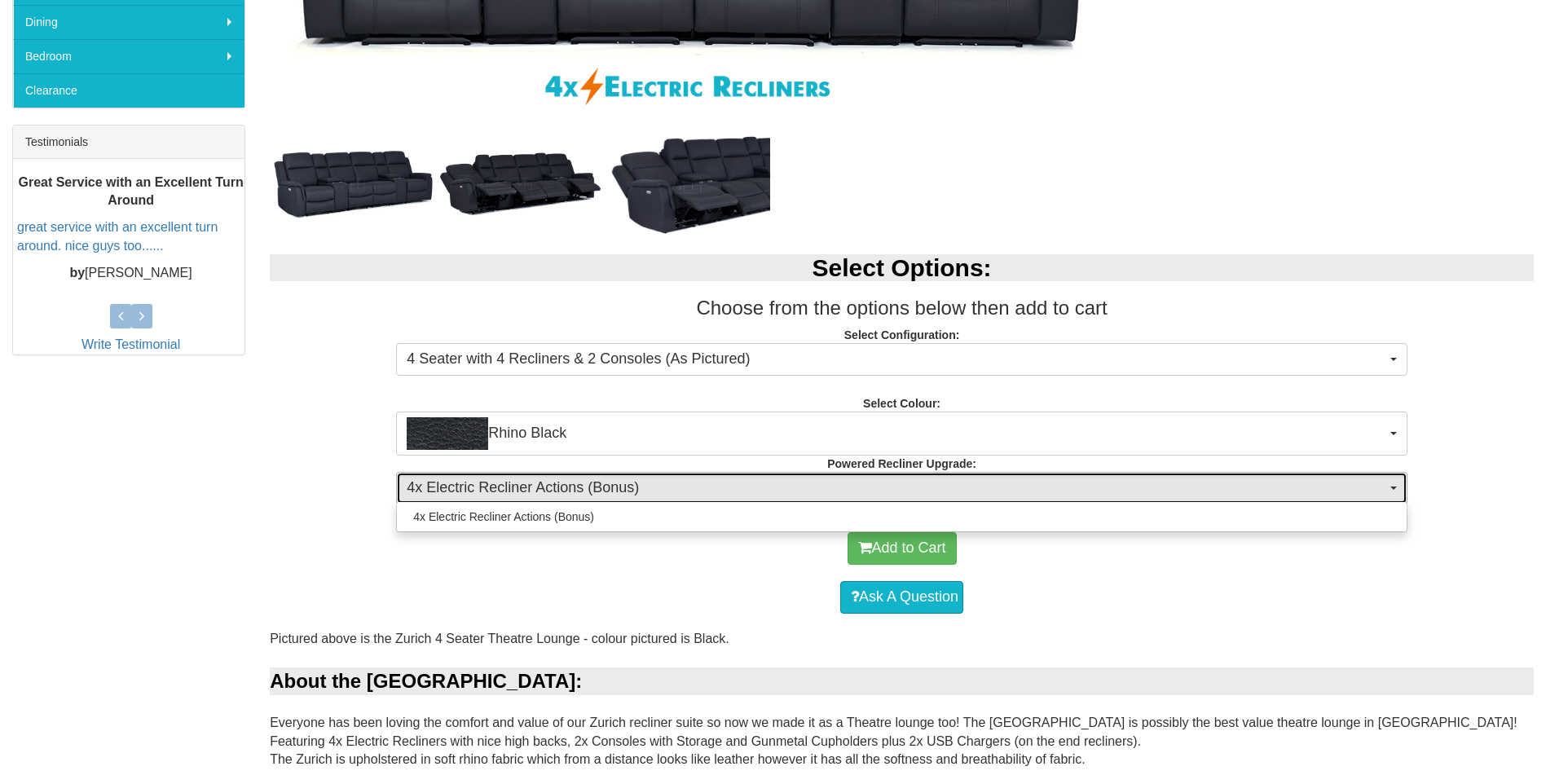
click at [1398, 480] on button "4x Electric Recliner Actions (Bonus)" at bounding box center [902, 488] width 1011 height 33
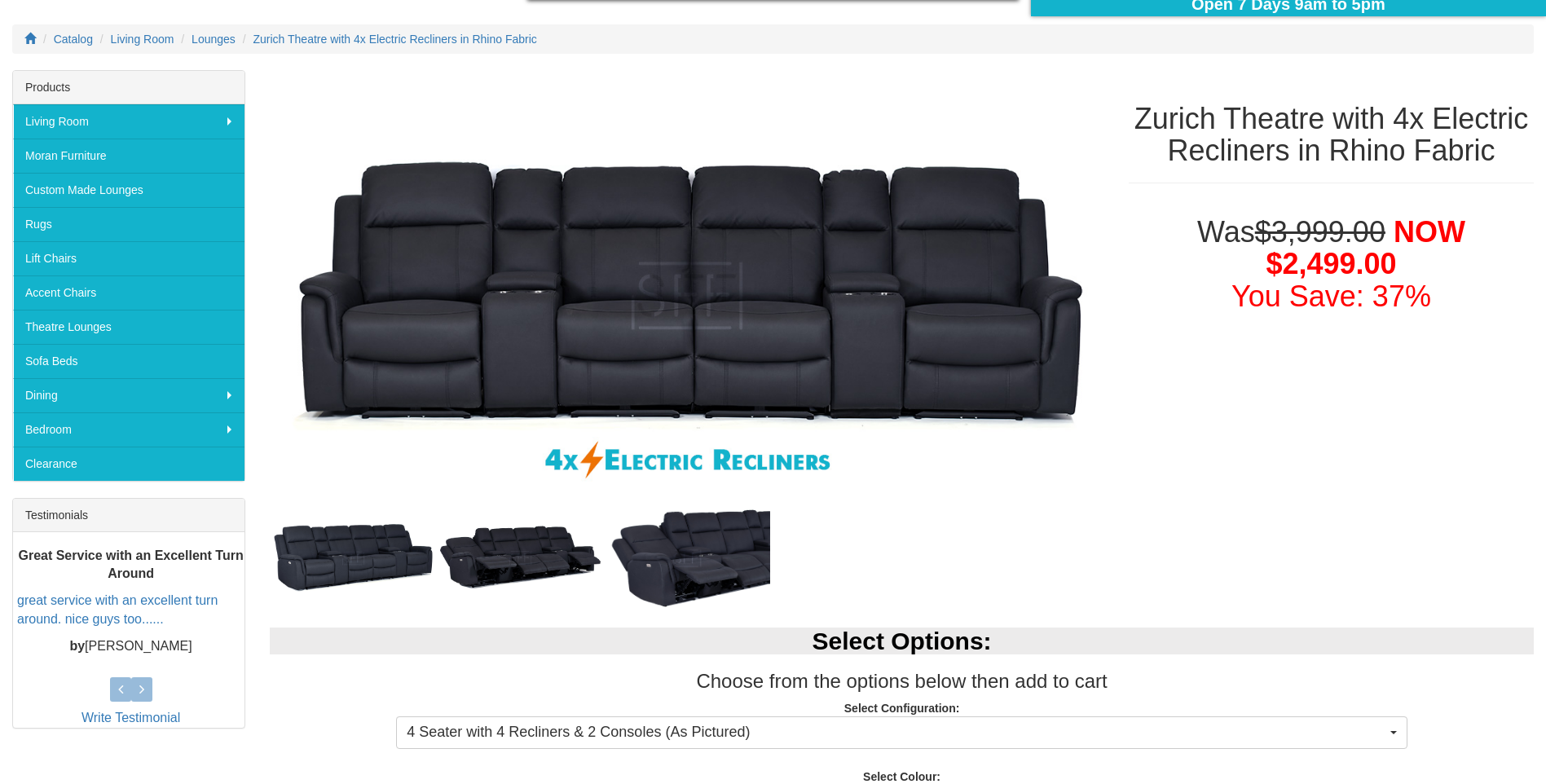
scroll to position [0, 0]
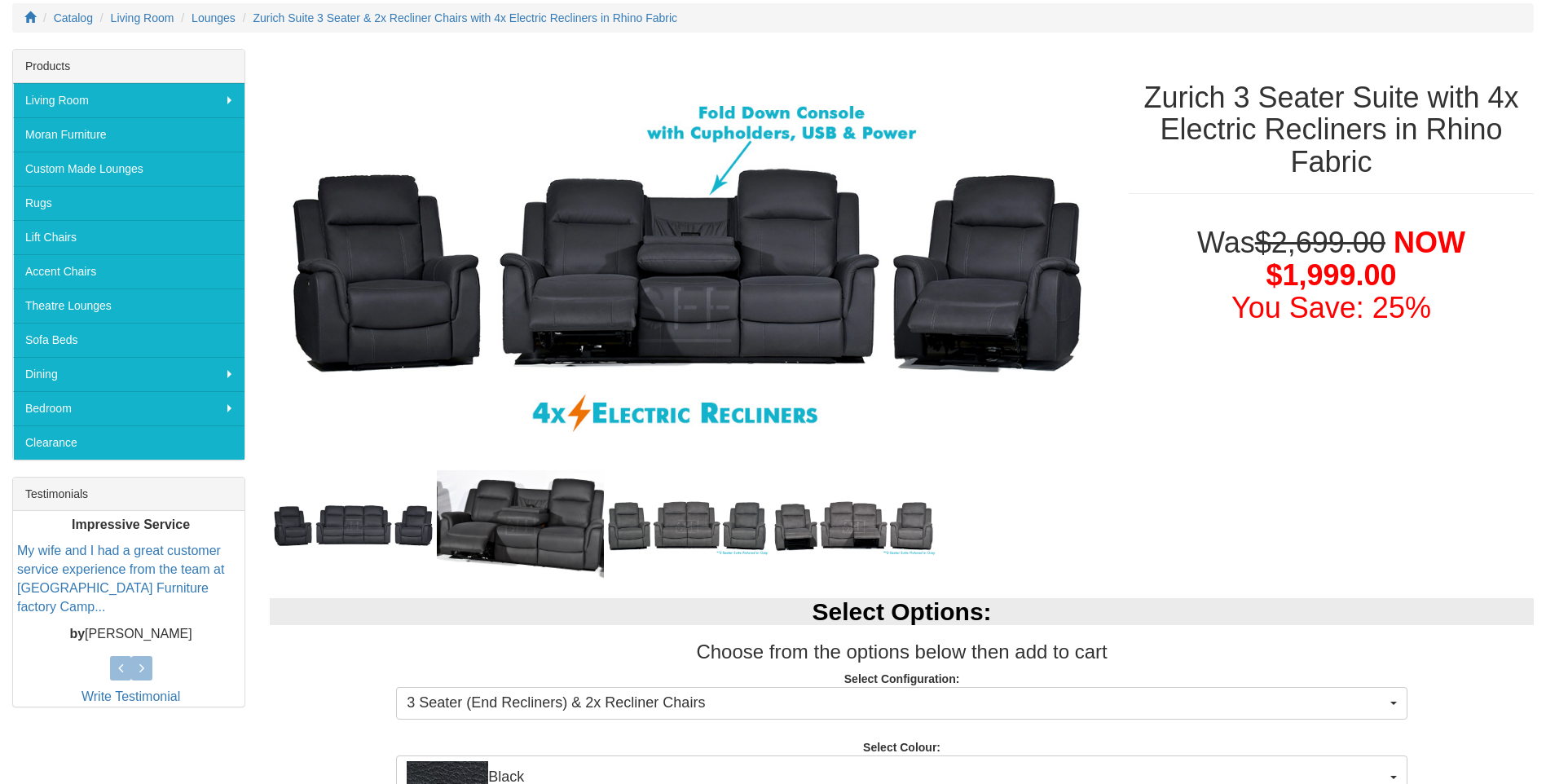
scroll to position [111, 0]
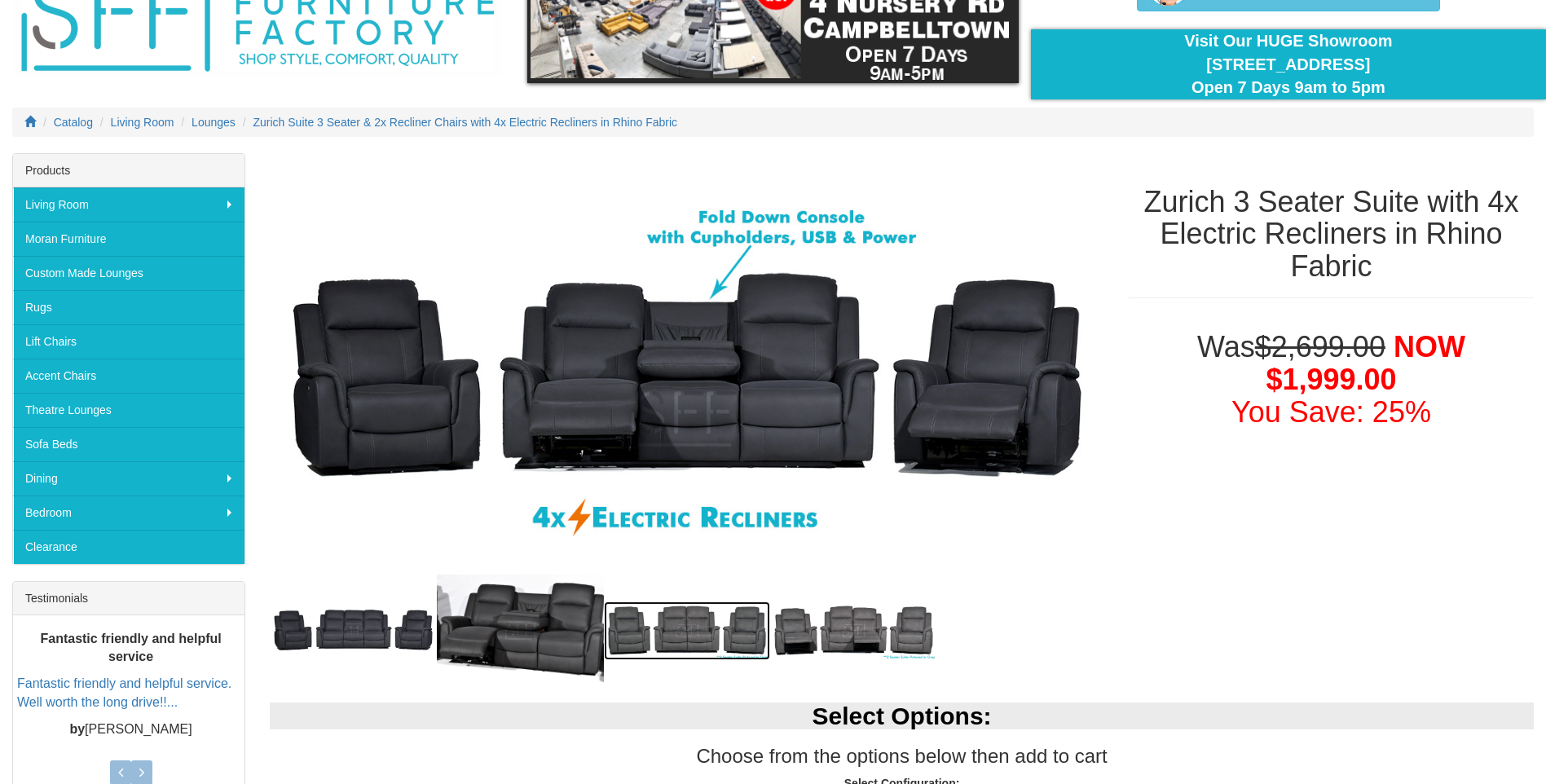
click at [678, 646] on img at bounding box center [687, 630] width 167 height 58
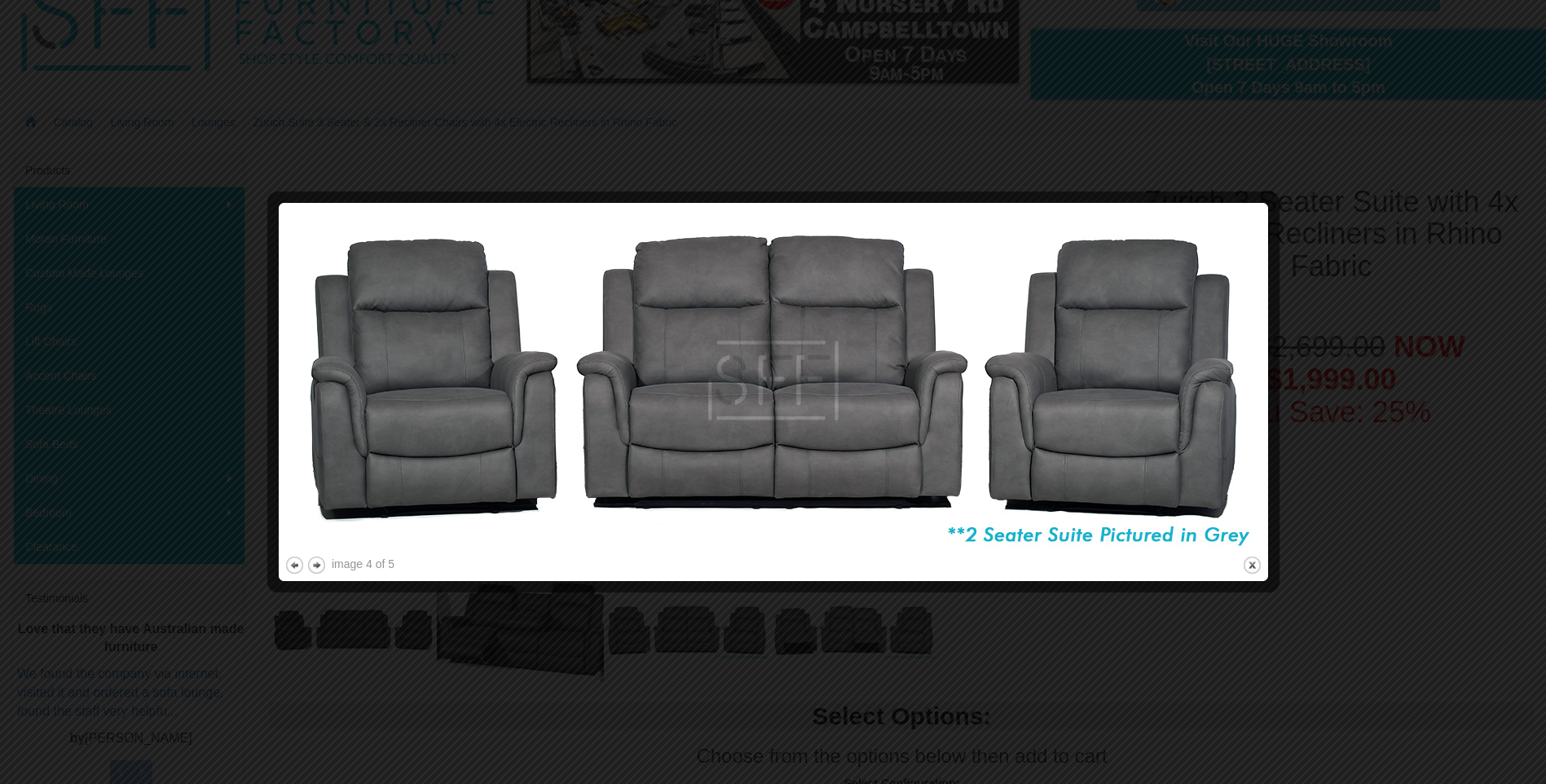
click at [1371, 526] on div at bounding box center [773, 392] width 1546 height 784
